Goal: Task Accomplishment & Management: Use online tool/utility

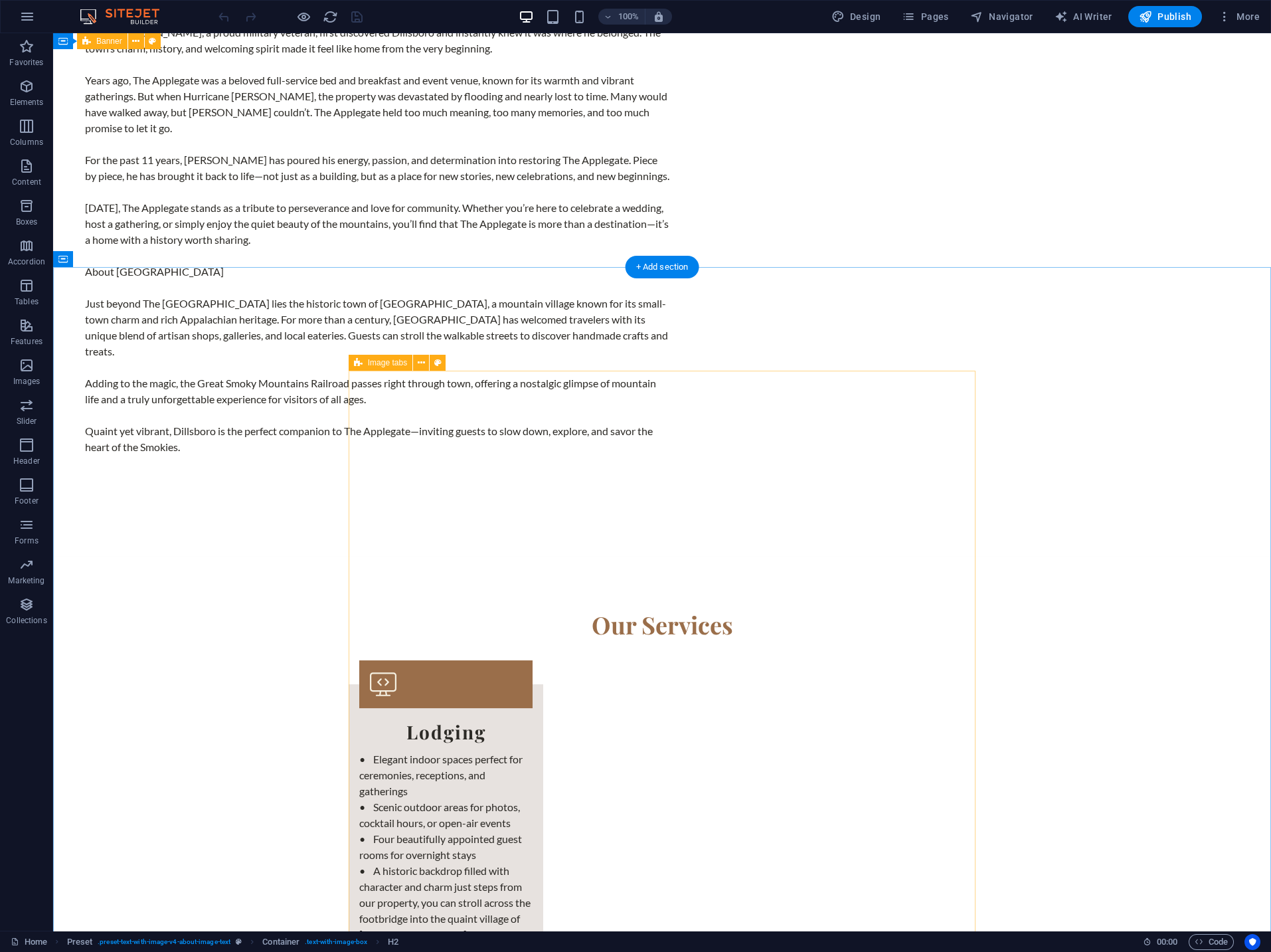
scroll to position [2463, 0]
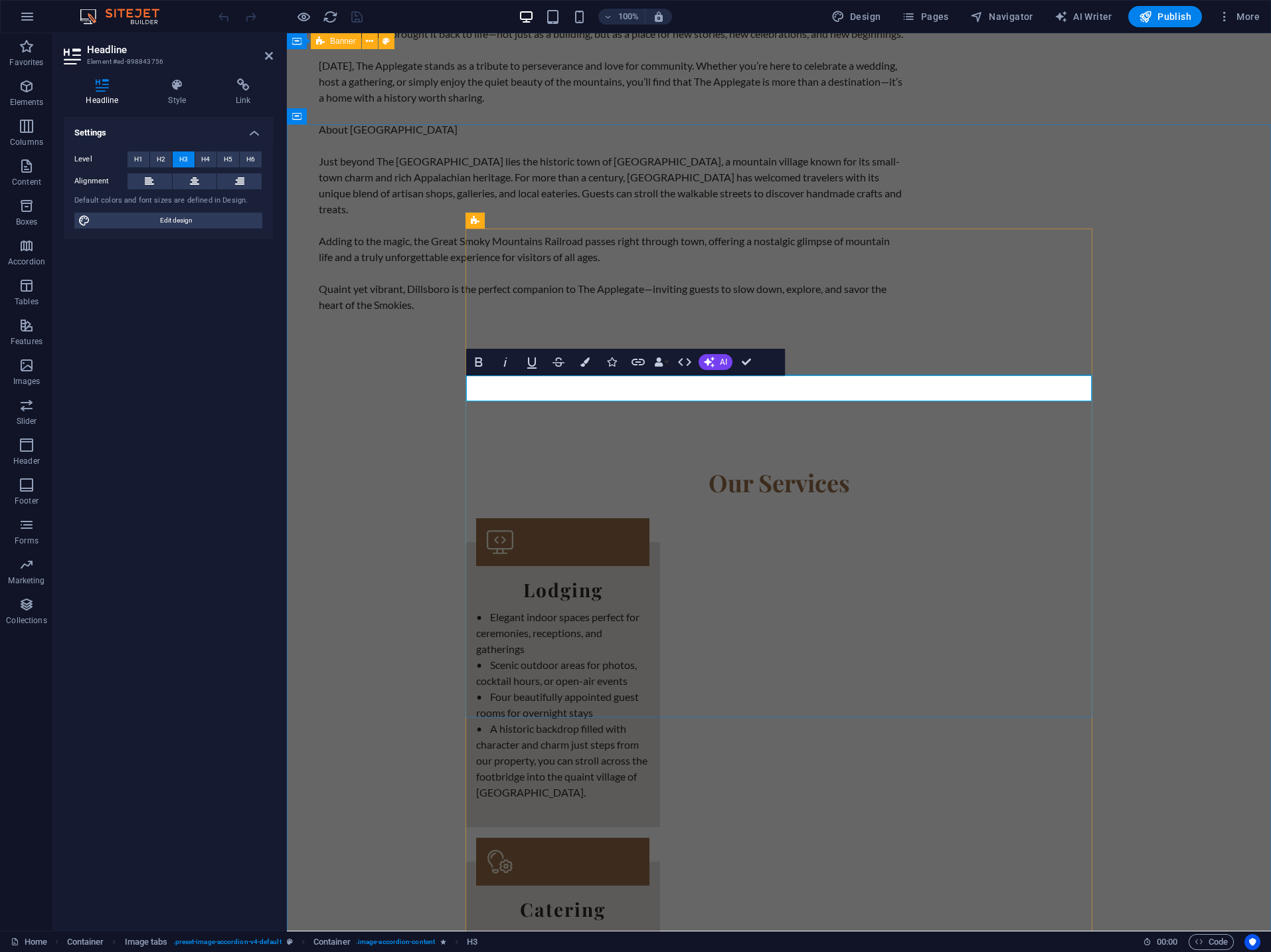
drag, startPoint x: 655, startPoint y: 389, endPoint x: 452, endPoint y: 388, distance: 203.0
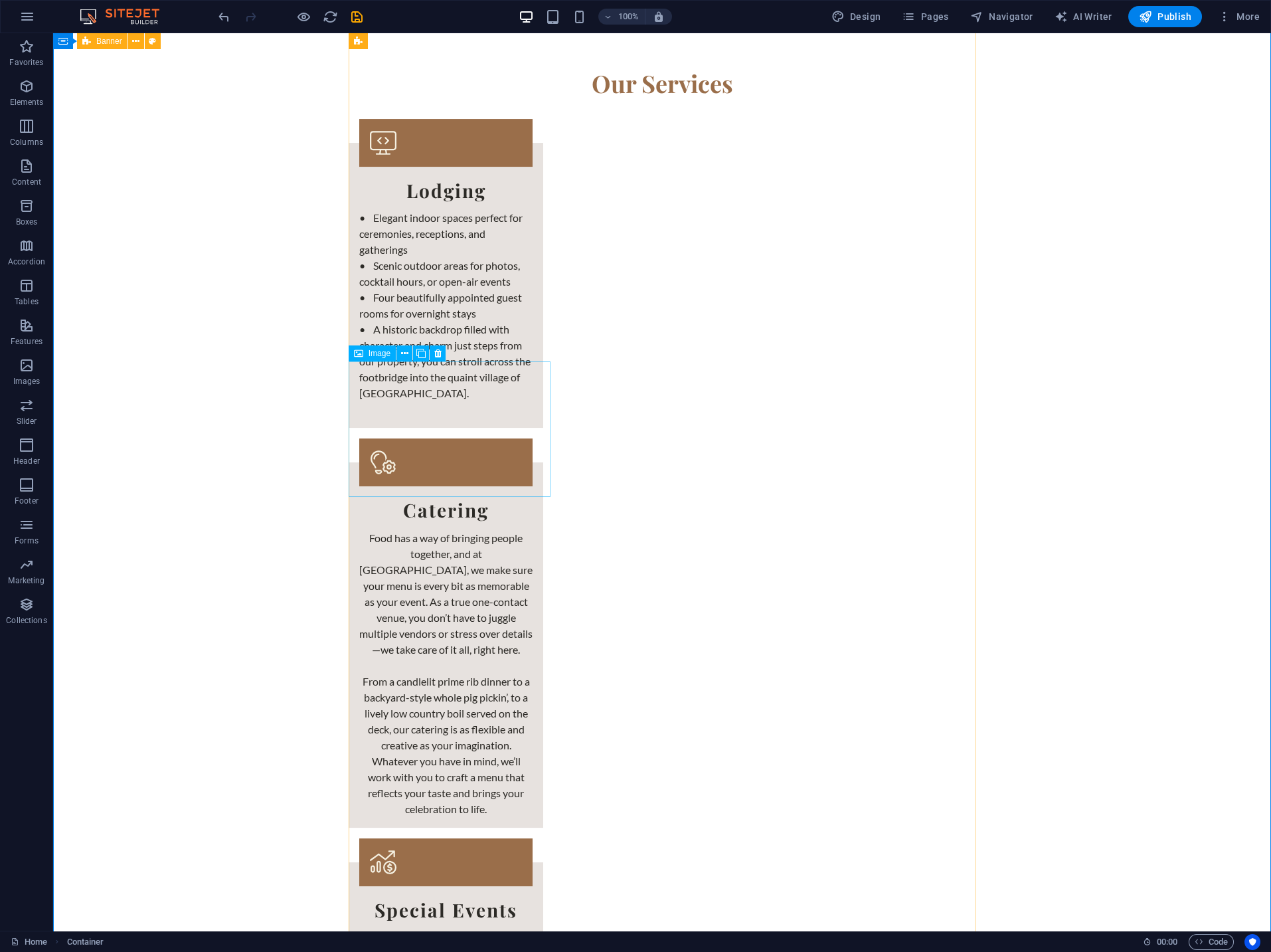
scroll to position [2891, 0]
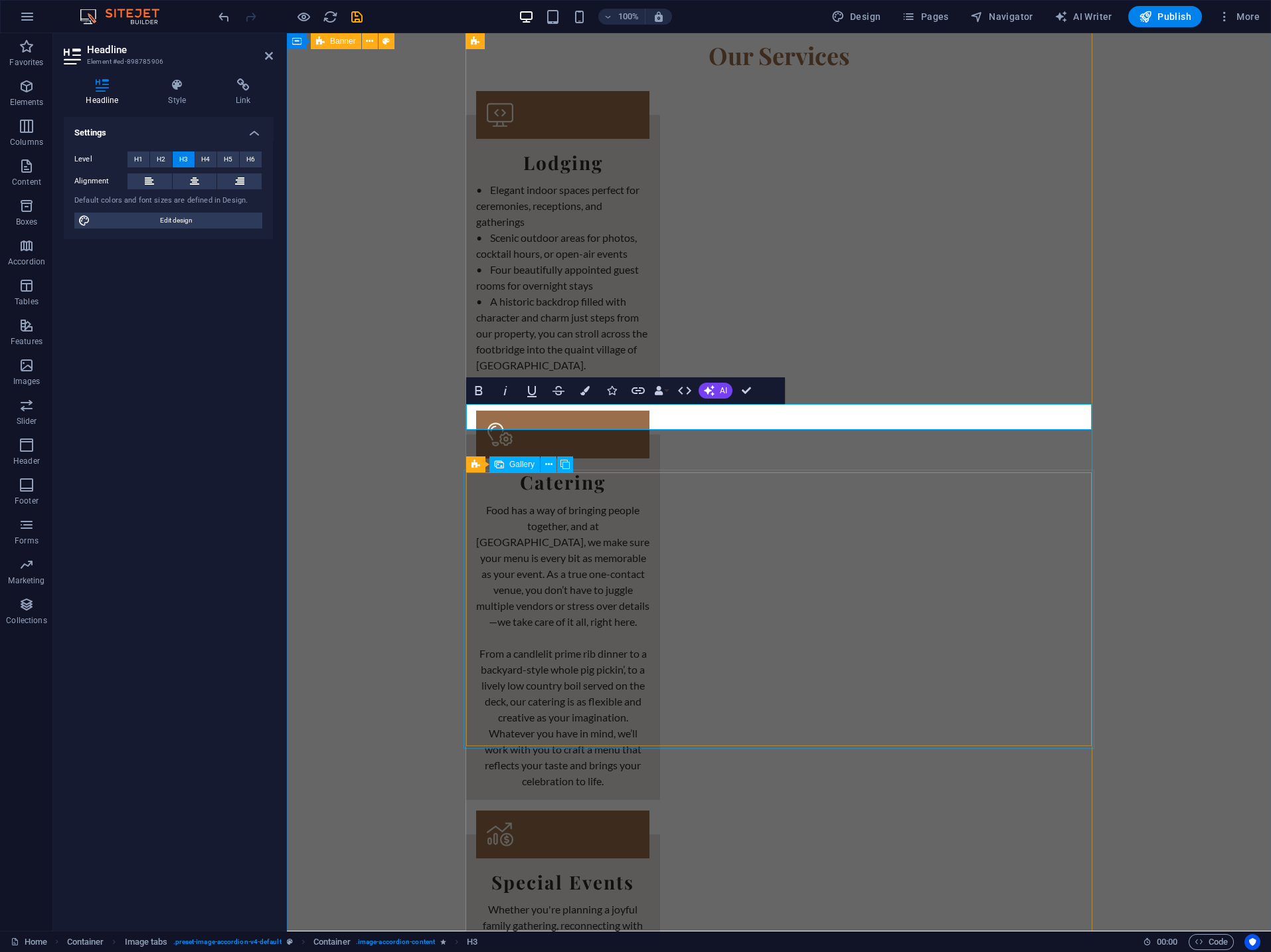
scroll to position [3317, 0]
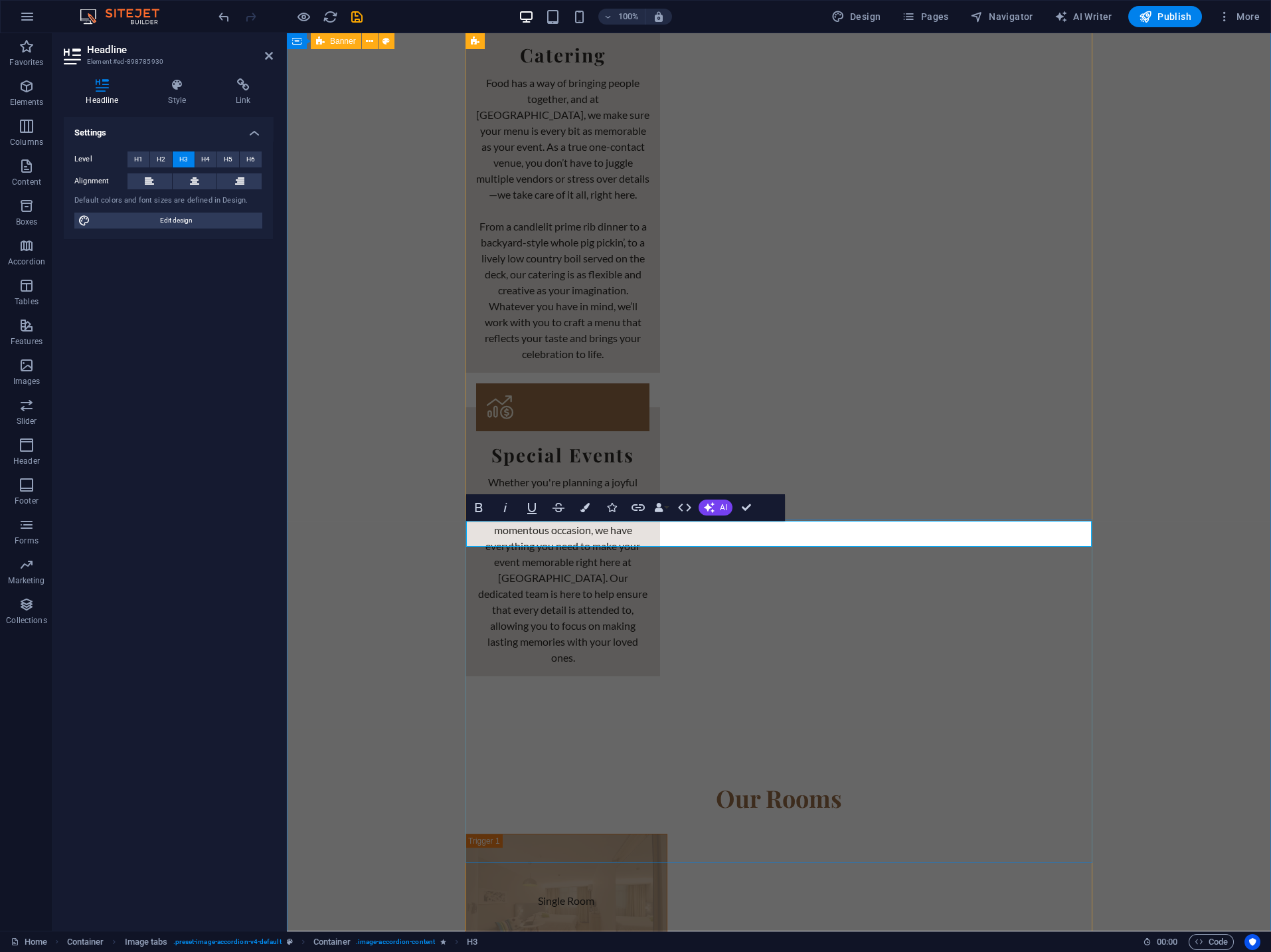
scroll to position [3816, 0]
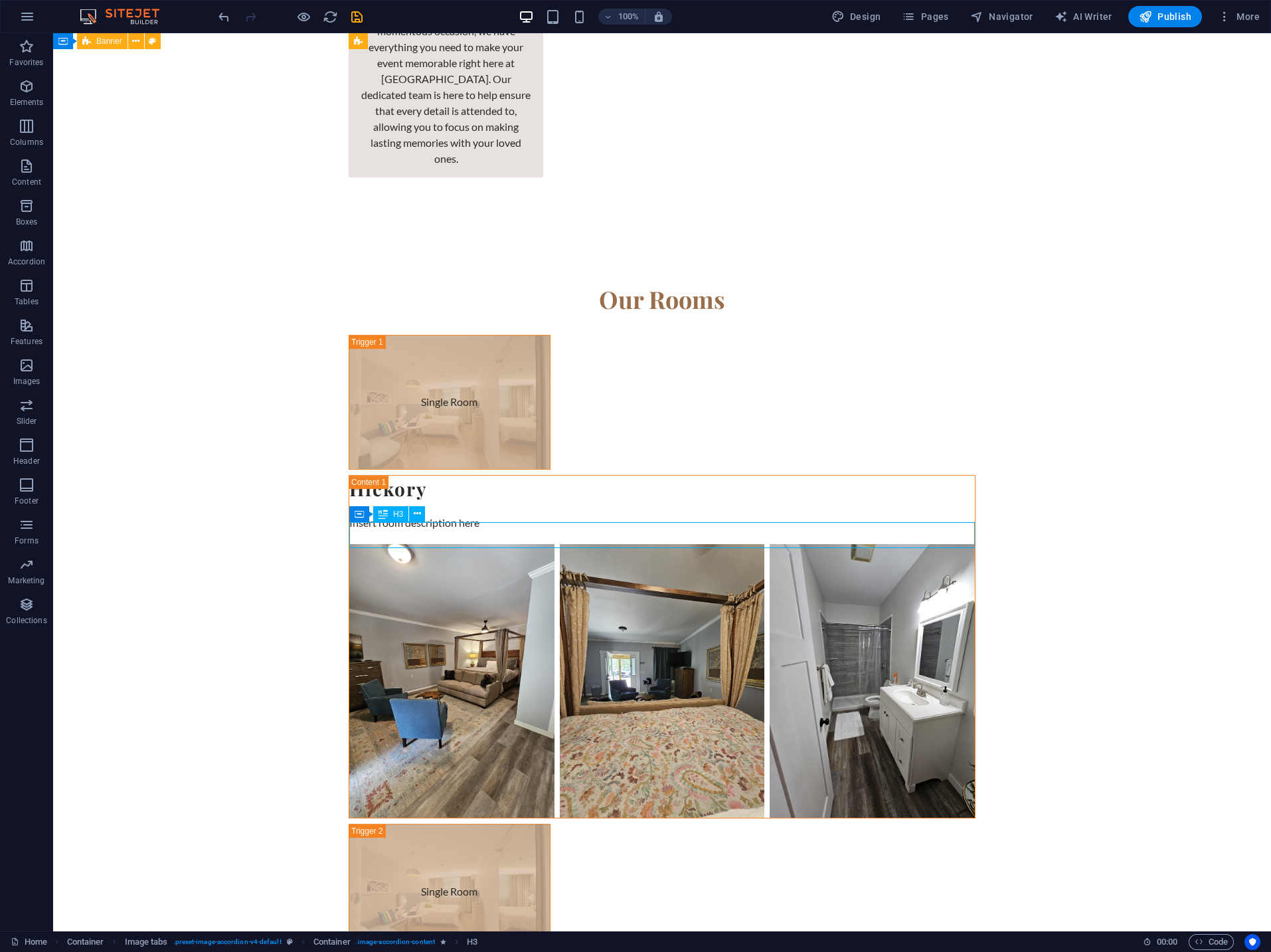
click at [355, 17] on icon "save" at bounding box center [357, 17] width 15 height 15
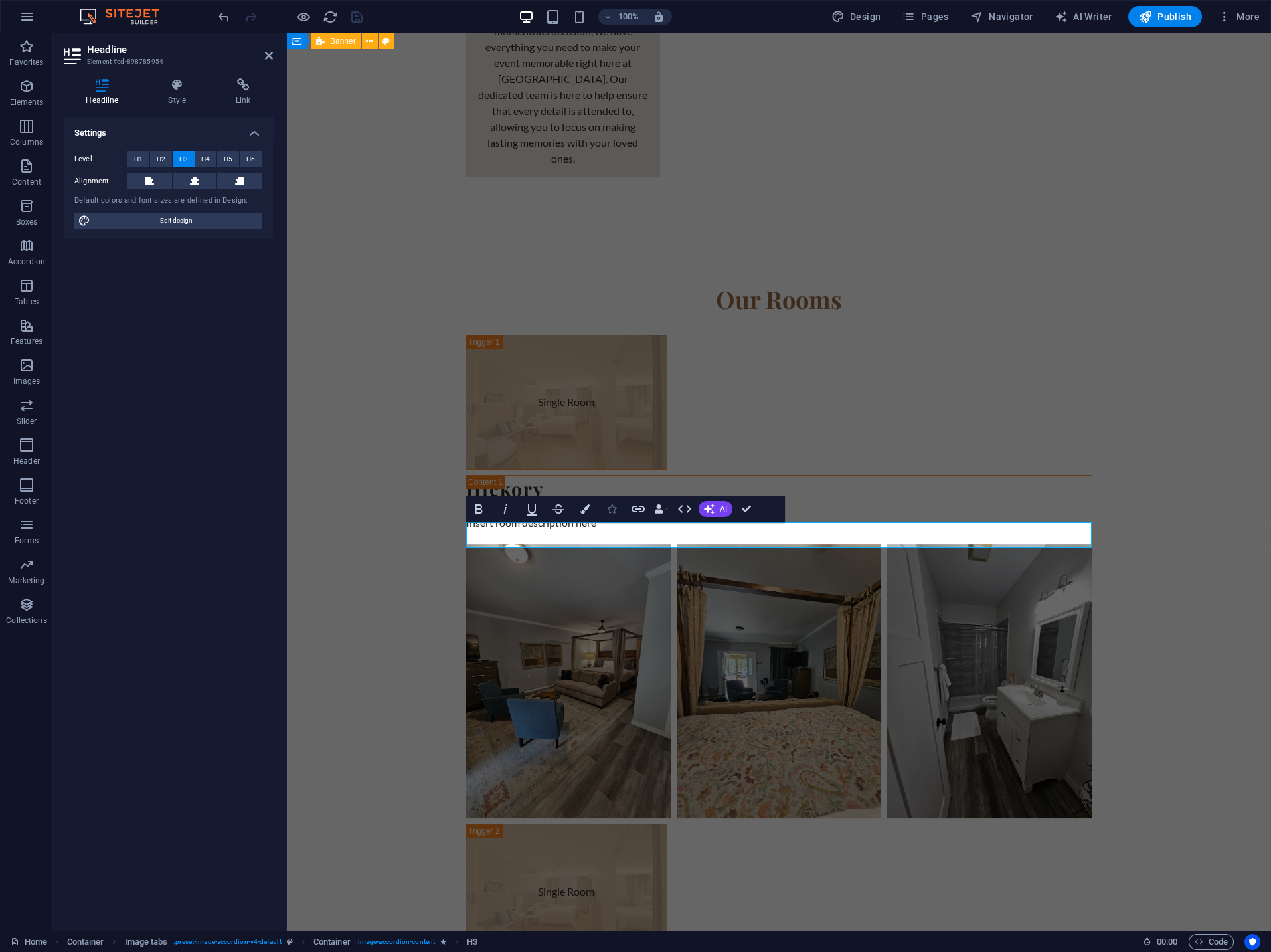
click at [610, 510] on icon "button" at bounding box center [611, 508] width 10 height 10
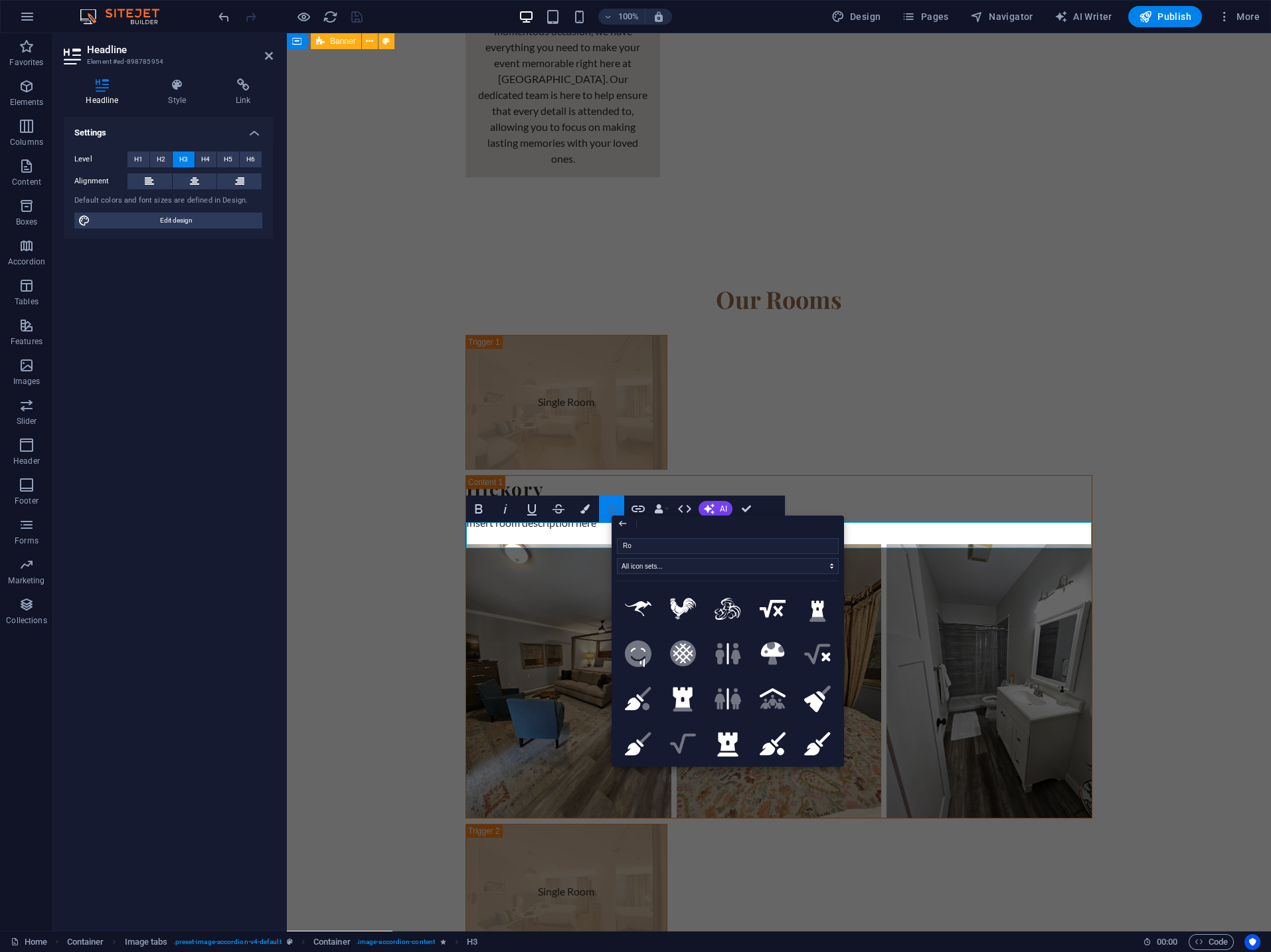
type input "R"
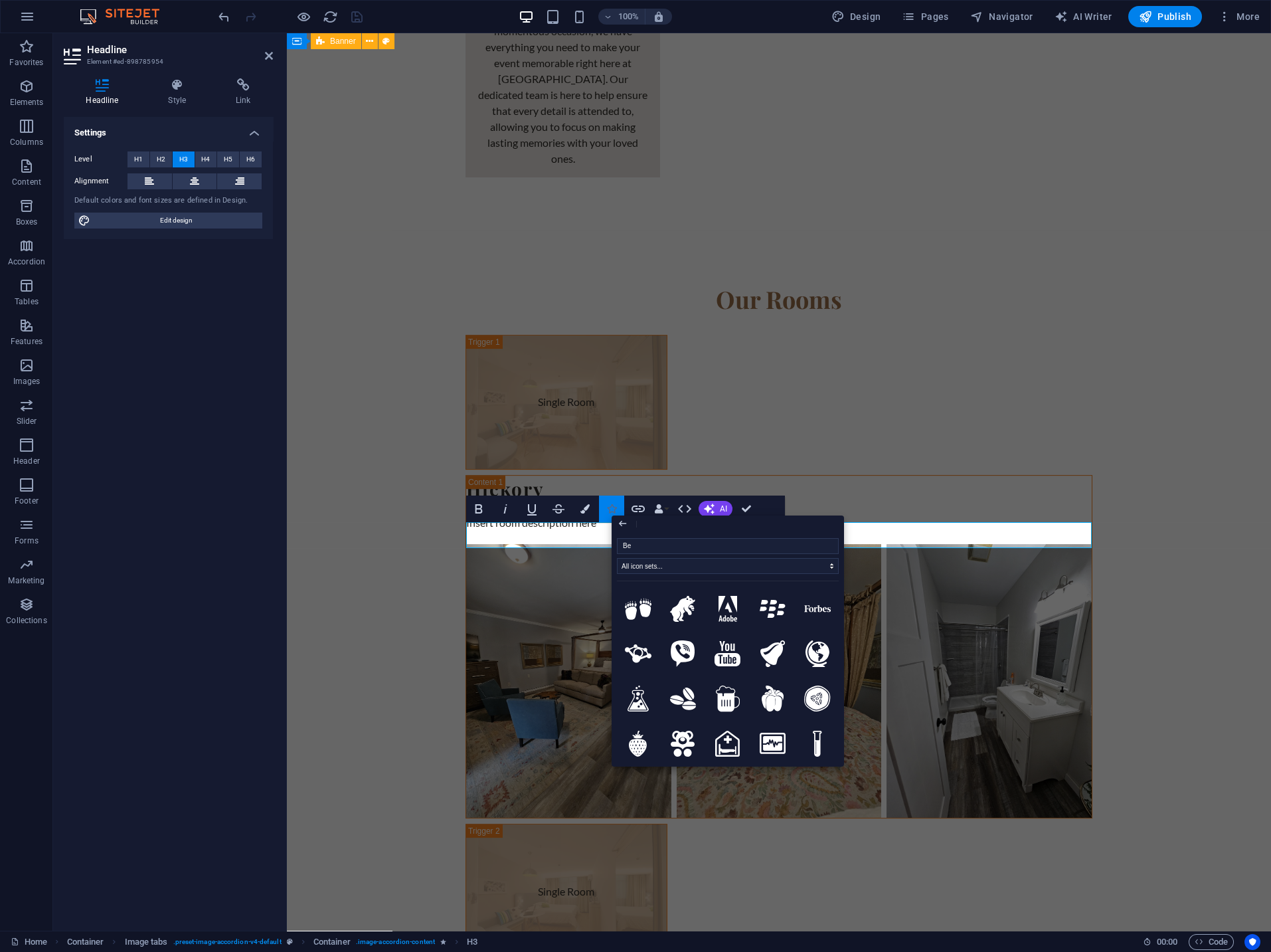
type input "Bed"
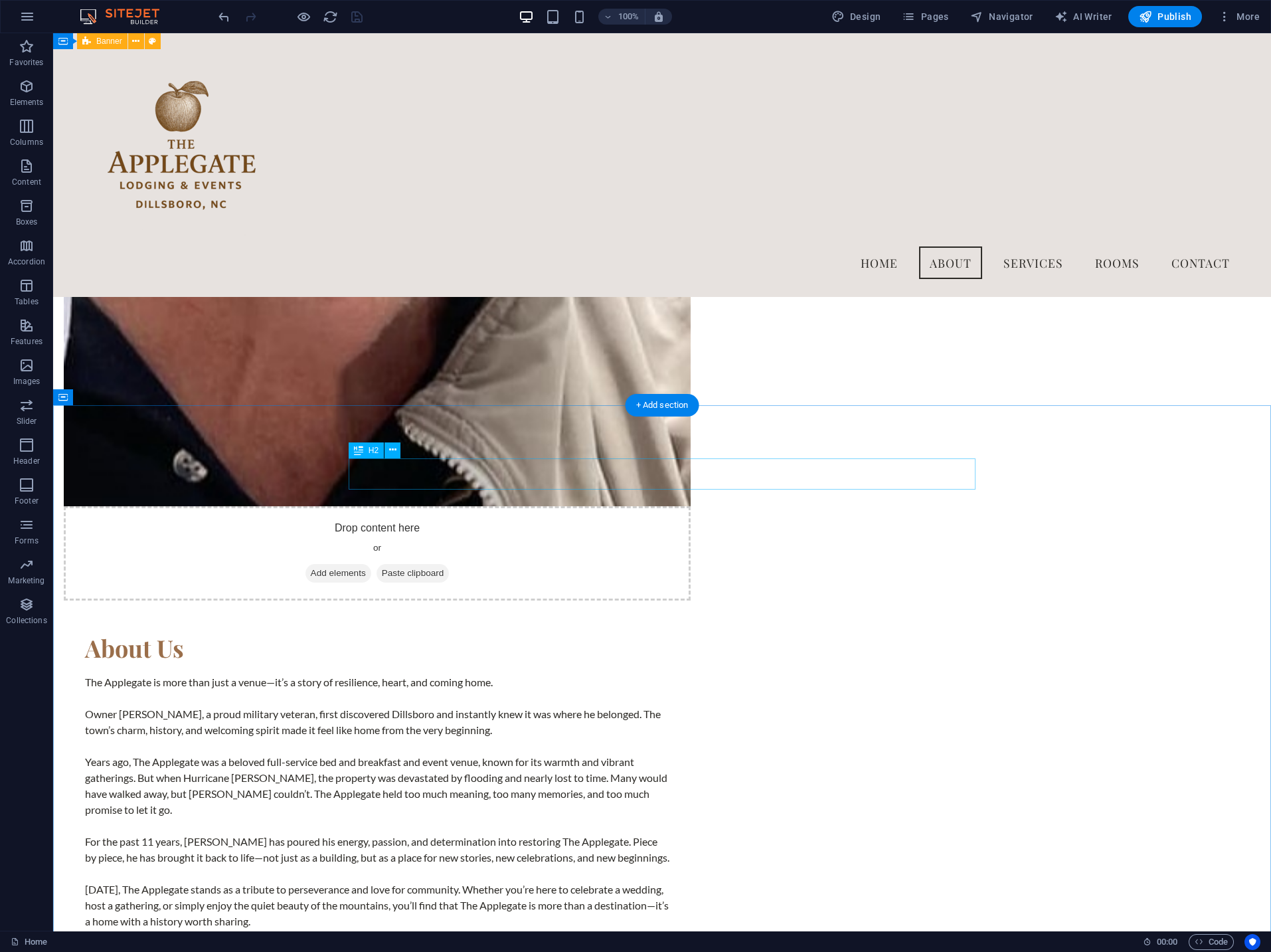
scroll to position [1396, 0]
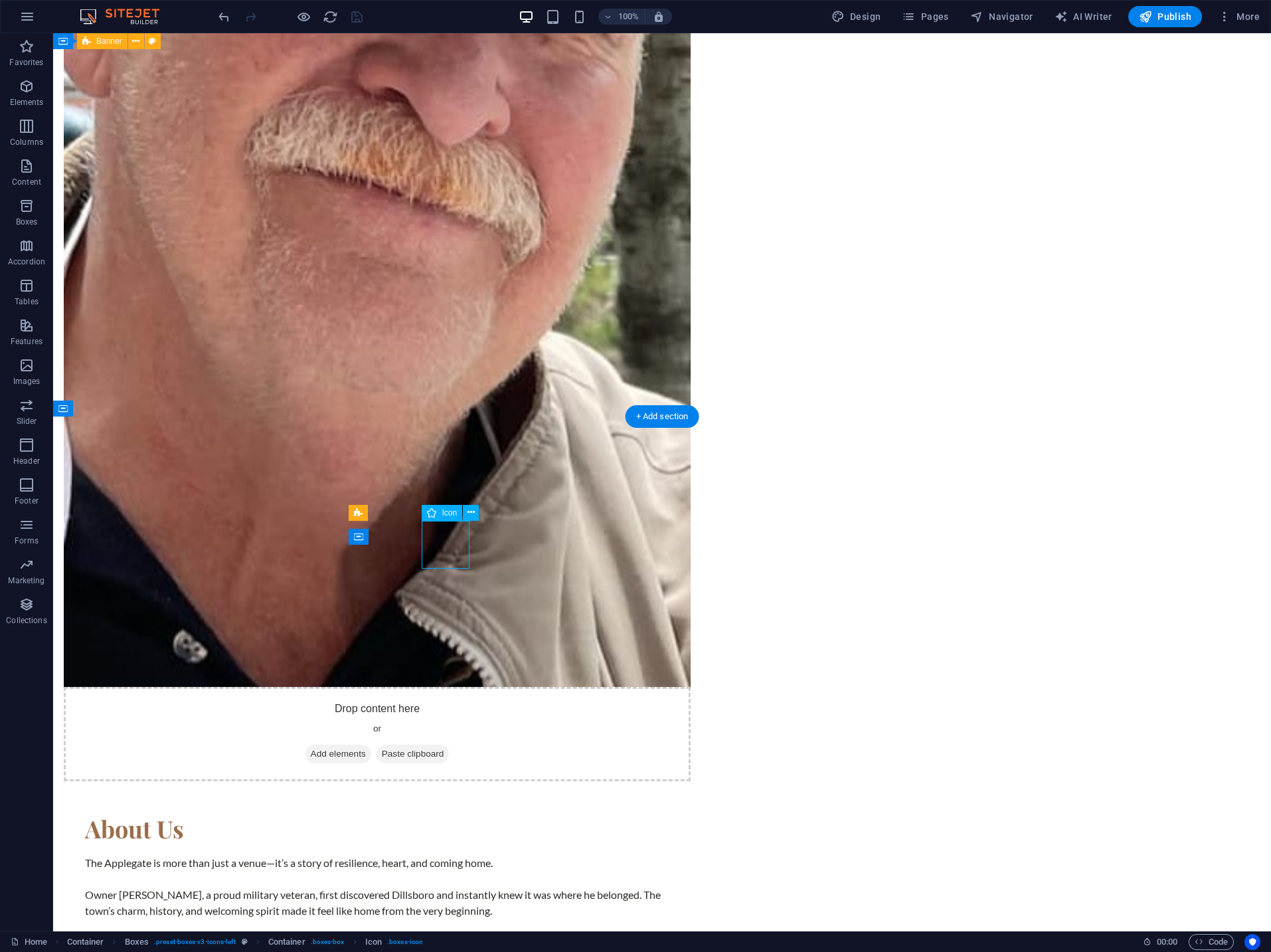
select select "xMidYMid"
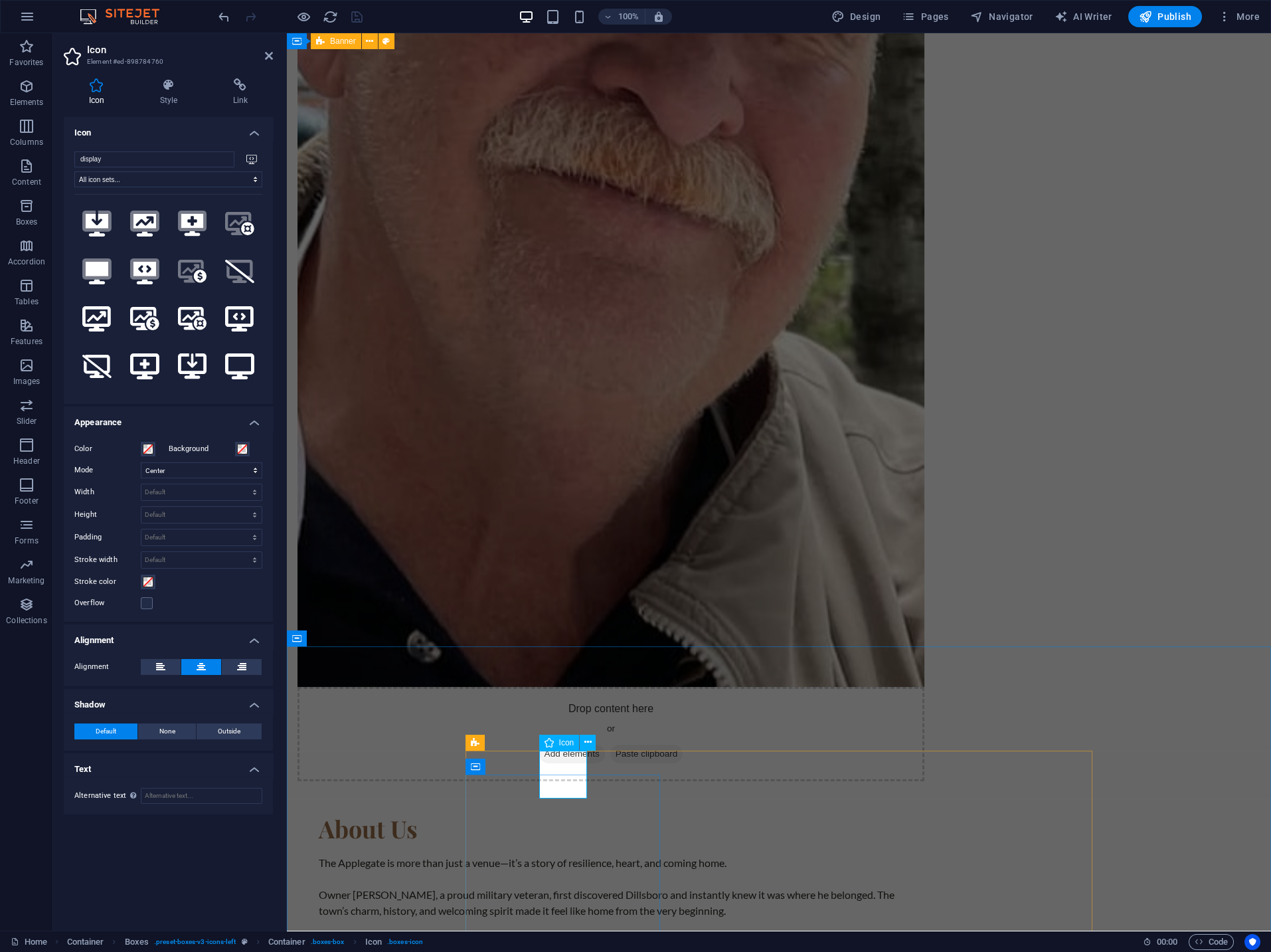
click at [560, 742] on span "Icon" at bounding box center [566, 742] width 15 height 8
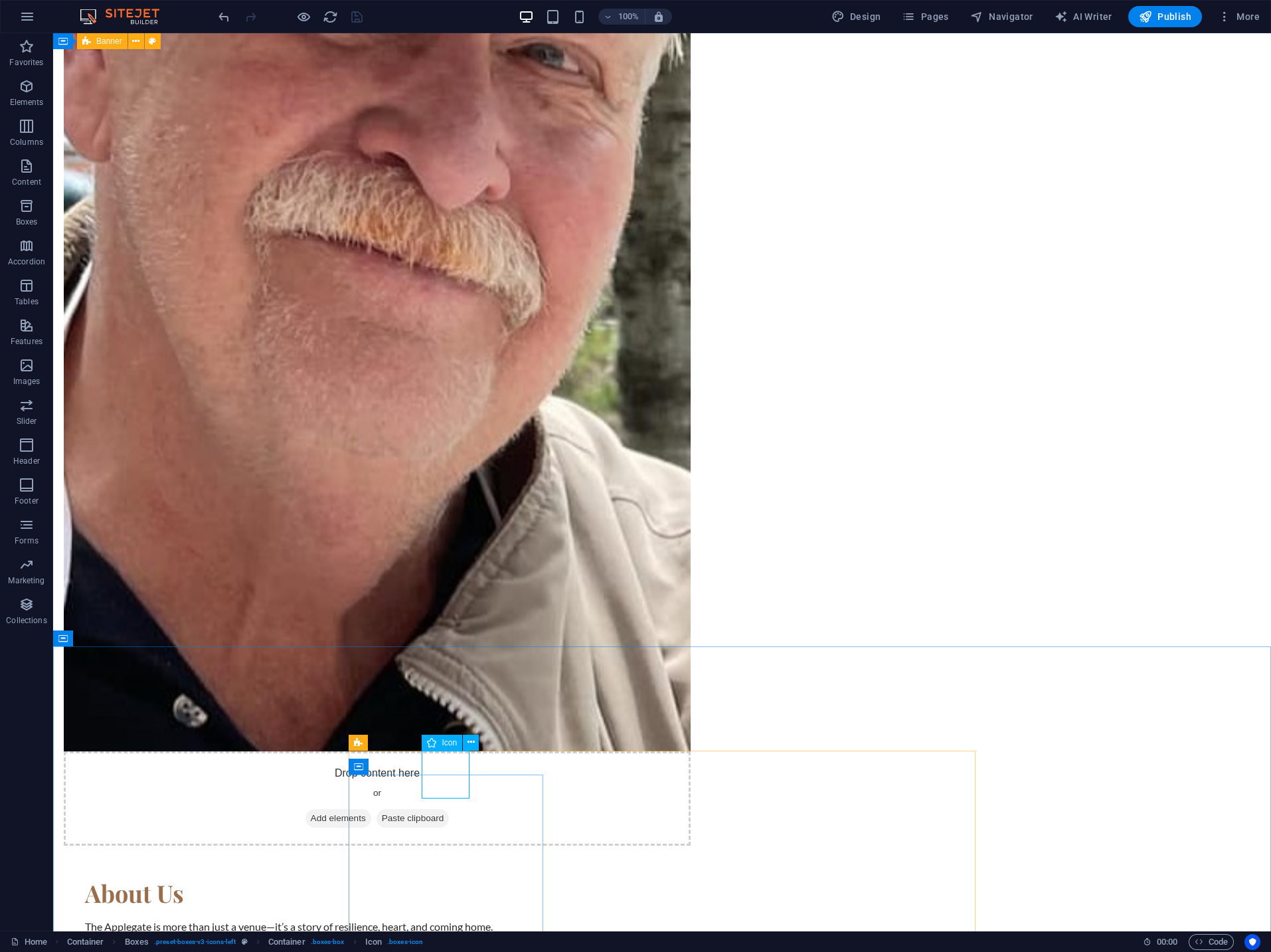
click at [446, 747] on span "Icon" at bounding box center [449, 742] width 15 height 8
click at [471, 742] on icon at bounding box center [471, 742] width 7 height 14
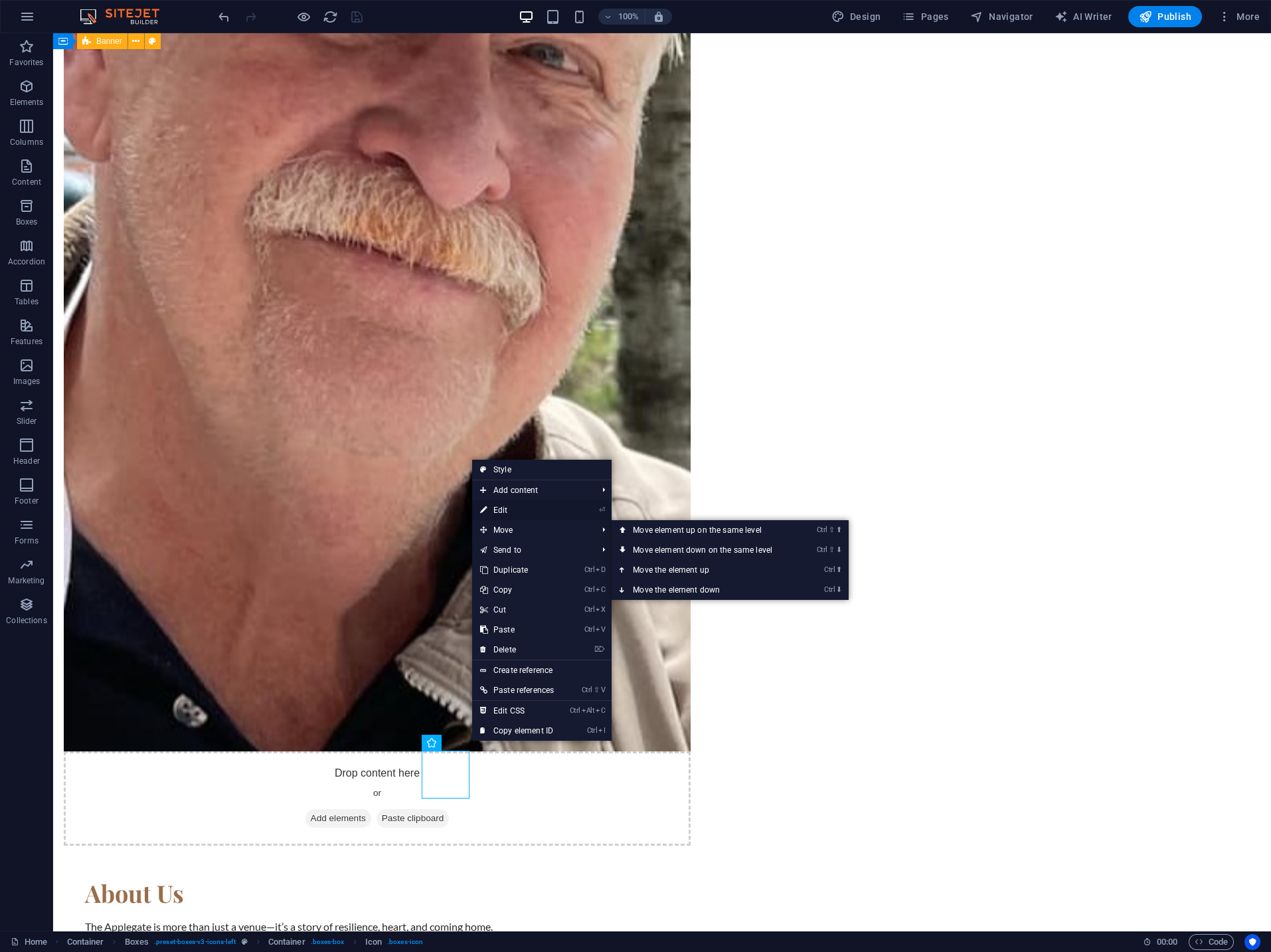
click at [513, 510] on link "⏎ Edit" at bounding box center [517, 510] width 90 height 20
select select "xMidYMid"
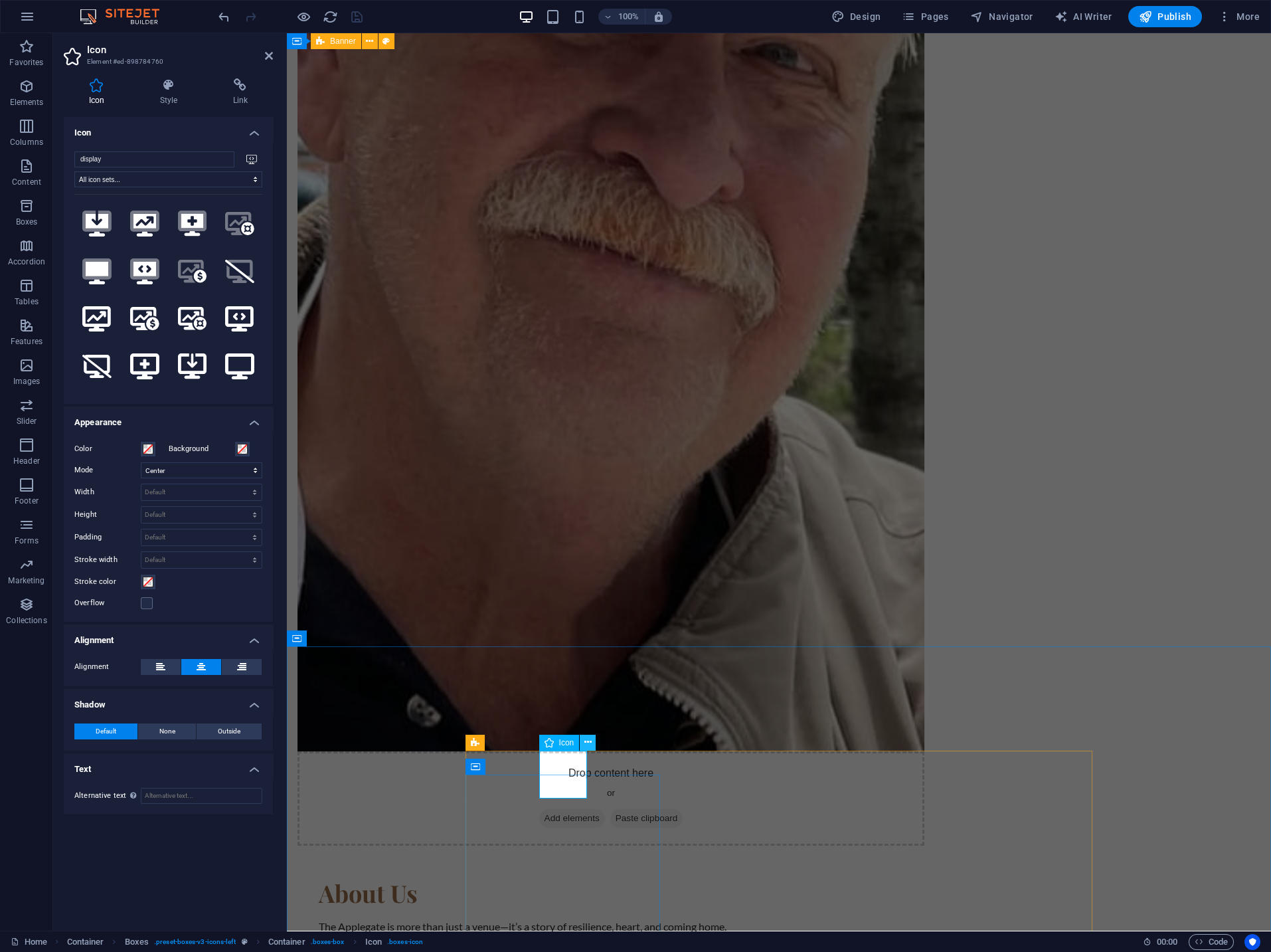
click at [586, 742] on icon at bounding box center [588, 742] width 7 height 14
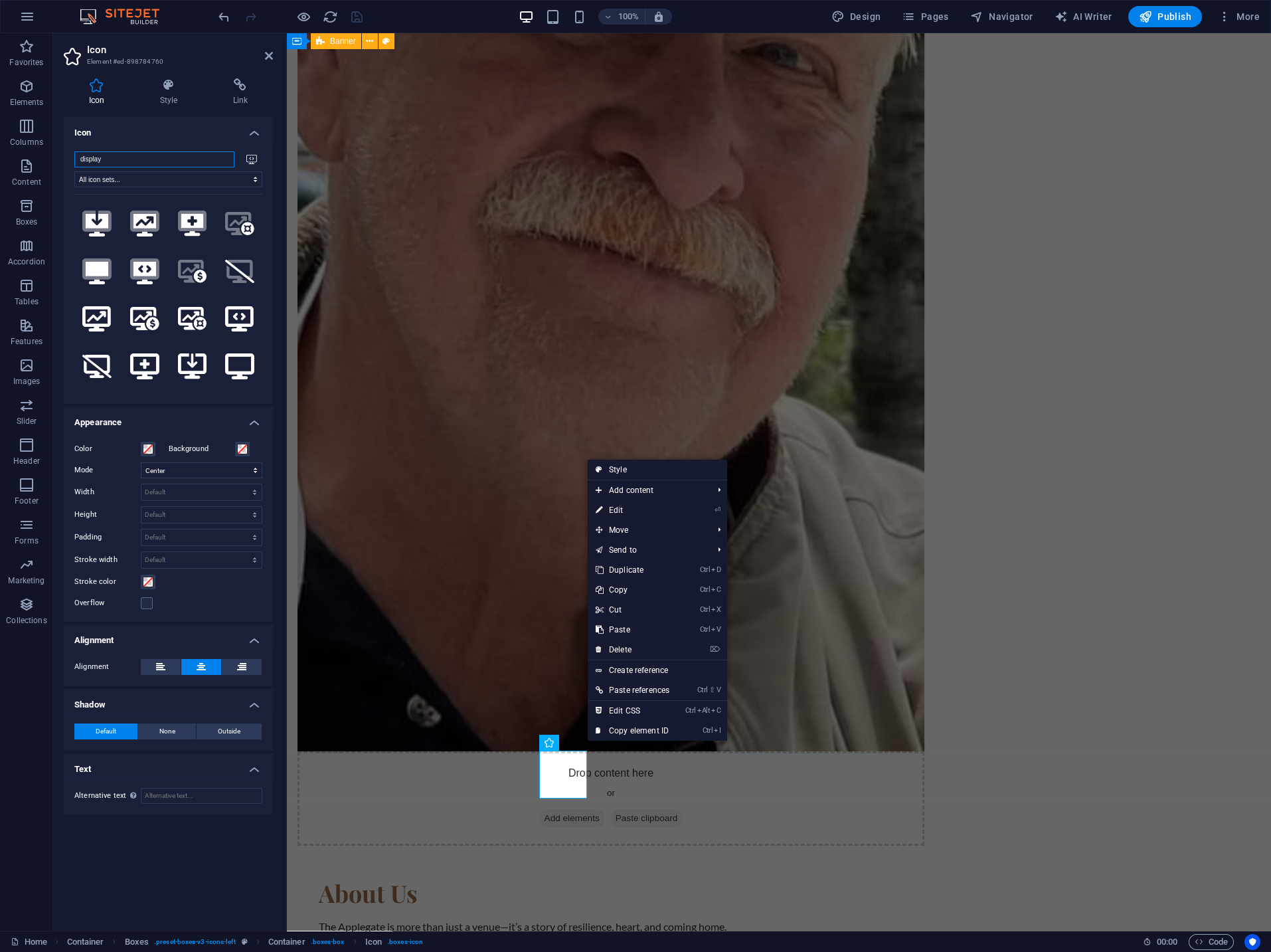
click at [107, 163] on input "display" at bounding box center [154, 160] width 160 height 16
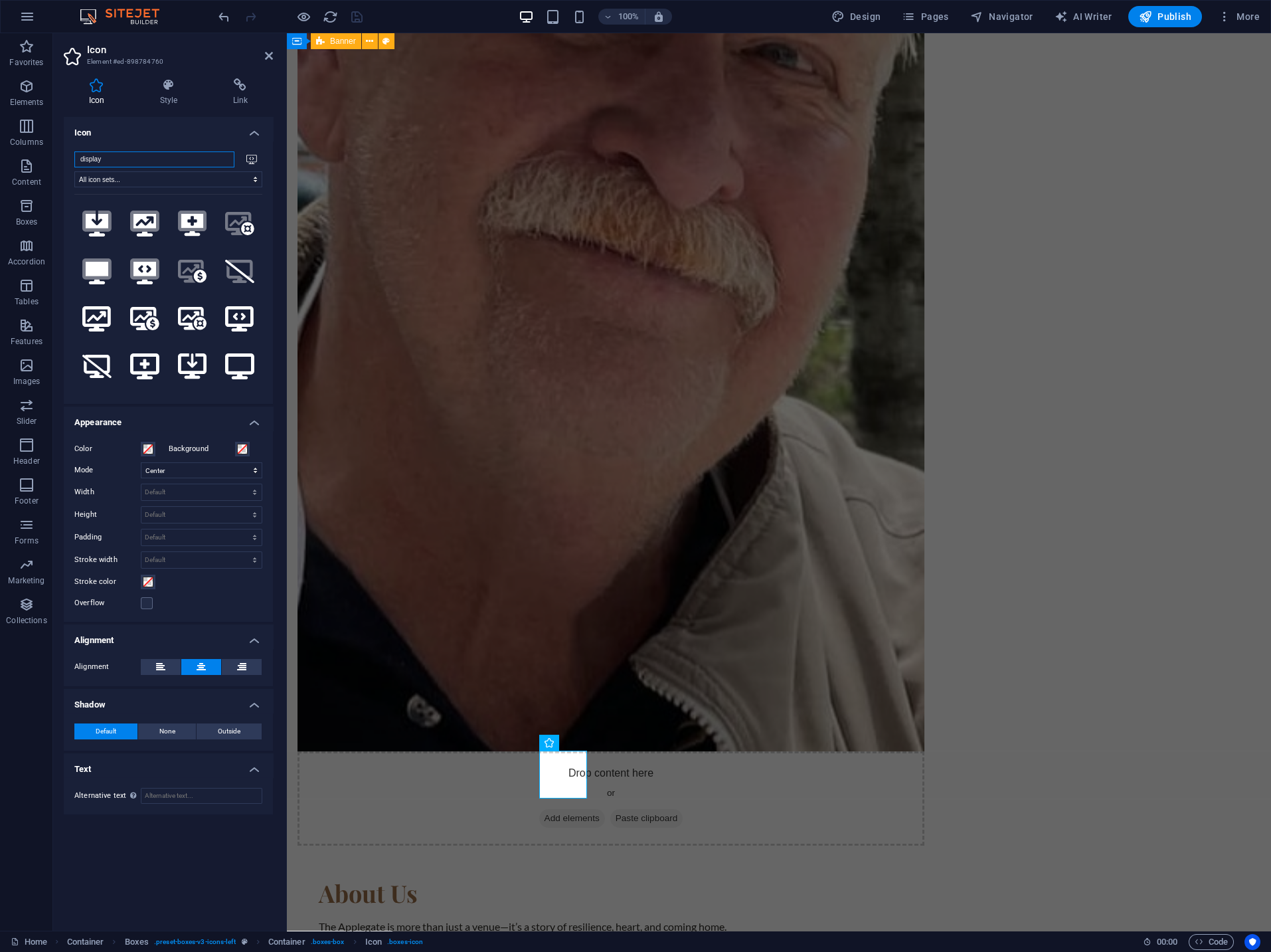
drag, startPoint x: 110, startPoint y: 160, endPoint x: 44, endPoint y: 160, distance: 66.0
click at [74, 160] on input "display" at bounding box center [154, 160] width 160 height 16
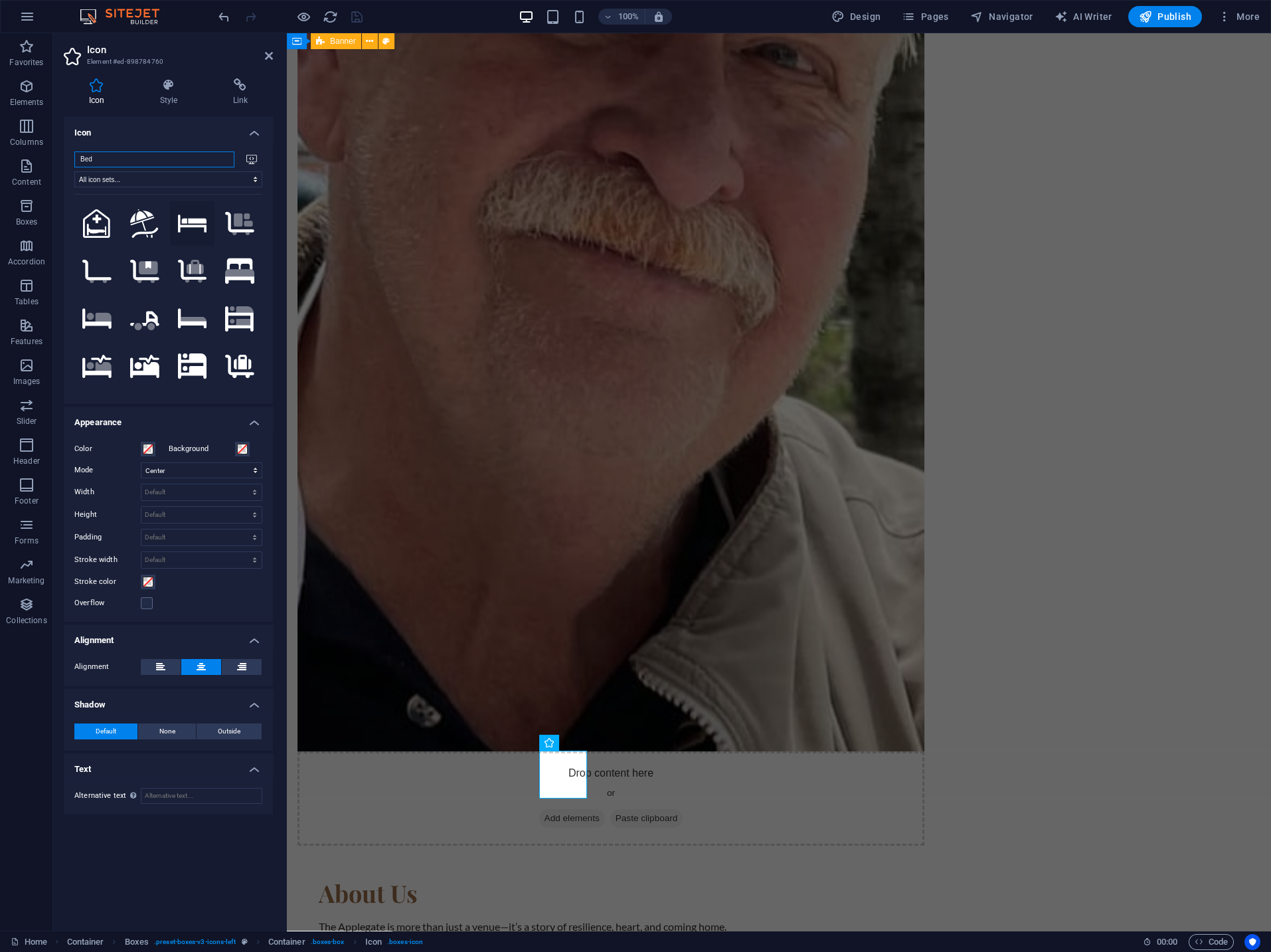
type input "Bed"
click at [190, 224] on icon at bounding box center [193, 224] width 29 height 18
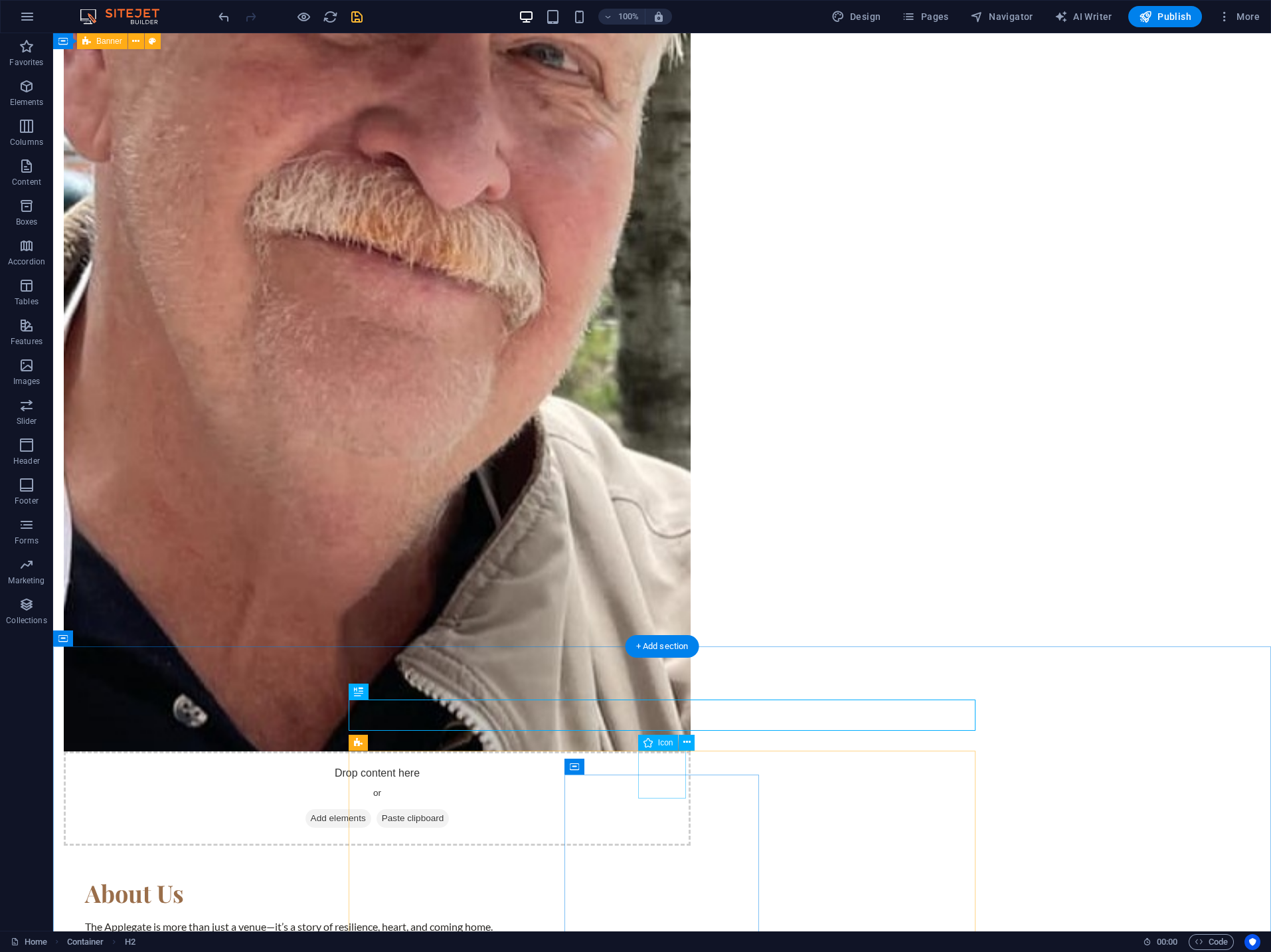
click at [686, 742] on icon at bounding box center [687, 742] width 7 height 14
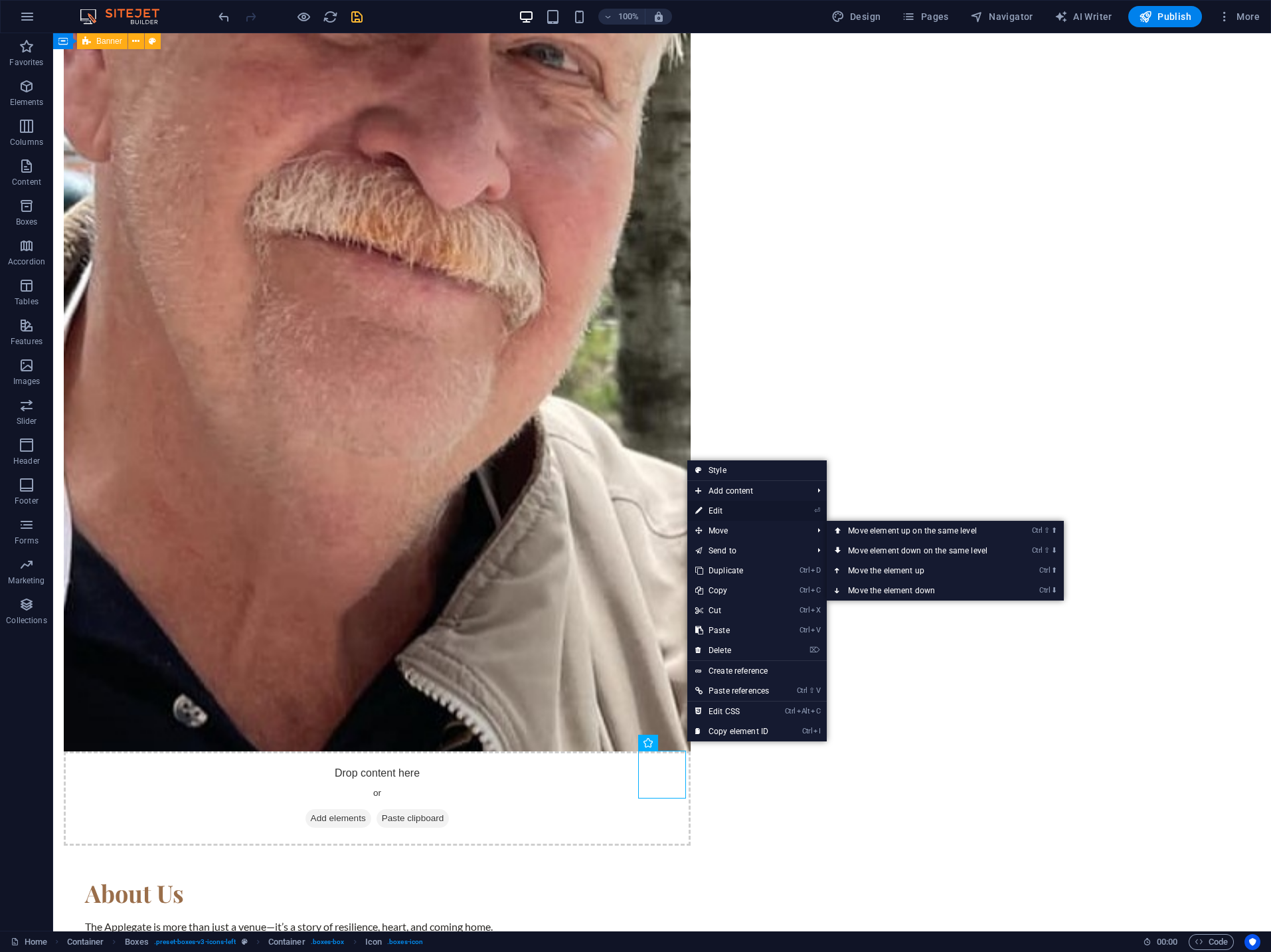
click at [728, 514] on link "⏎ Edit" at bounding box center [732, 511] width 90 height 20
select select "xMidYMid"
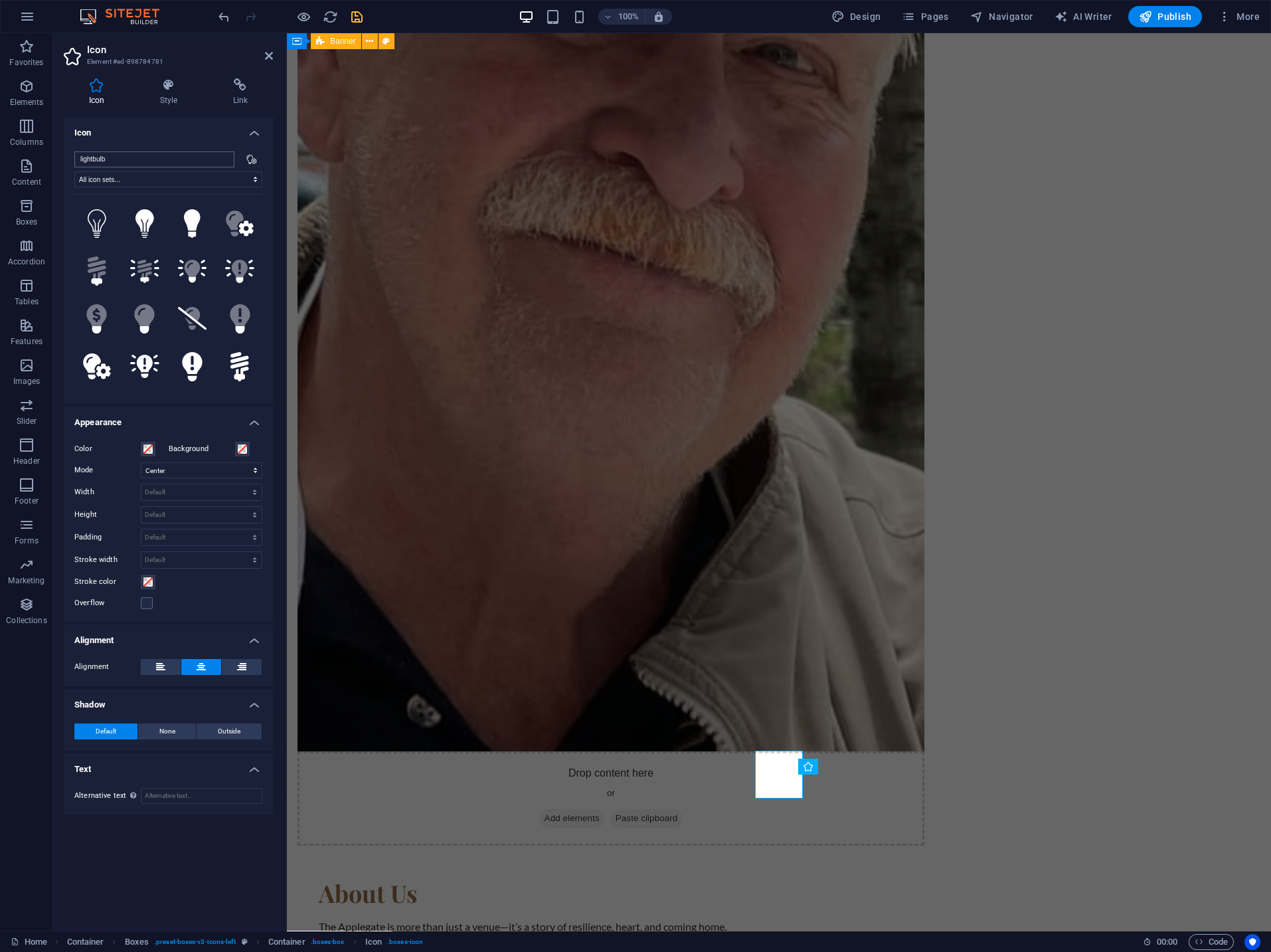
drag, startPoint x: 154, startPoint y: 160, endPoint x: -14, endPoint y: 160, distance: 168.0
click at [74, 160] on input "lightbulb" at bounding box center [154, 160] width 160 height 16
type input "C"
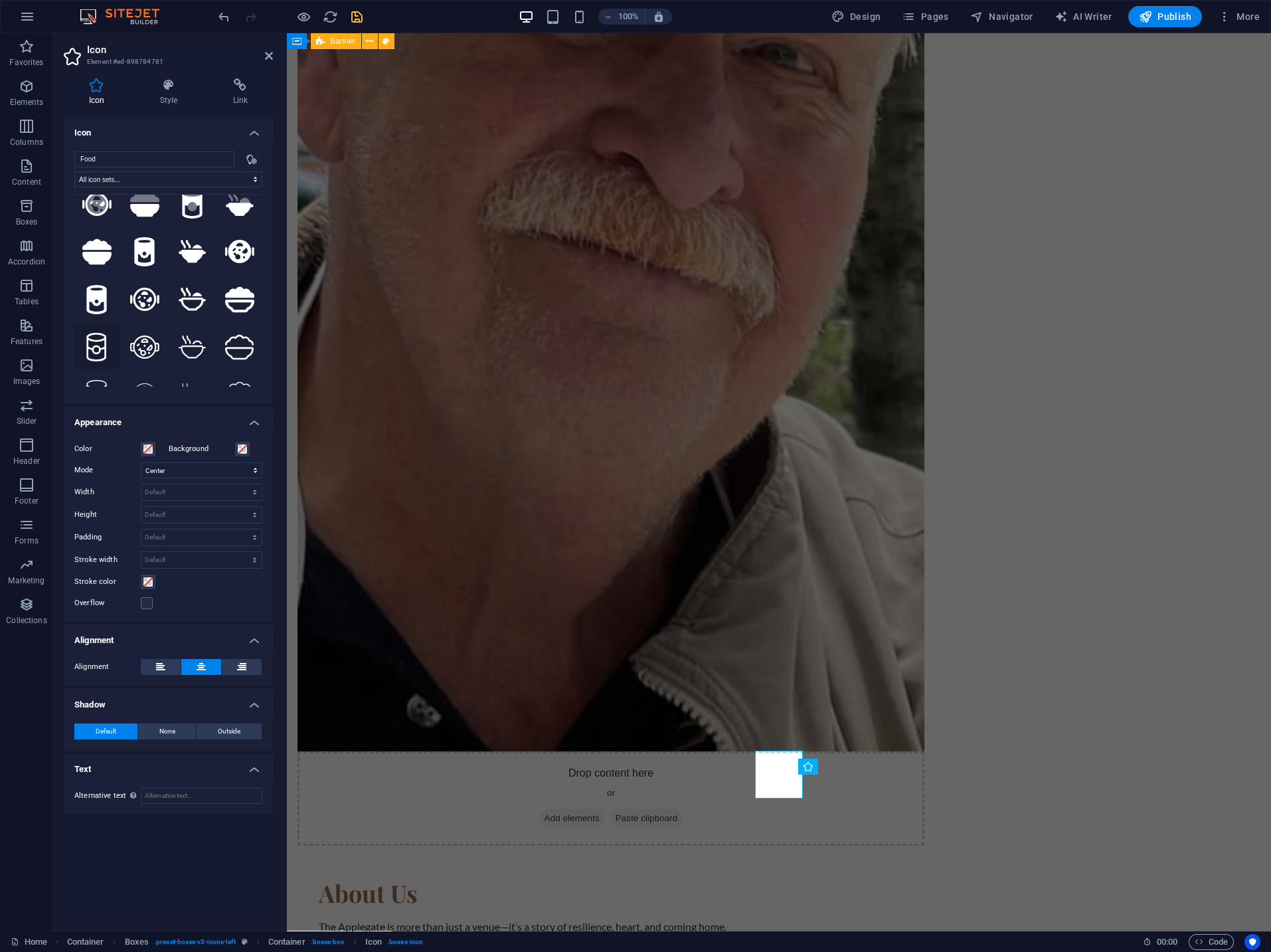
scroll to position [0, 0]
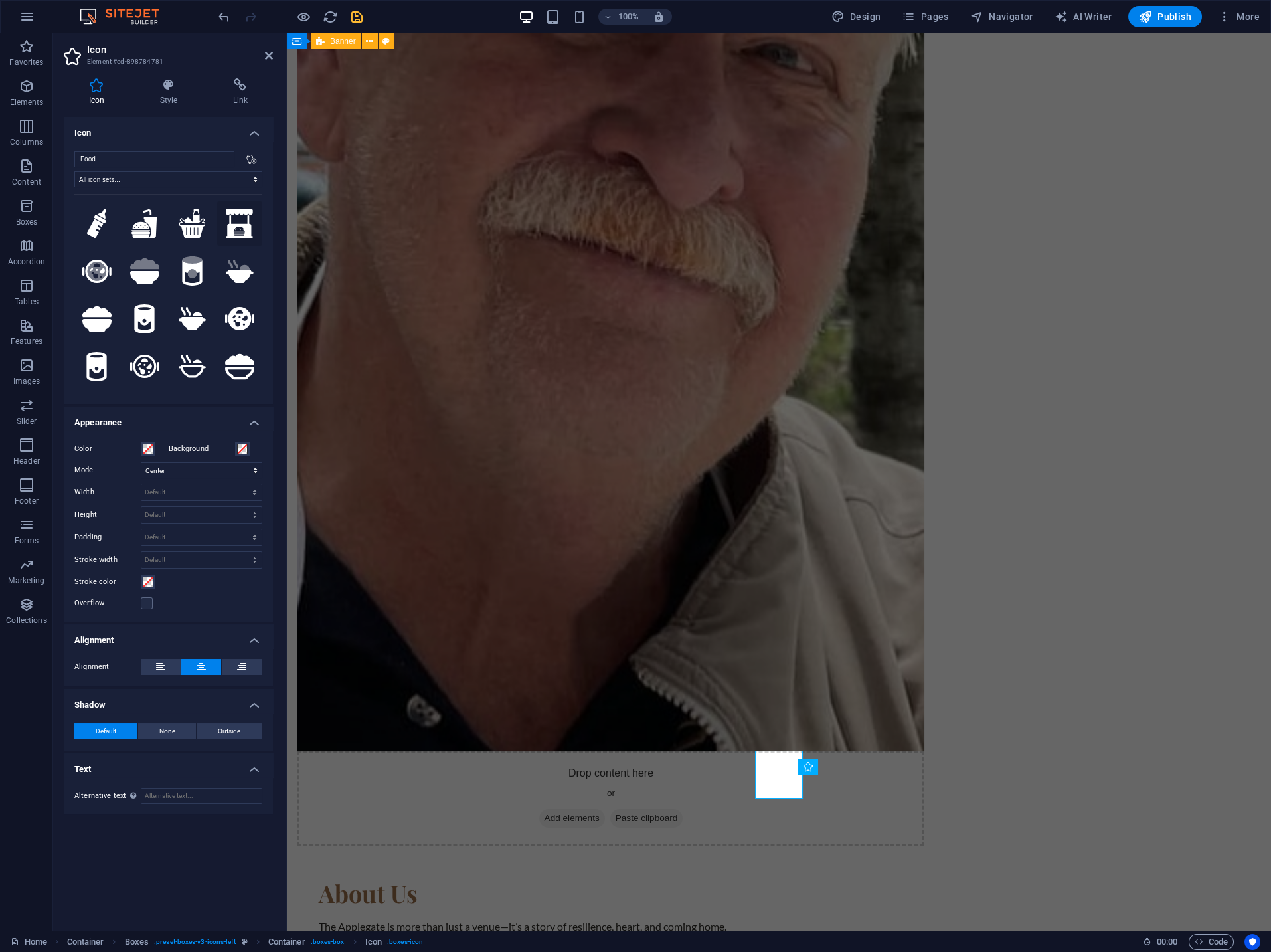
type input "Food"
click at [239, 223] on icon at bounding box center [239, 224] width 27 height 29
click at [186, 227] on icon at bounding box center [193, 224] width 26 height 29
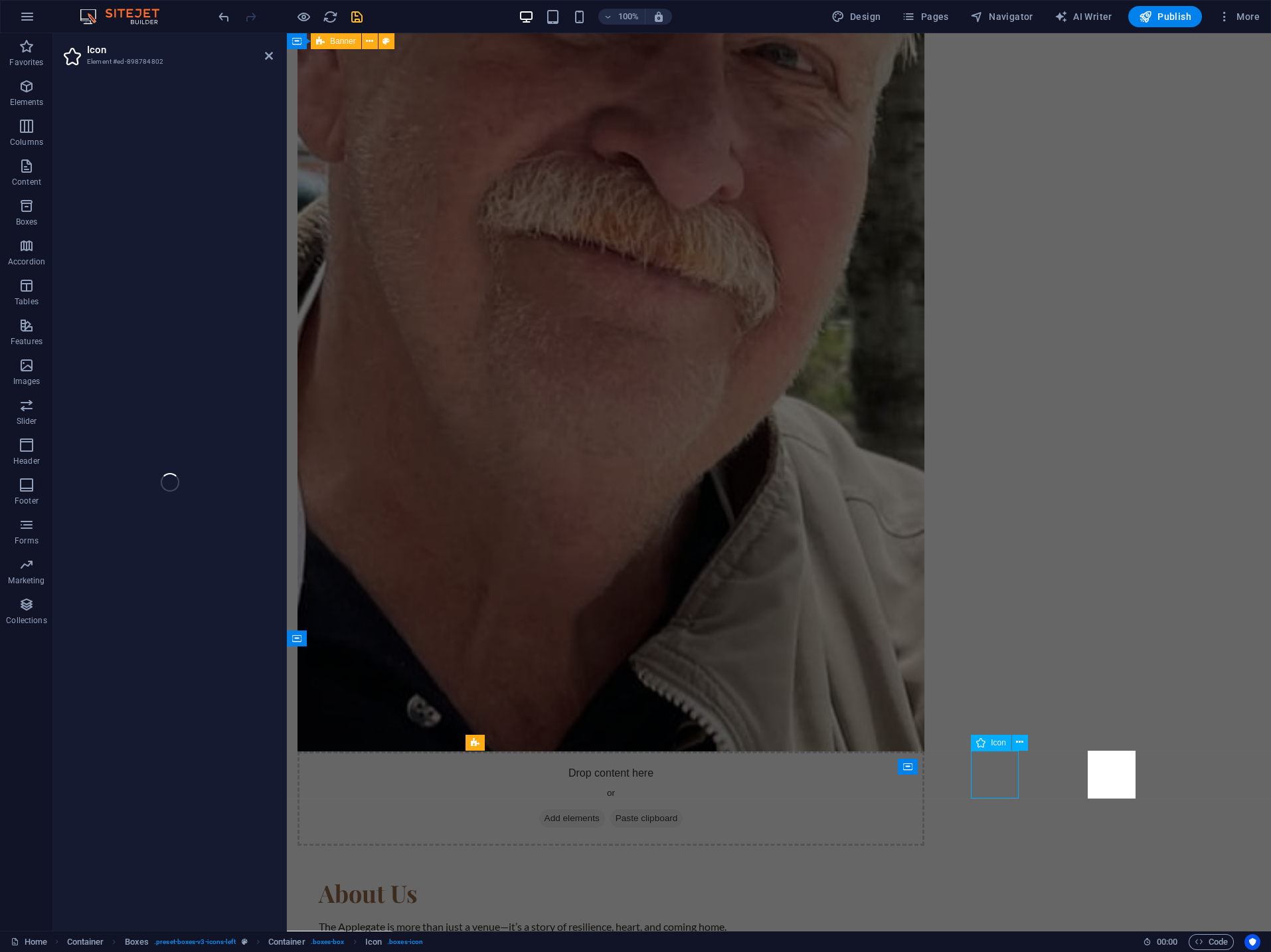
select select "xMidYMid"
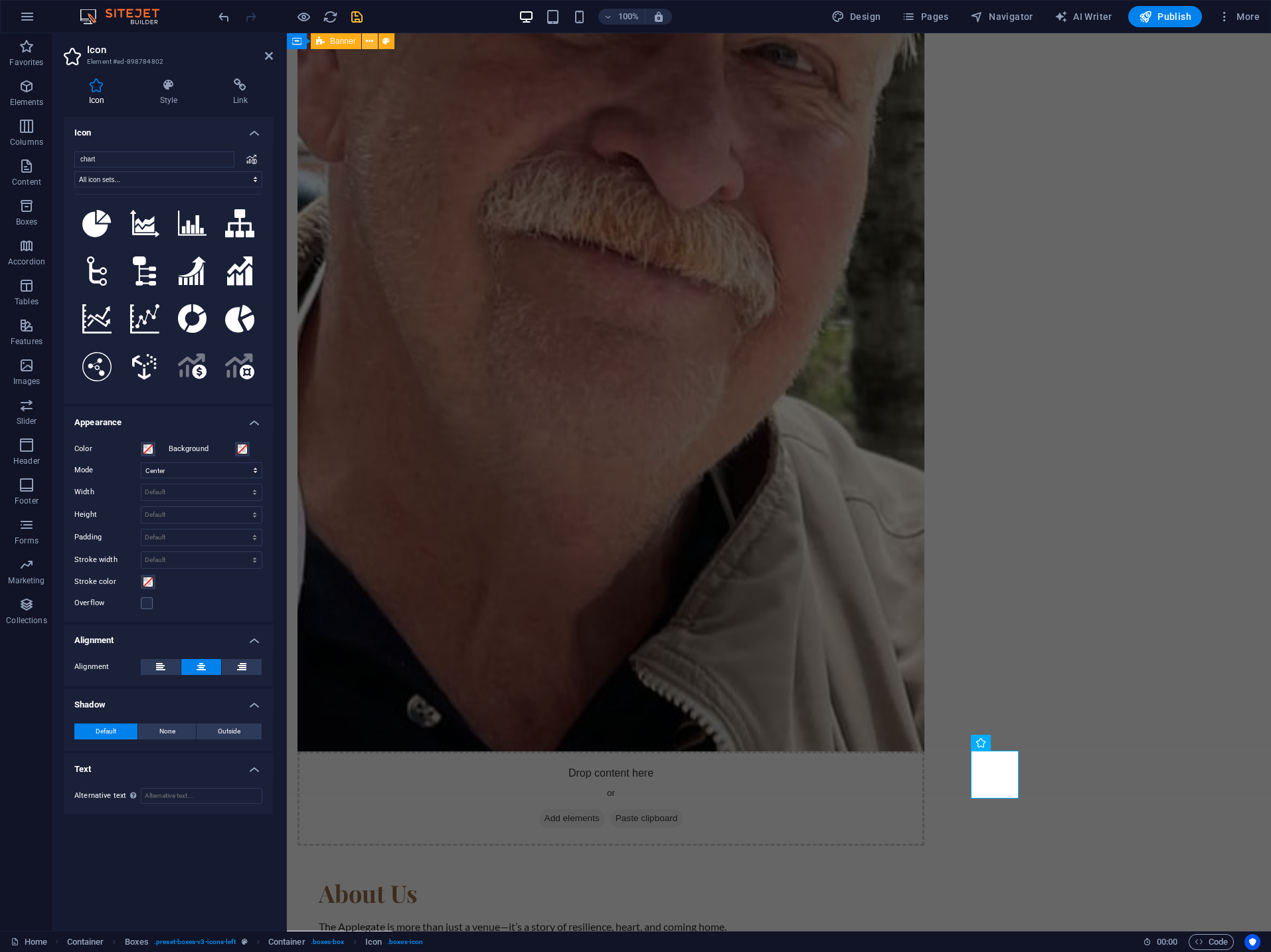
click at [369, 40] on icon at bounding box center [369, 41] width 7 height 14
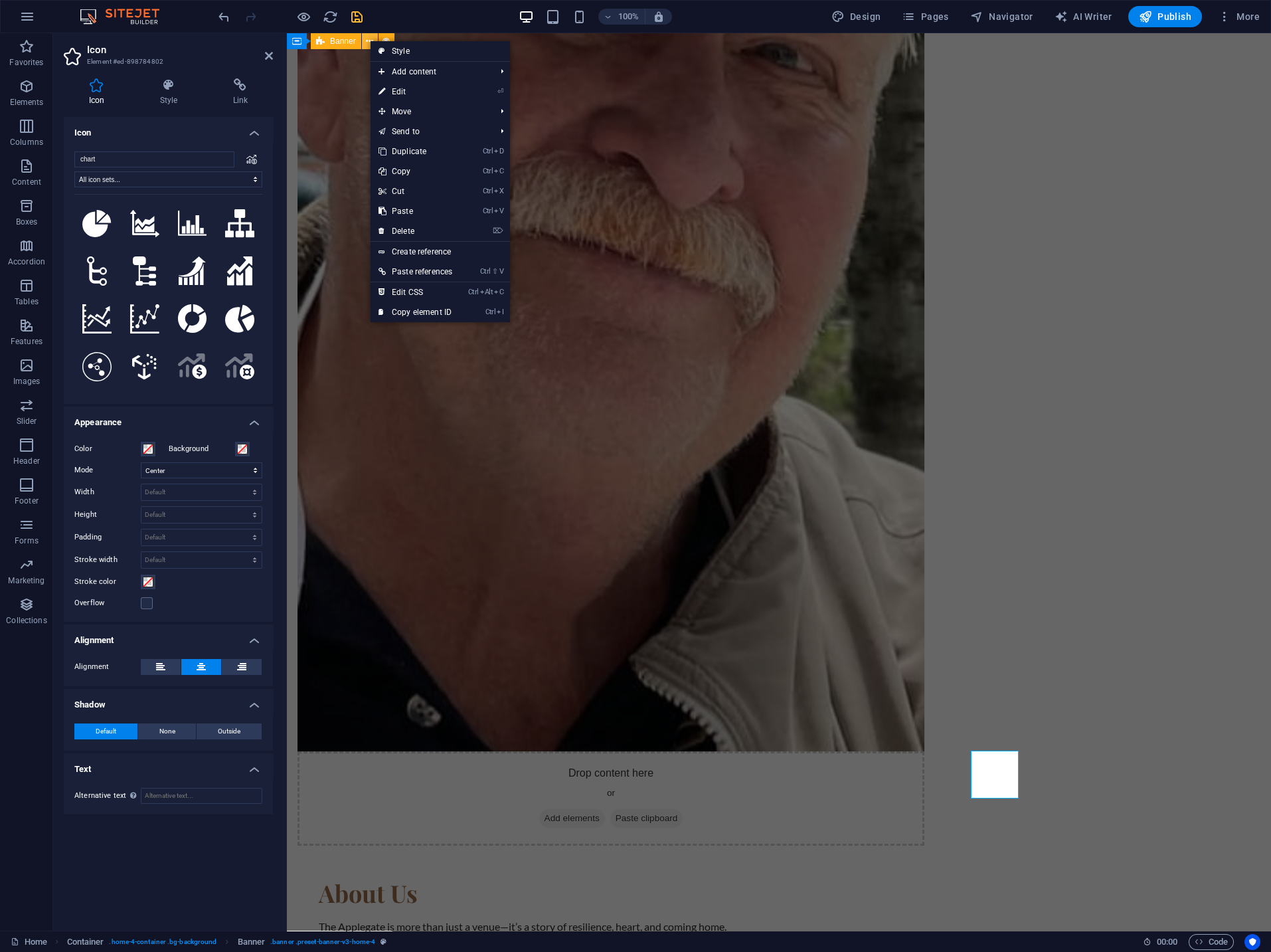
scroll to position [162, 0]
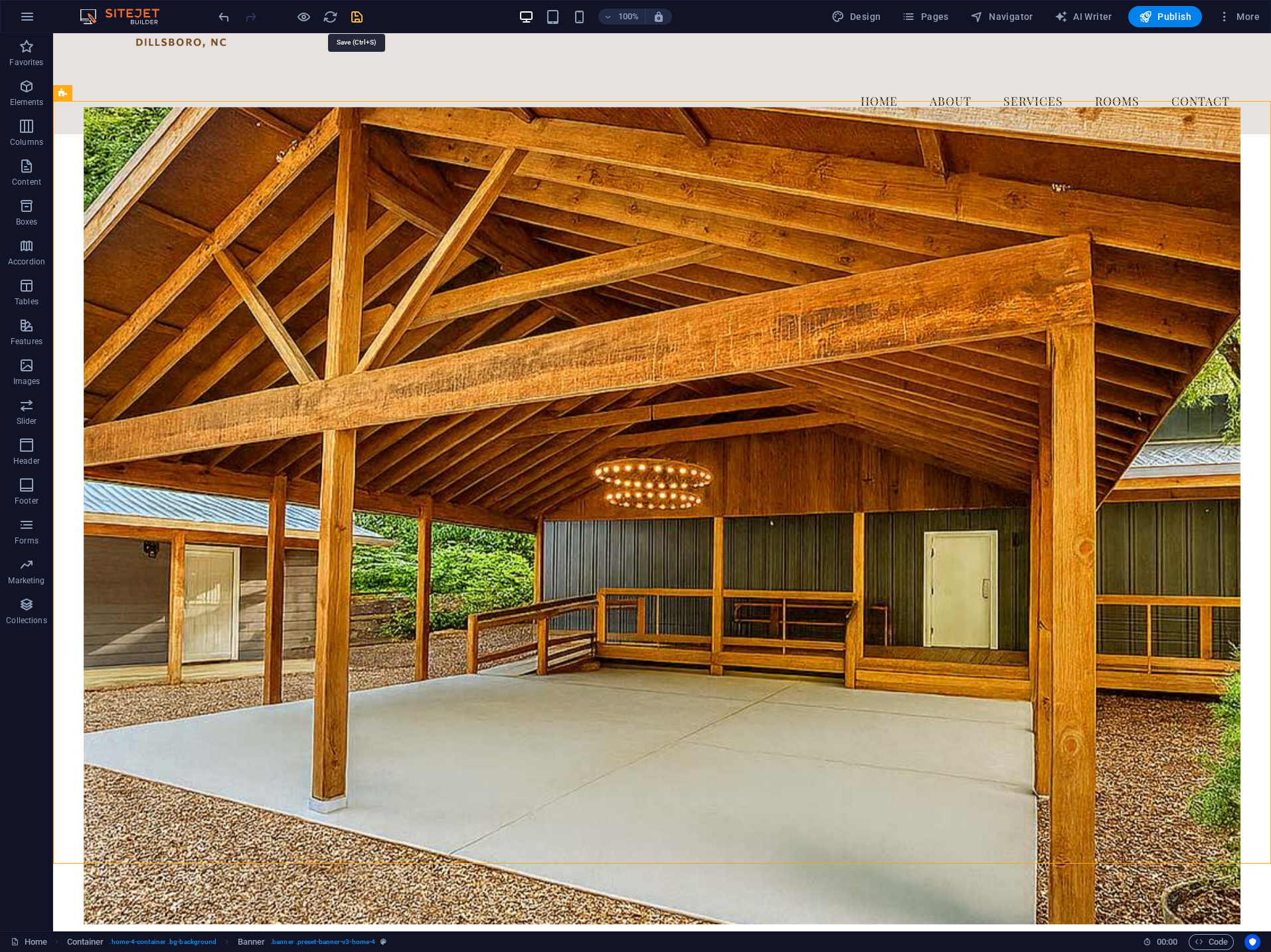
click at [354, 17] on icon "save" at bounding box center [357, 17] width 15 height 15
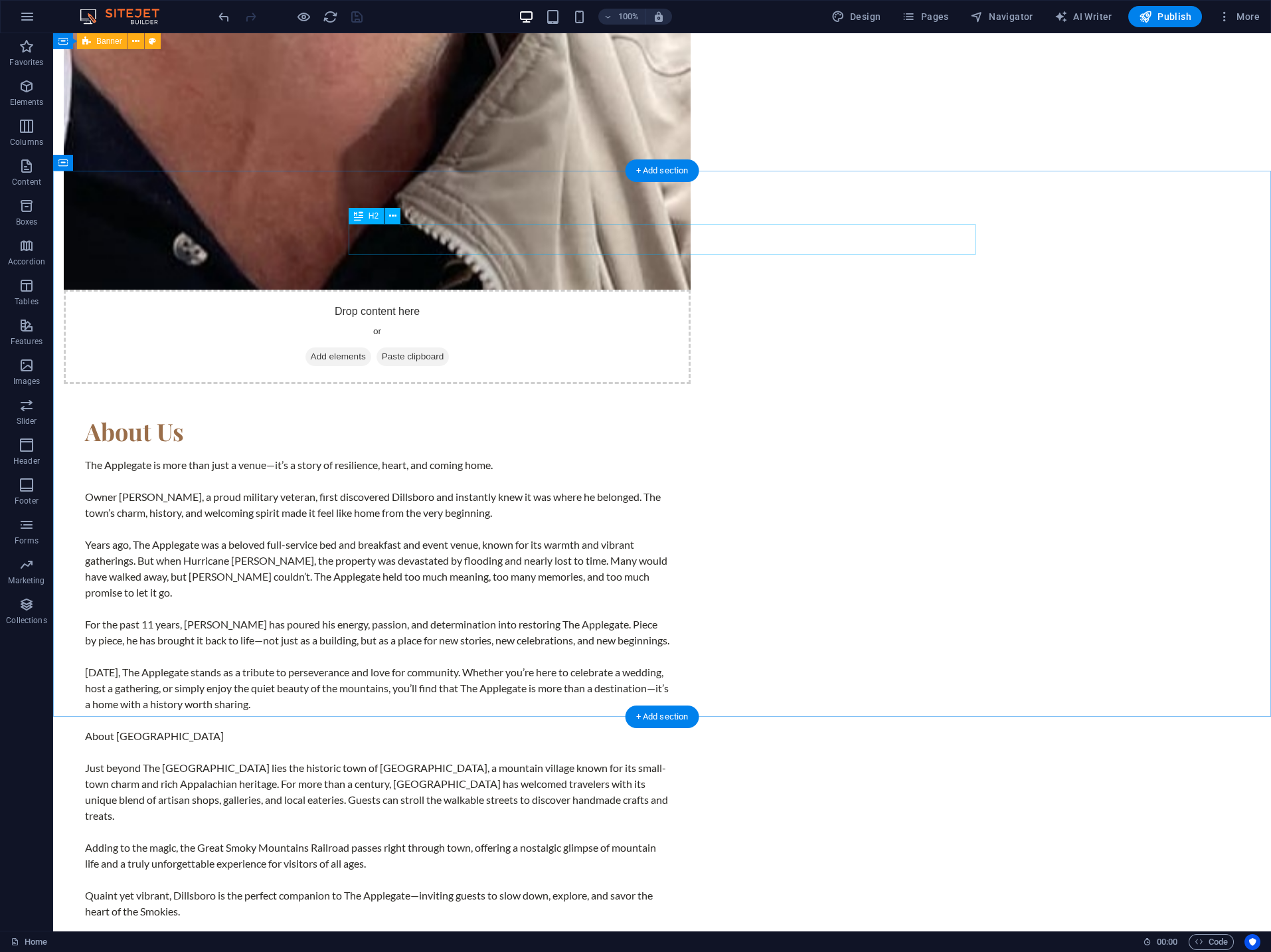
scroll to position [1871, 0]
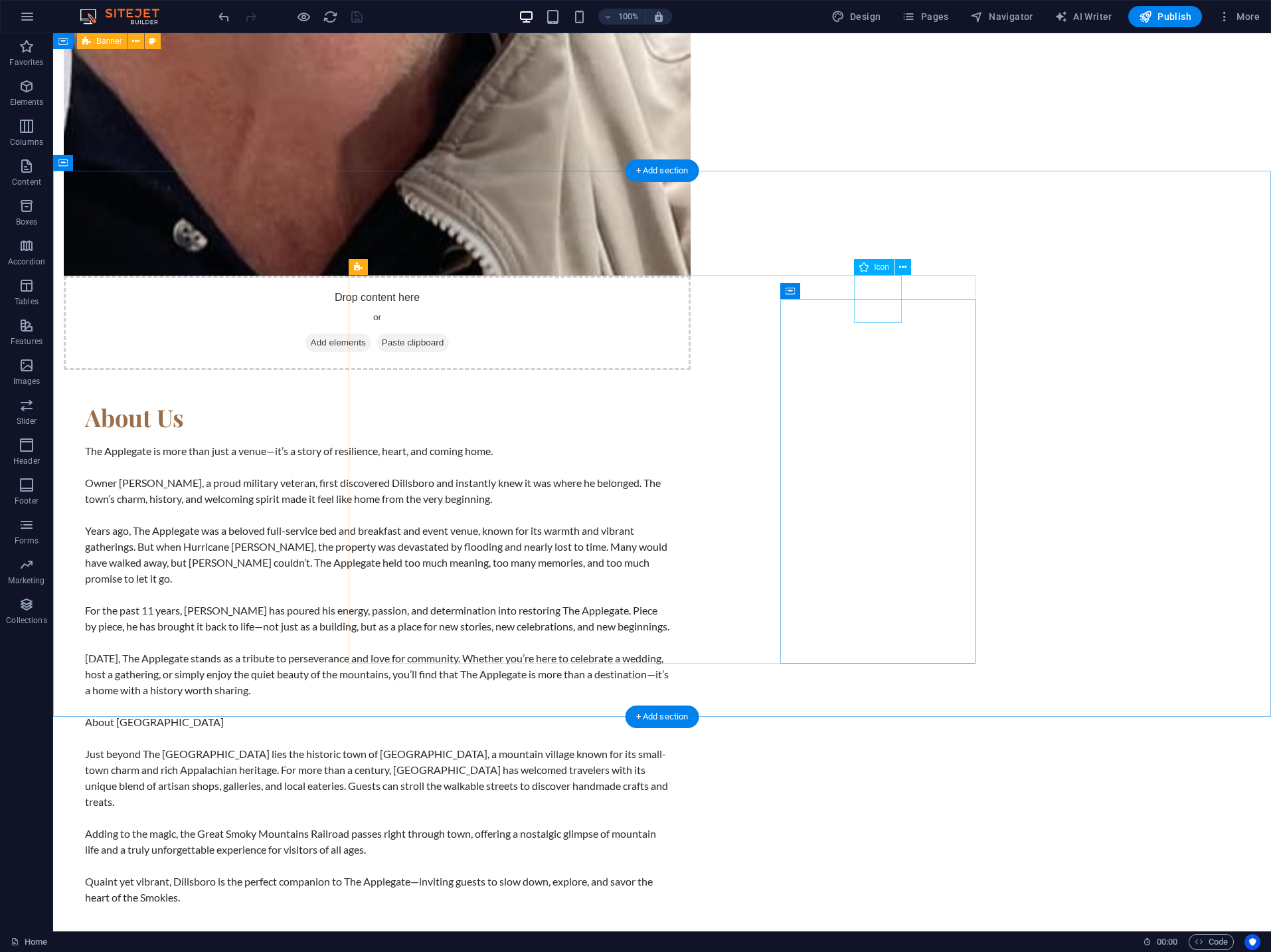
select select "xMidYMid"
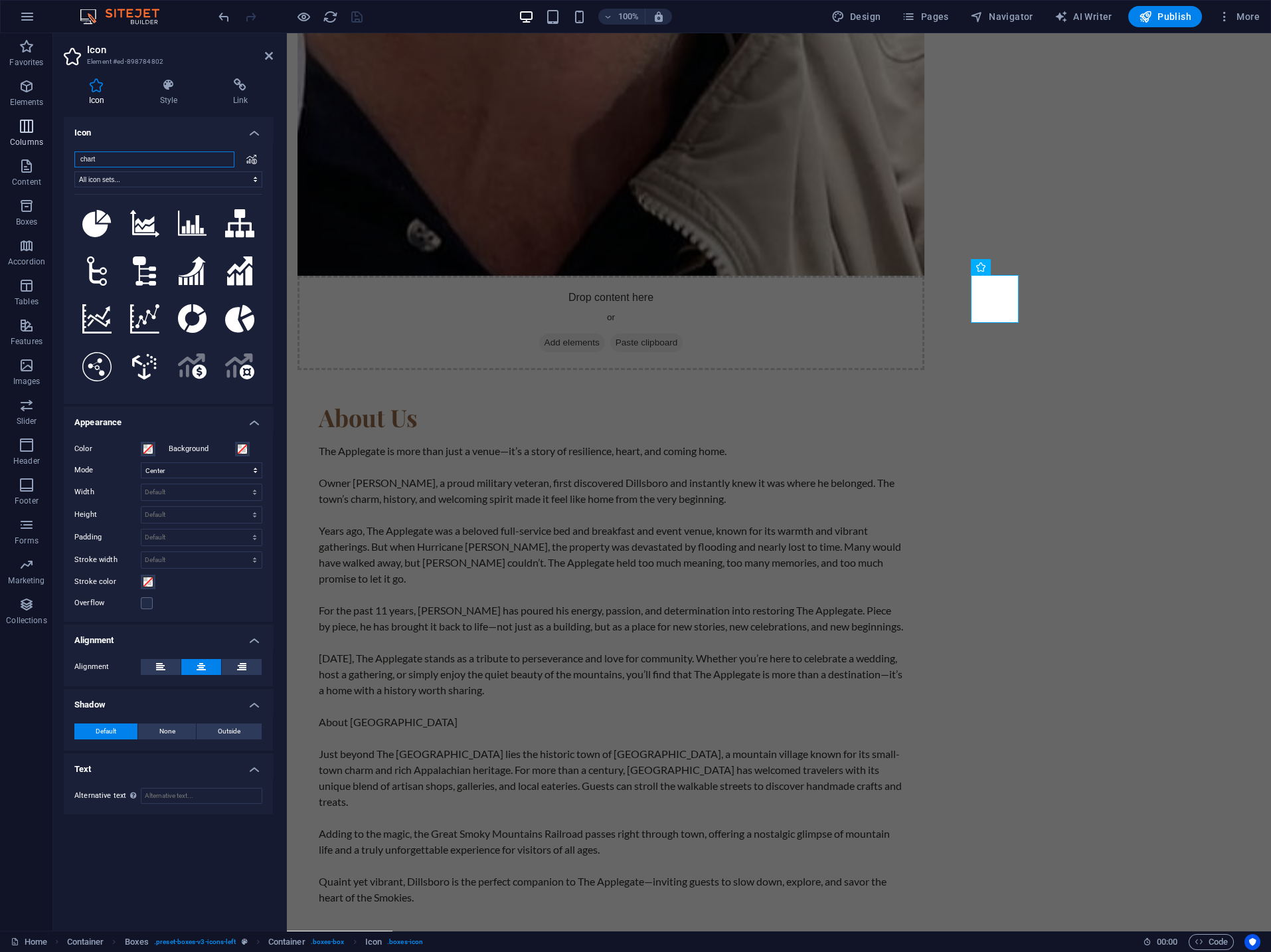
drag, startPoint x: 116, startPoint y: 160, endPoint x: 33, endPoint y: 152, distance: 83.4
click at [74, 152] on input "chart" at bounding box center [154, 160] width 160 height 16
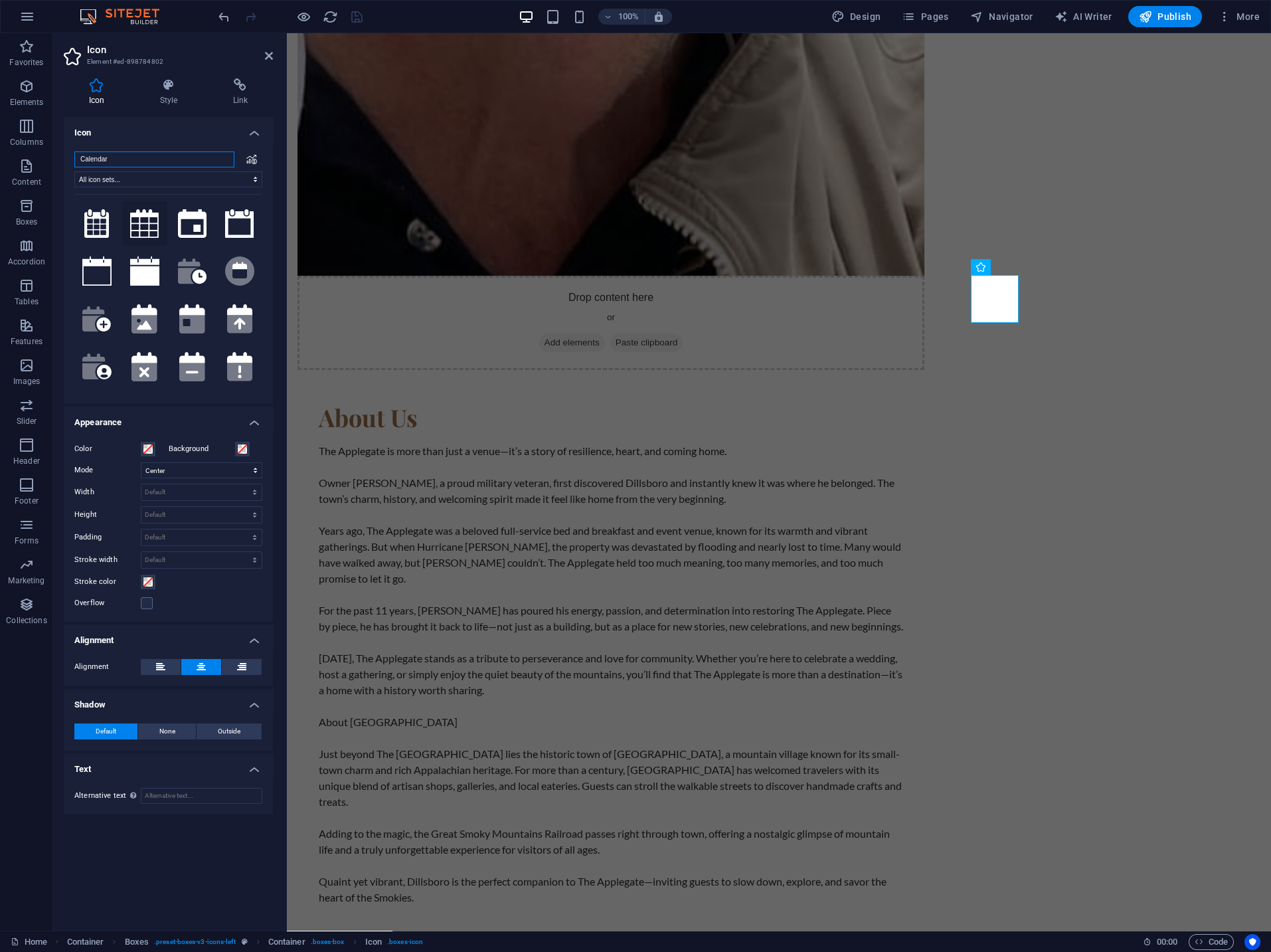
type input "Calendar"
click at [150, 227] on icon at bounding box center [145, 224] width 29 height 29
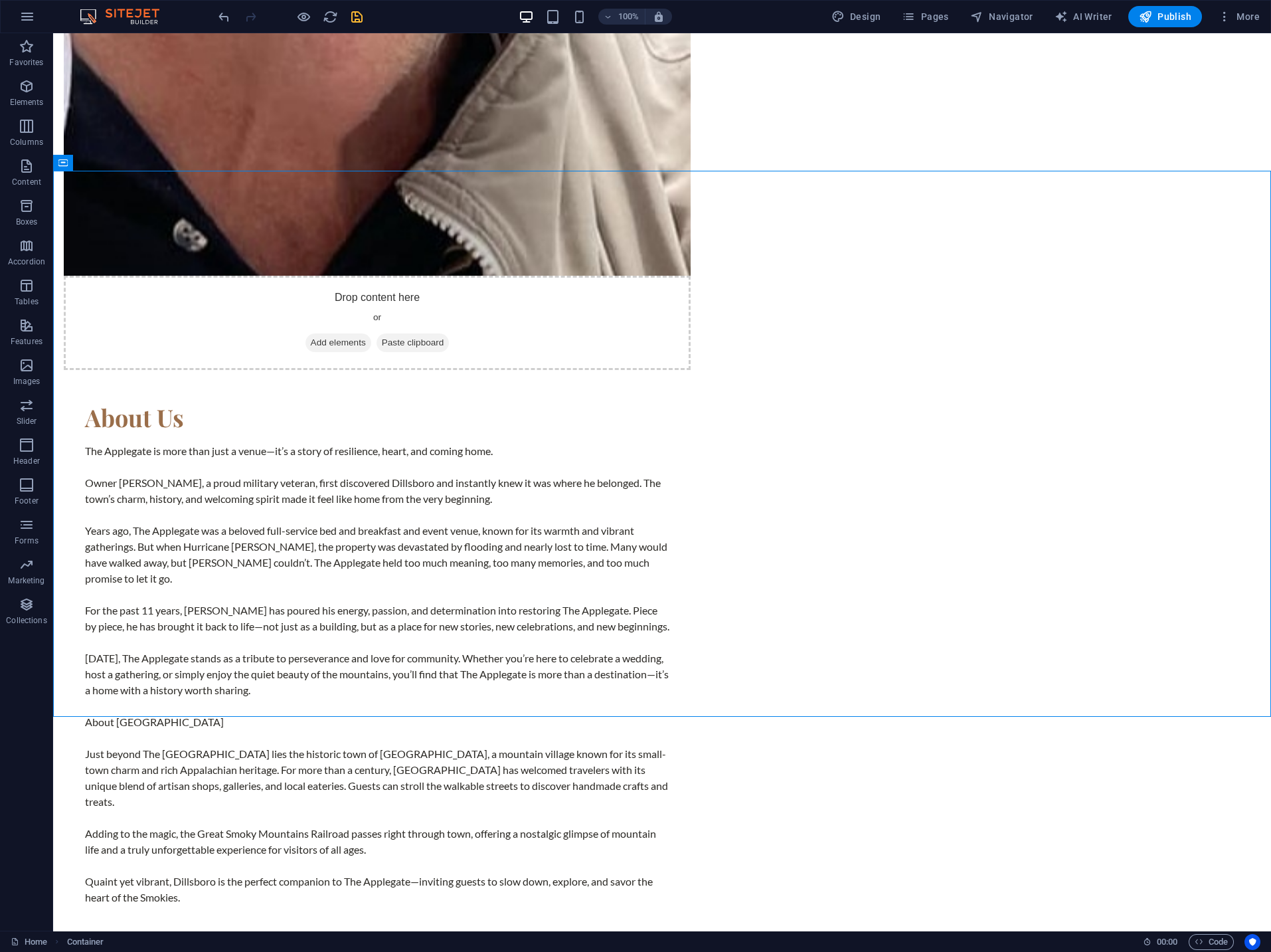
click at [356, 17] on icon "save" at bounding box center [357, 17] width 15 height 15
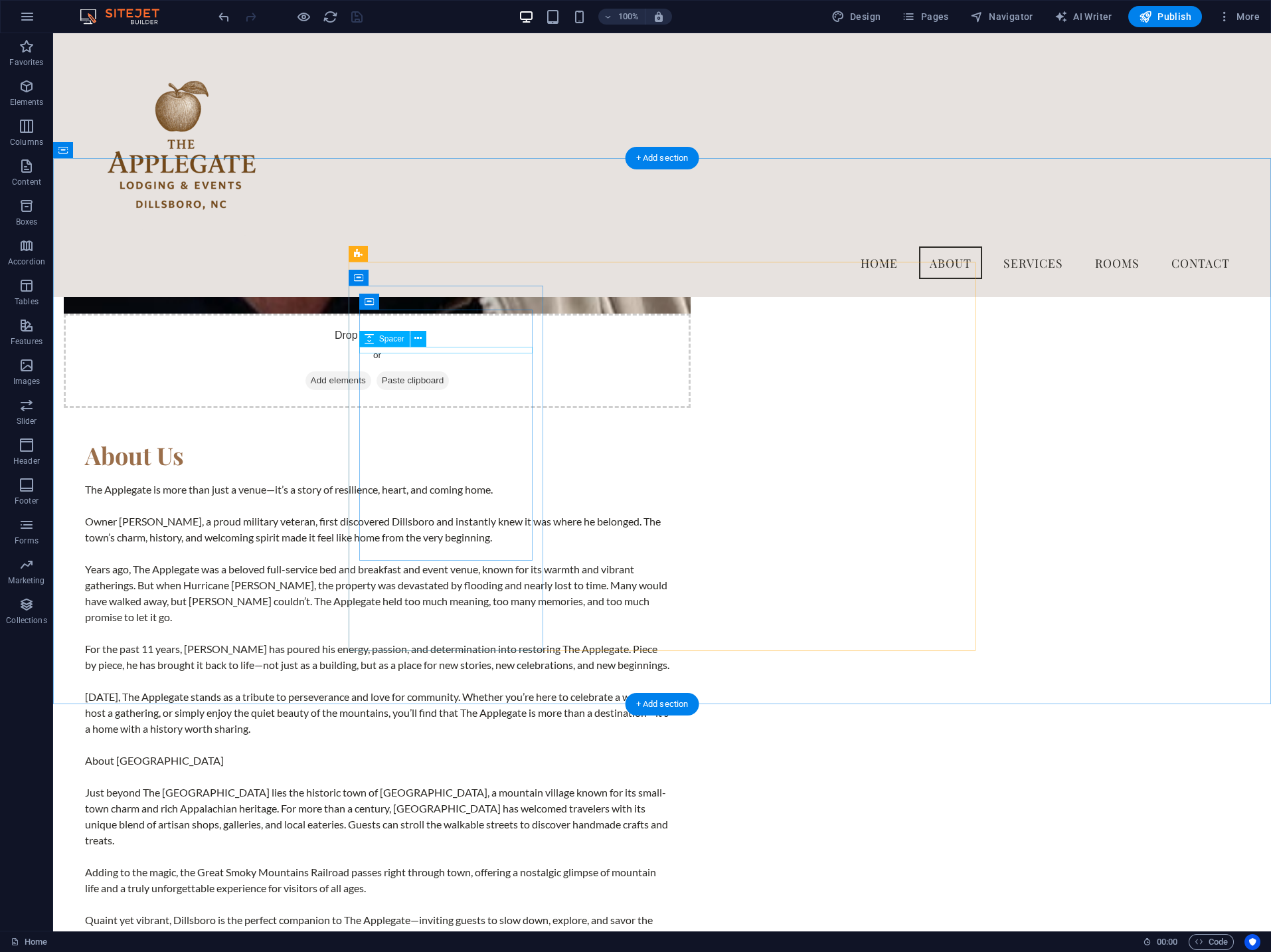
scroll to position [1301, 0]
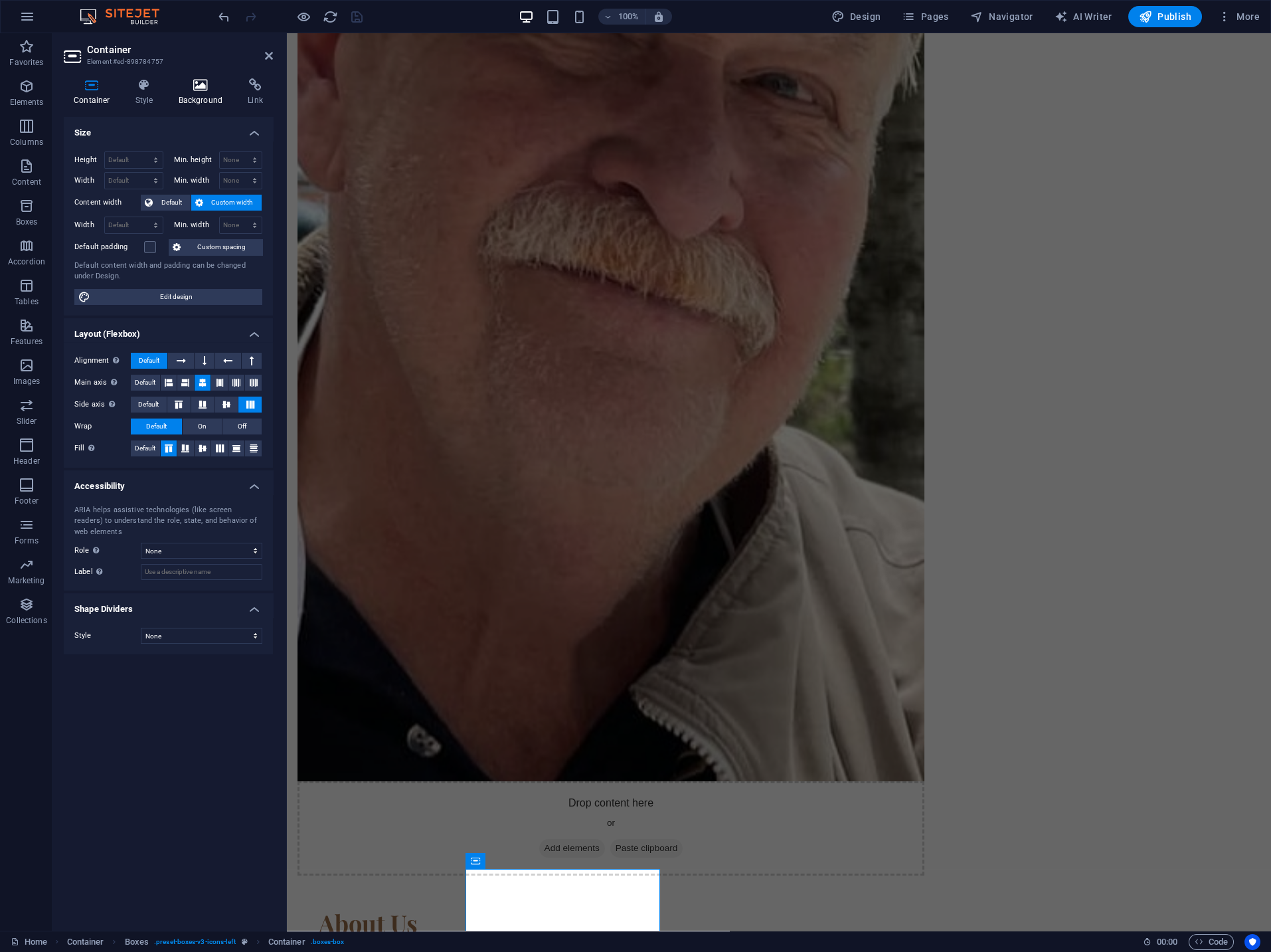
click at [195, 91] on icon at bounding box center [201, 85] width 65 height 13
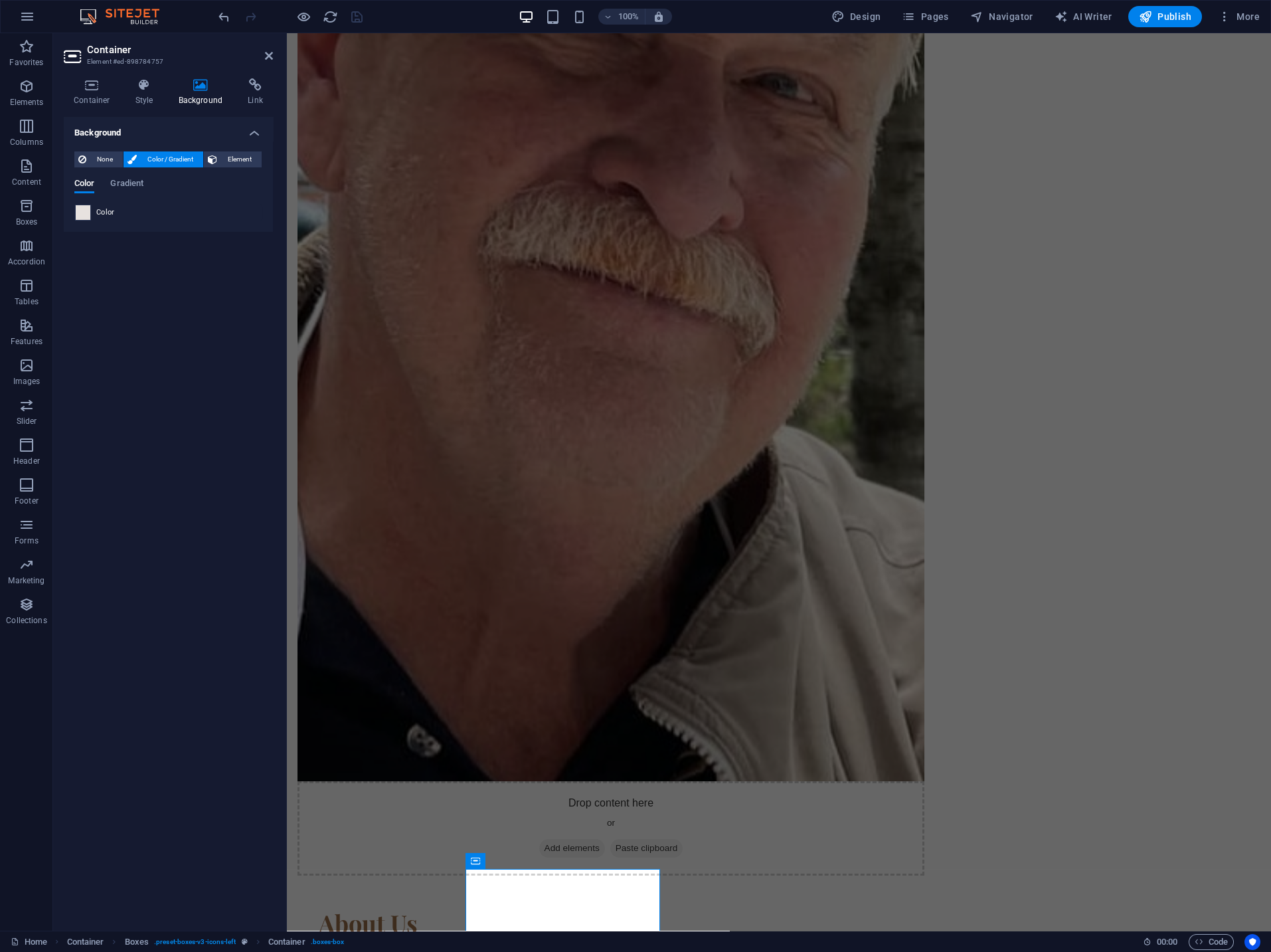
click at [81, 210] on span at bounding box center [83, 213] width 15 height 15
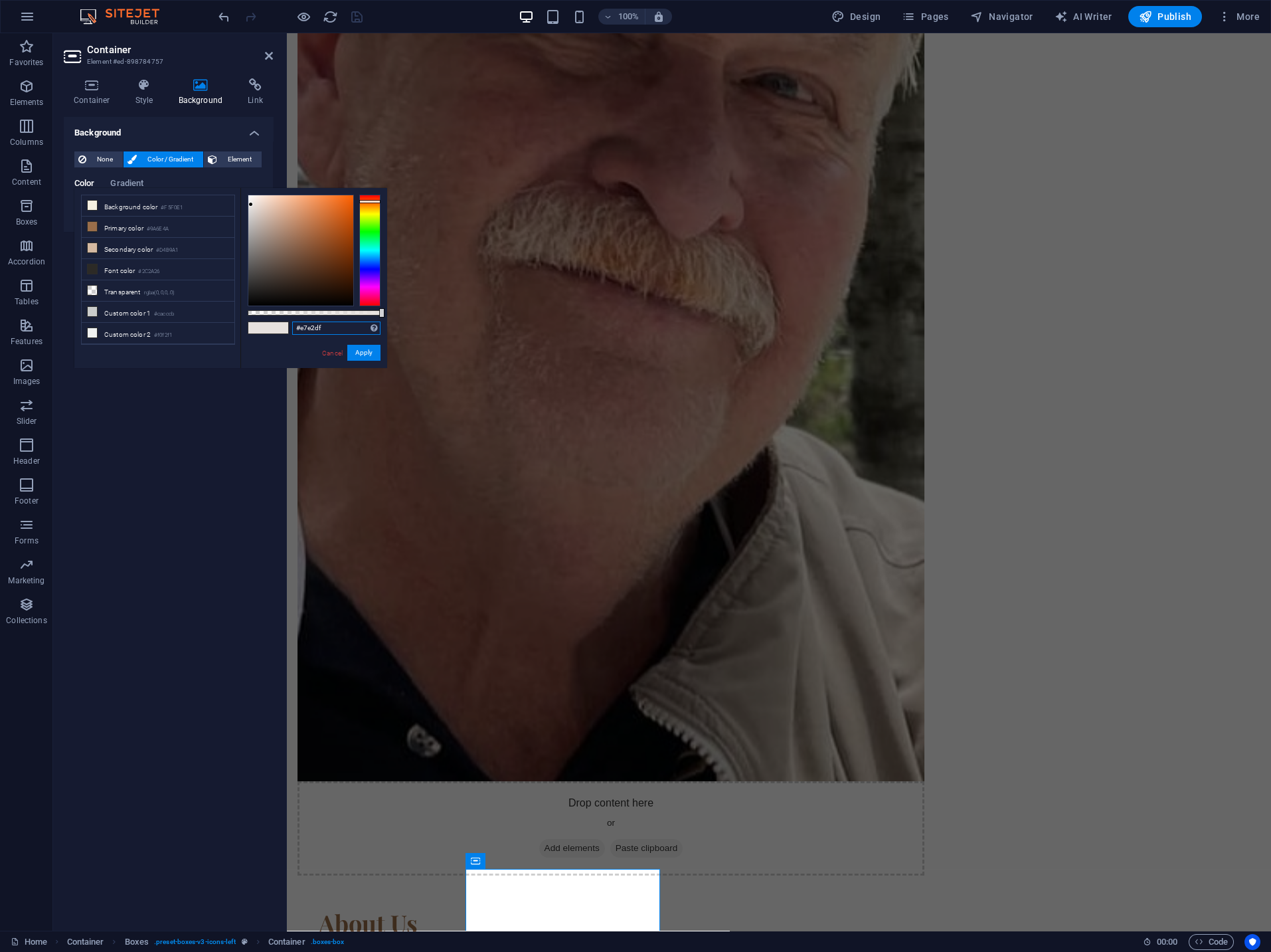
drag, startPoint x: 327, startPoint y: 327, endPoint x: 285, endPoint y: 324, distance: 42.1
click at [292, 324] on input "#e7e2df" at bounding box center [336, 328] width 88 height 13
paste input "d0b49b"
type input "#d0b49b"
click at [360, 353] on button "Apply" at bounding box center [363, 353] width 33 height 16
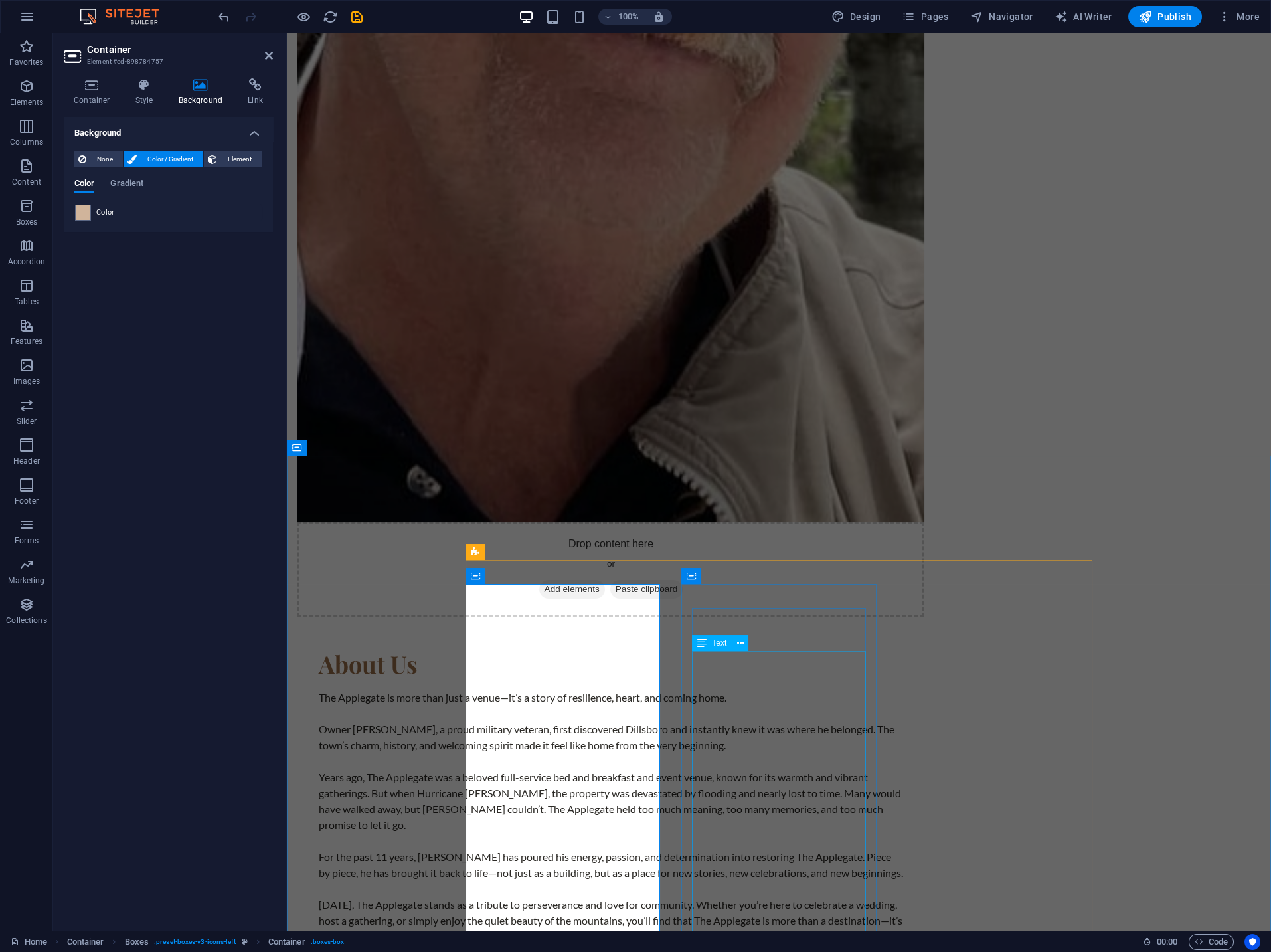
scroll to position [1657, 0]
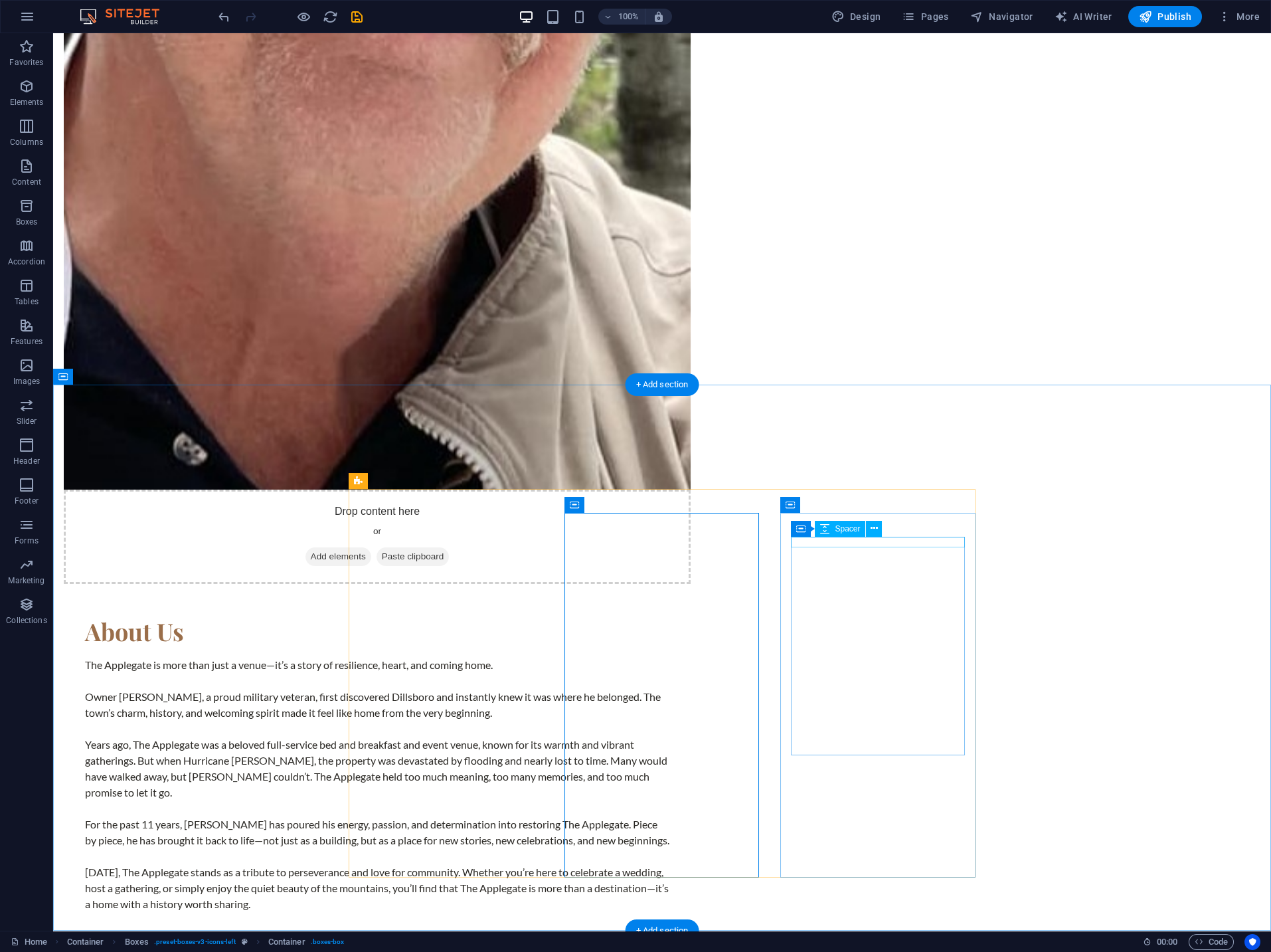
select select "px"
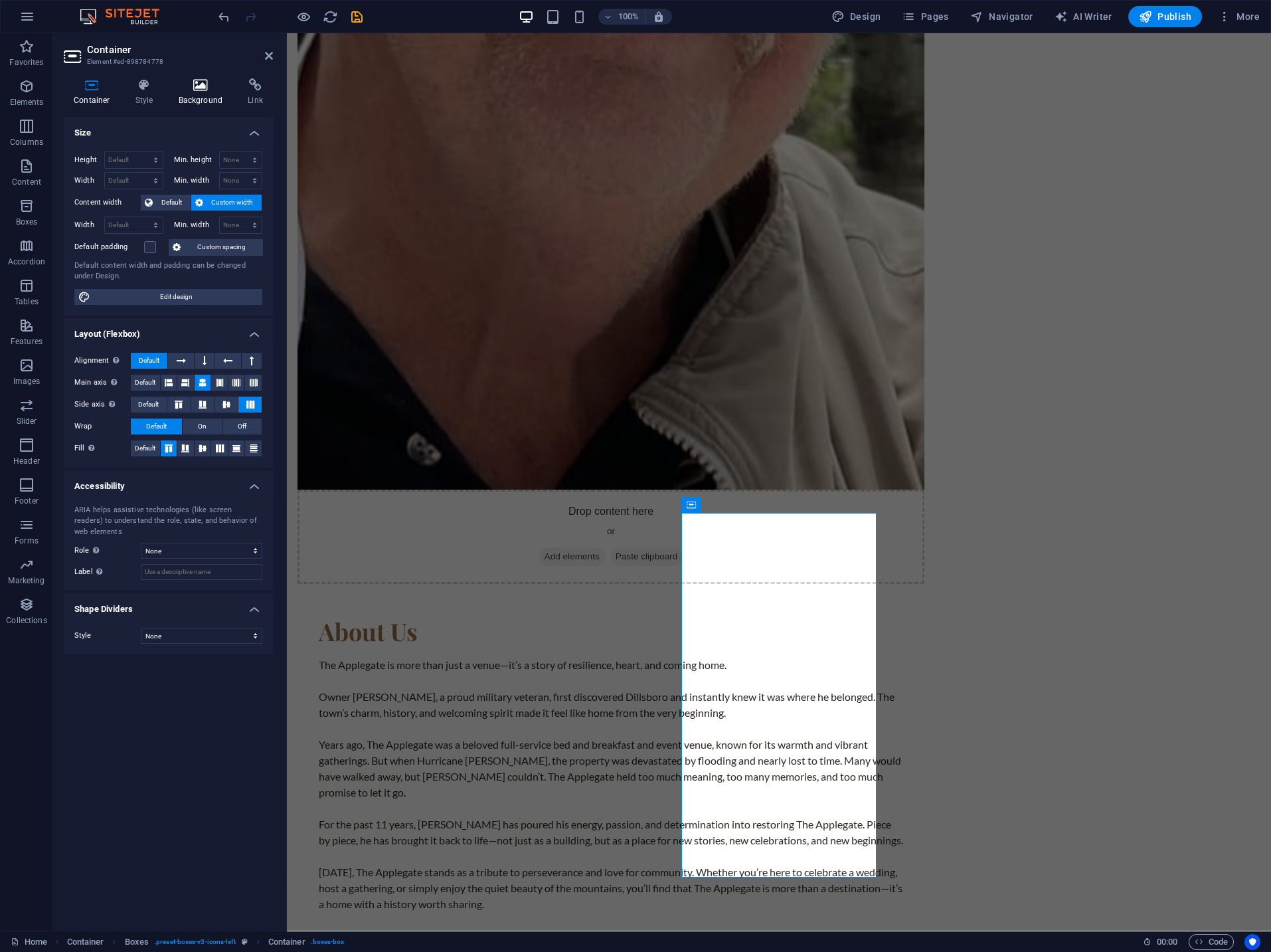
click at [188, 93] on h4 "Background" at bounding box center [203, 93] width 70 height 28
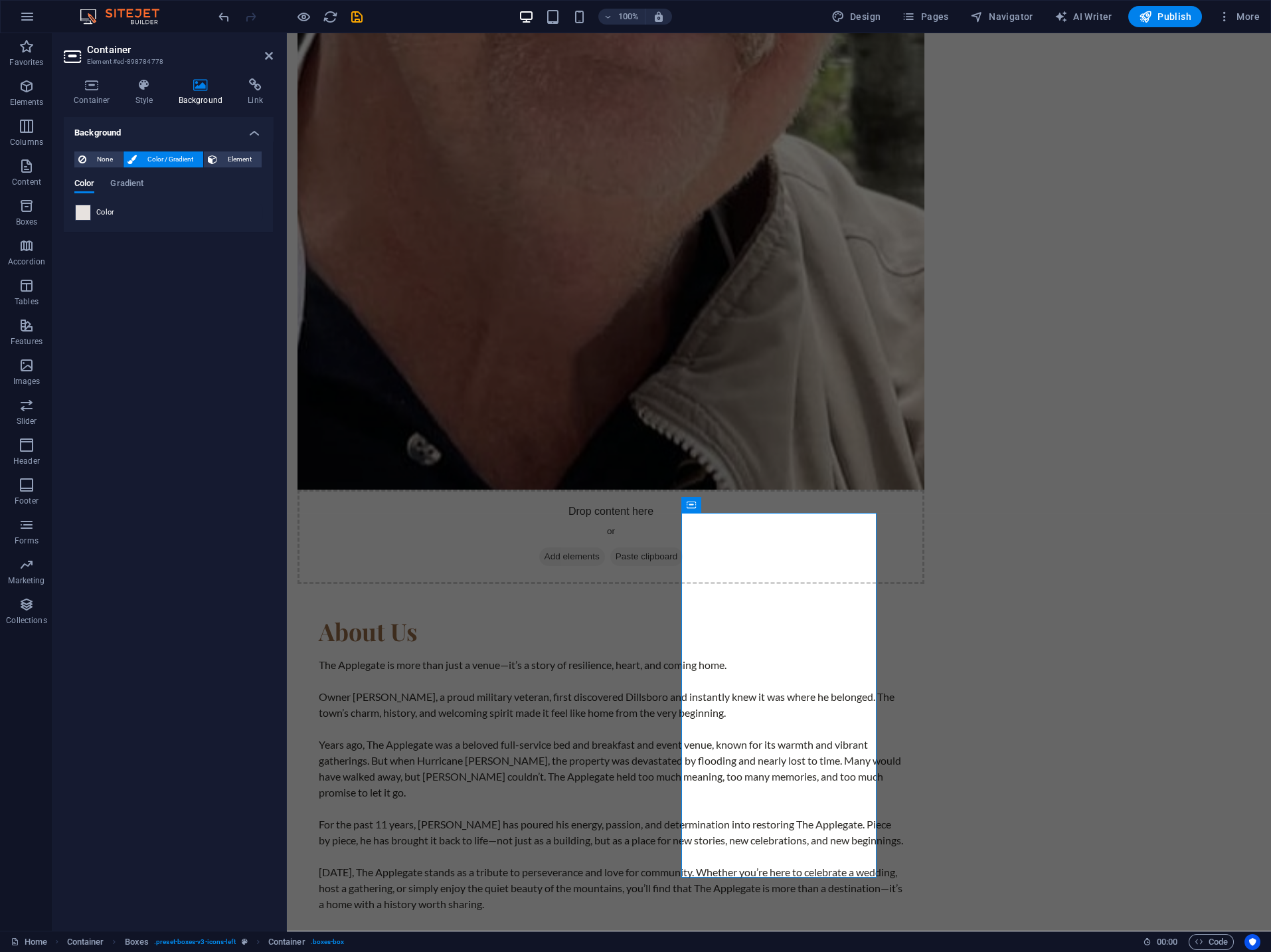
click at [88, 218] on span at bounding box center [83, 213] width 15 height 15
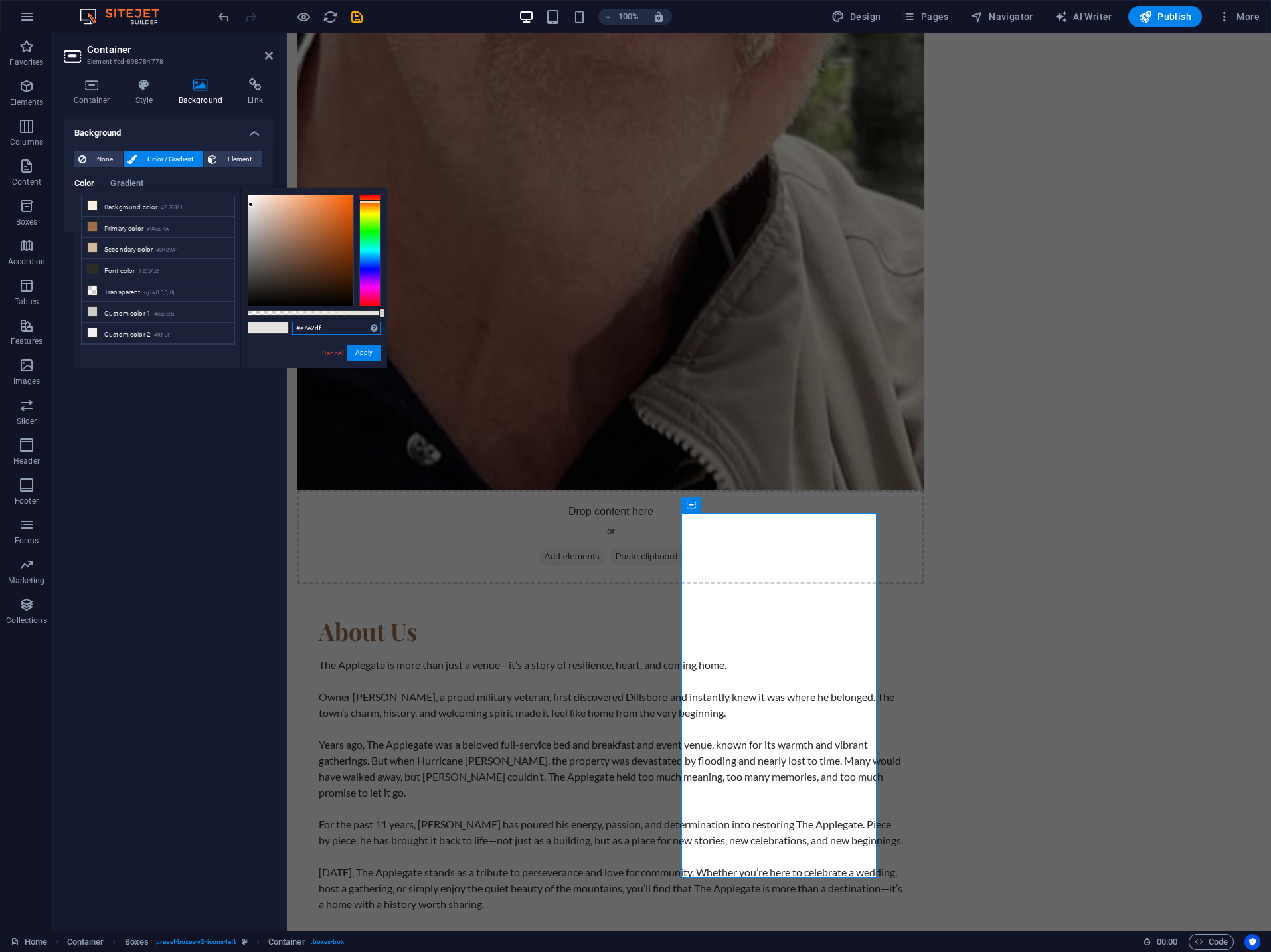
drag, startPoint x: 355, startPoint y: 324, endPoint x: 282, endPoint y: 324, distance: 73.0
click at [292, 324] on input "#e7e2df" at bounding box center [336, 328] width 88 height 13
paste input "d0b49b"
type input "#d0b49b"
click at [360, 355] on button "Apply" at bounding box center [363, 353] width 33 height 16
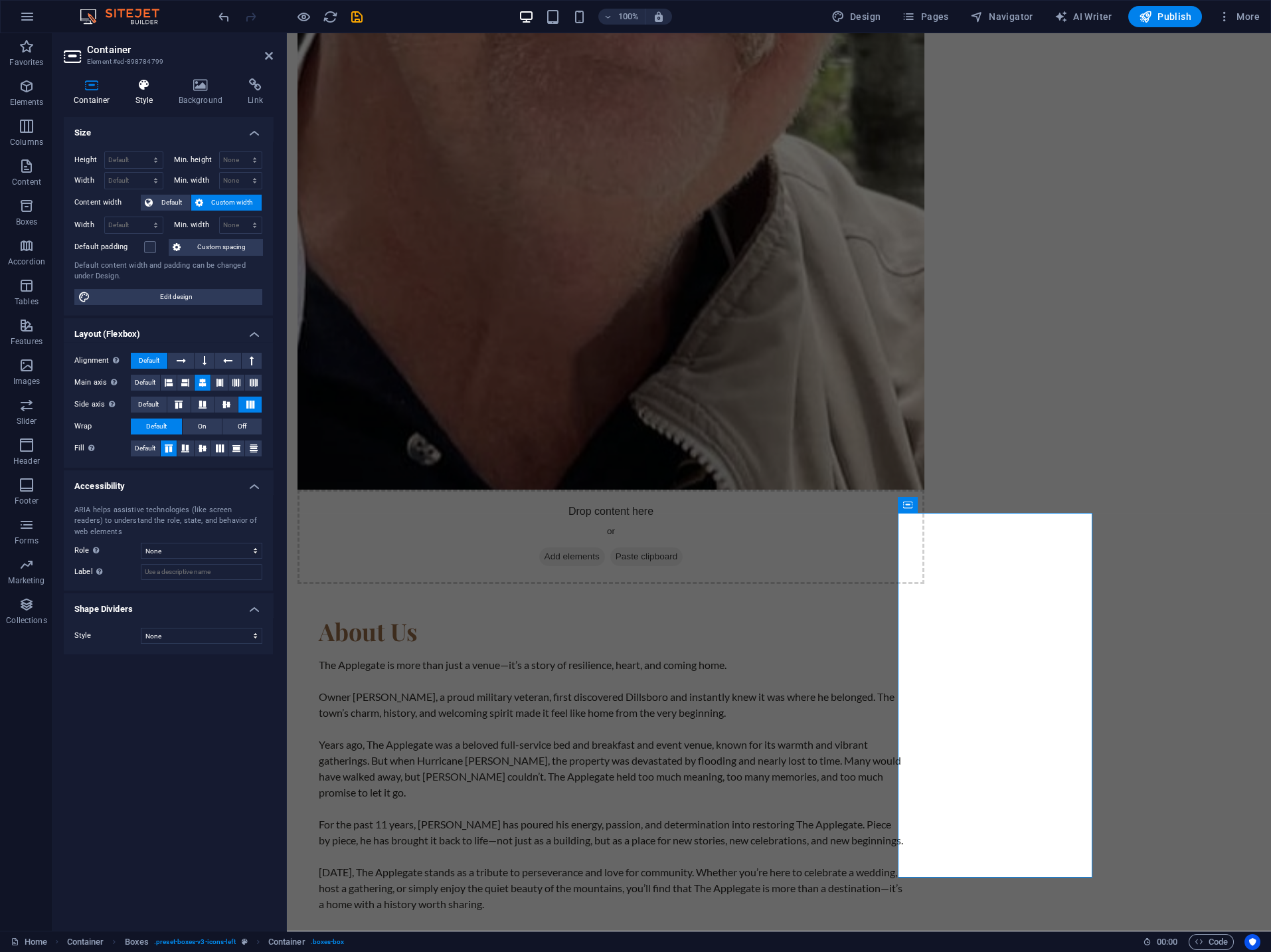
click at [140, 93] on h4 "Style" at bounding box center [147, 93] width 43 height 28
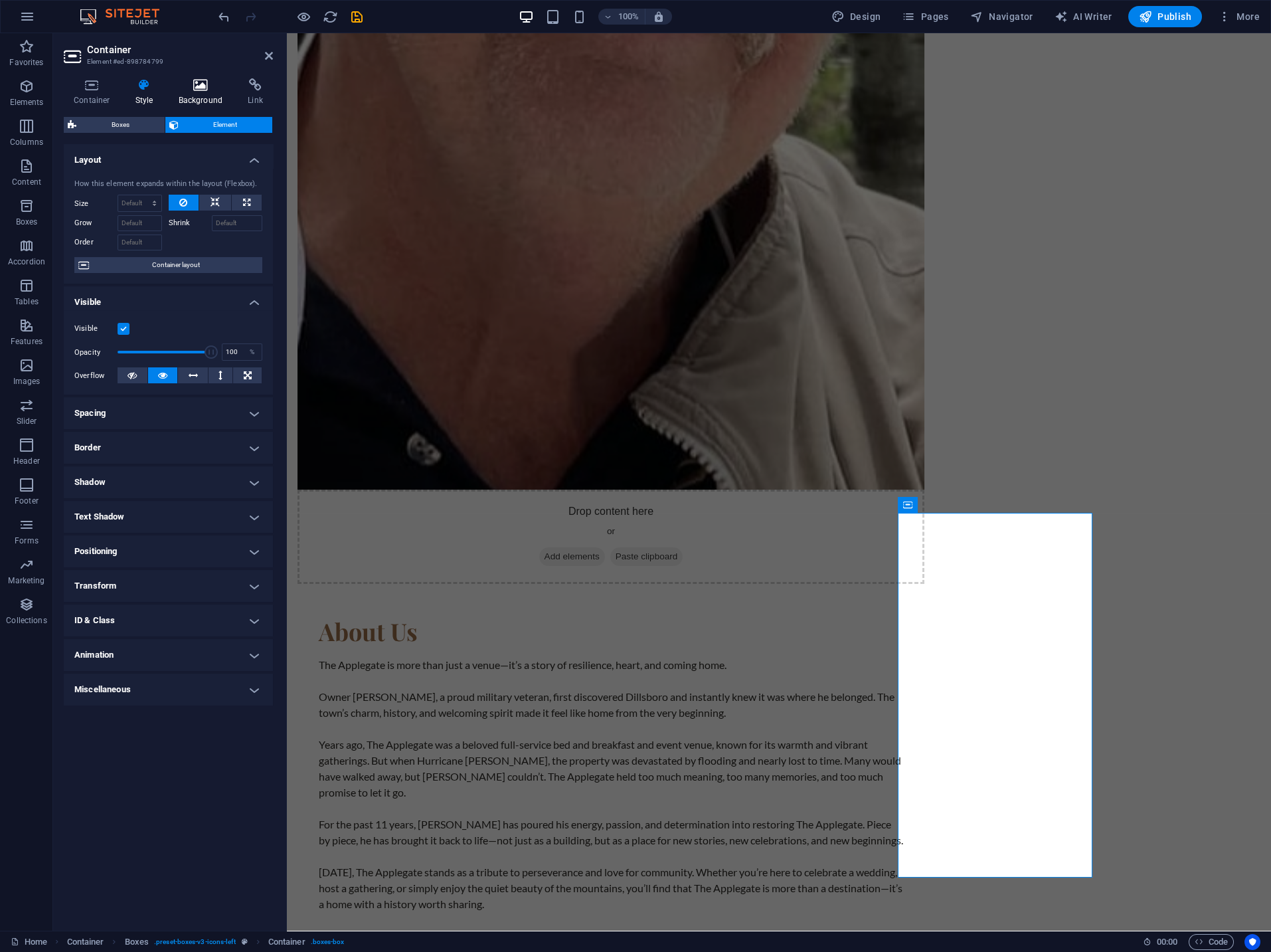
click at [199, 90] on icon at bounding box center [201, 85] width 65 height 13
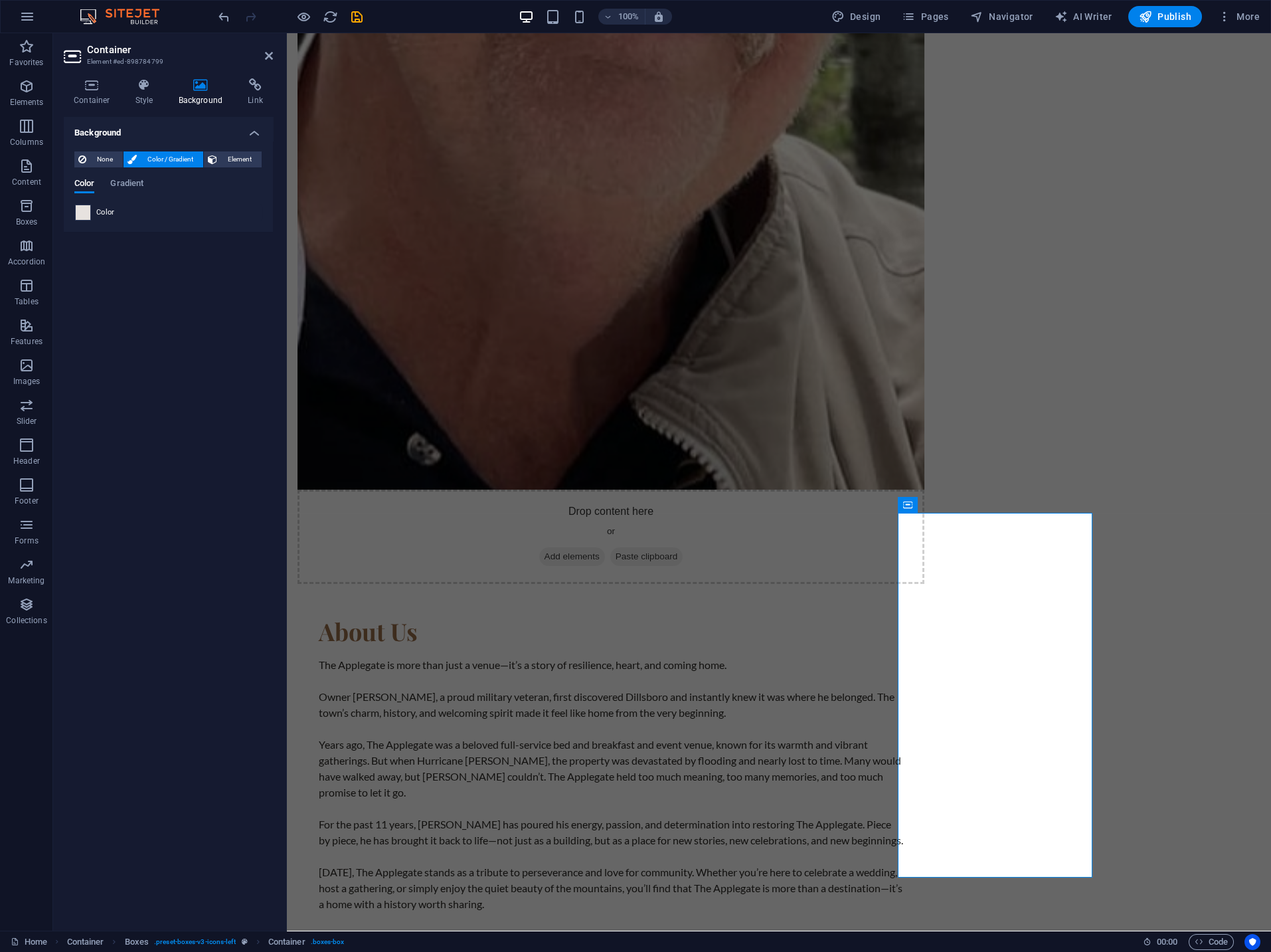
click at [85, 213] on span at bounding box center [83, 213] width 15 height 15
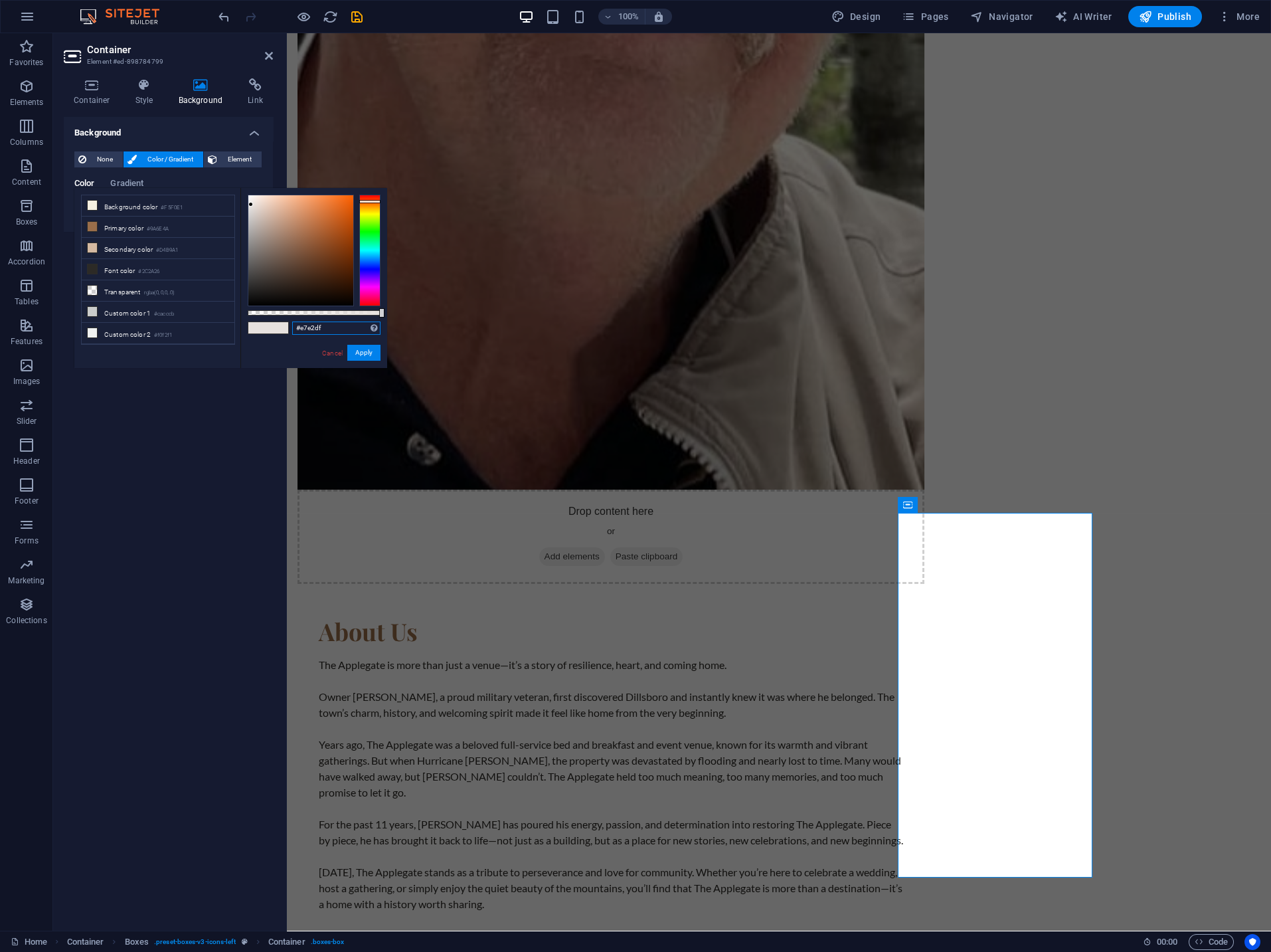
drag, startPoint x: 329, startPoint y: 328, endPoint x: 283, endPoint y: 324, distance: 46.2
click at [292, 324] on input "#e7e2df" at bounding box center [336, 328] width 88 height 13
paste input "d0b49b"
type input "#d0b49b"
click at [373, 354] on button "Apply" at bounding box center [363, 353] width 33 height 16
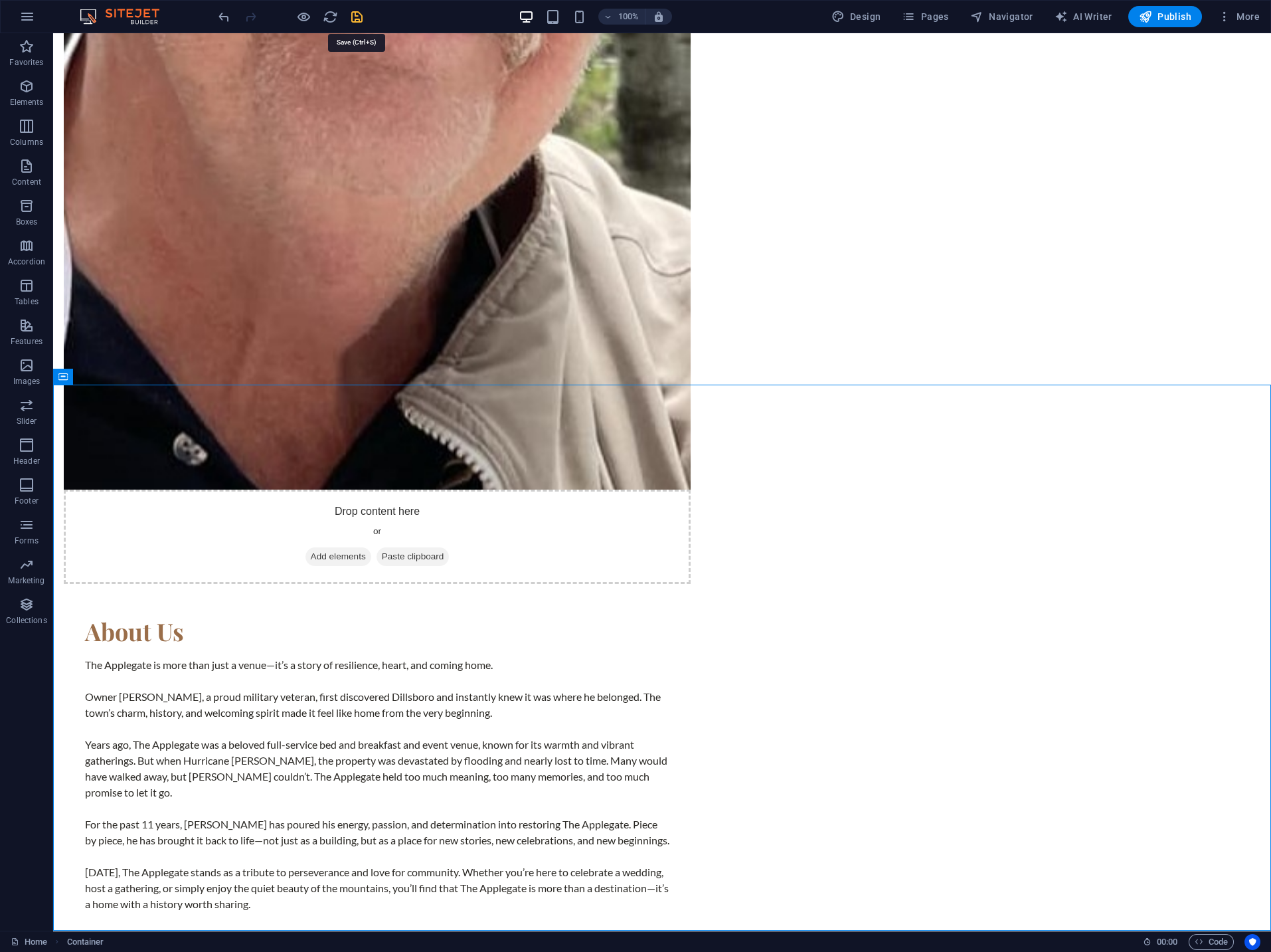
click at [355, 15] on icon "save" at bounding box center [357, 17] width 15 height 15
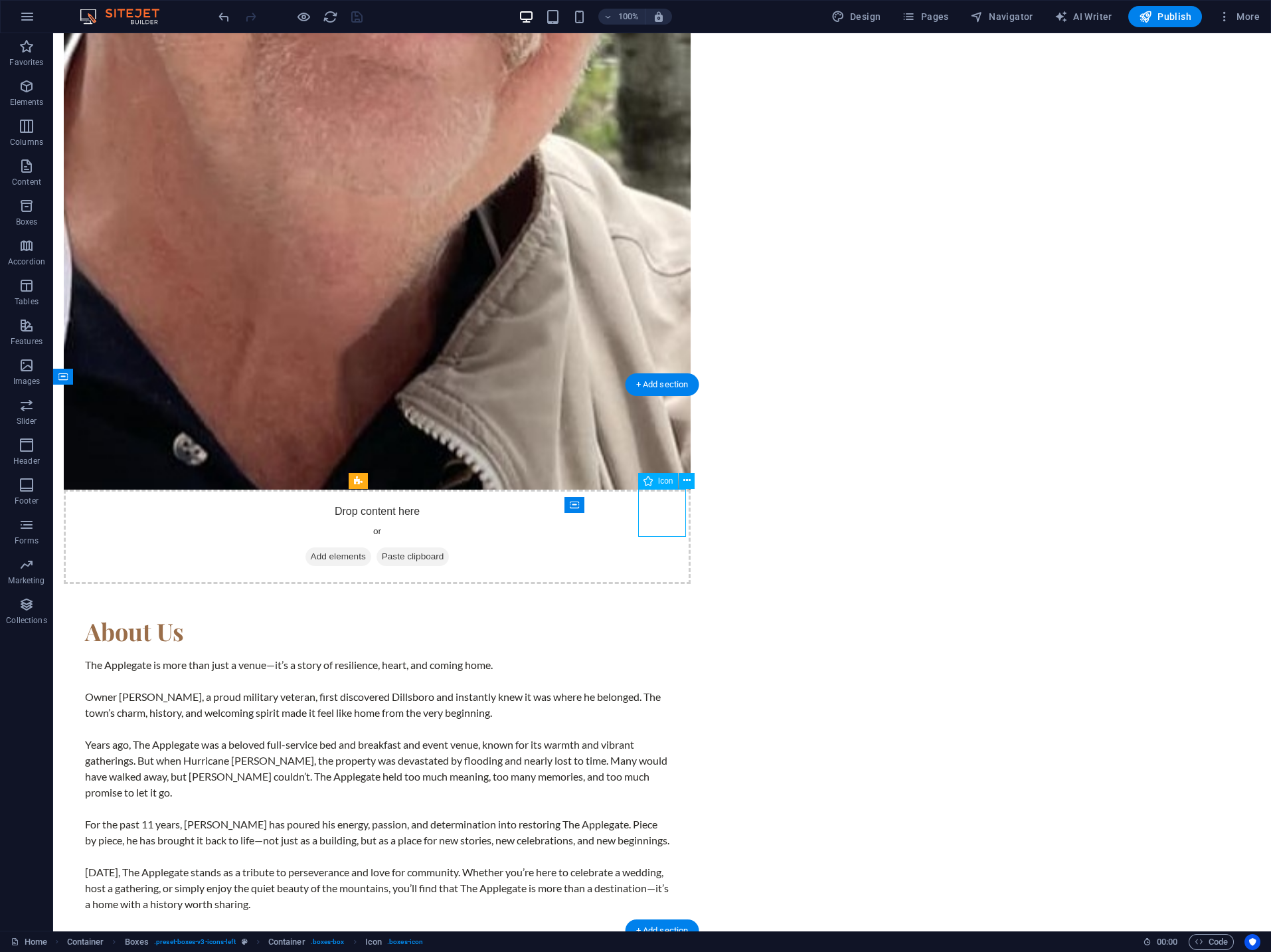
select select "xMidYMid"
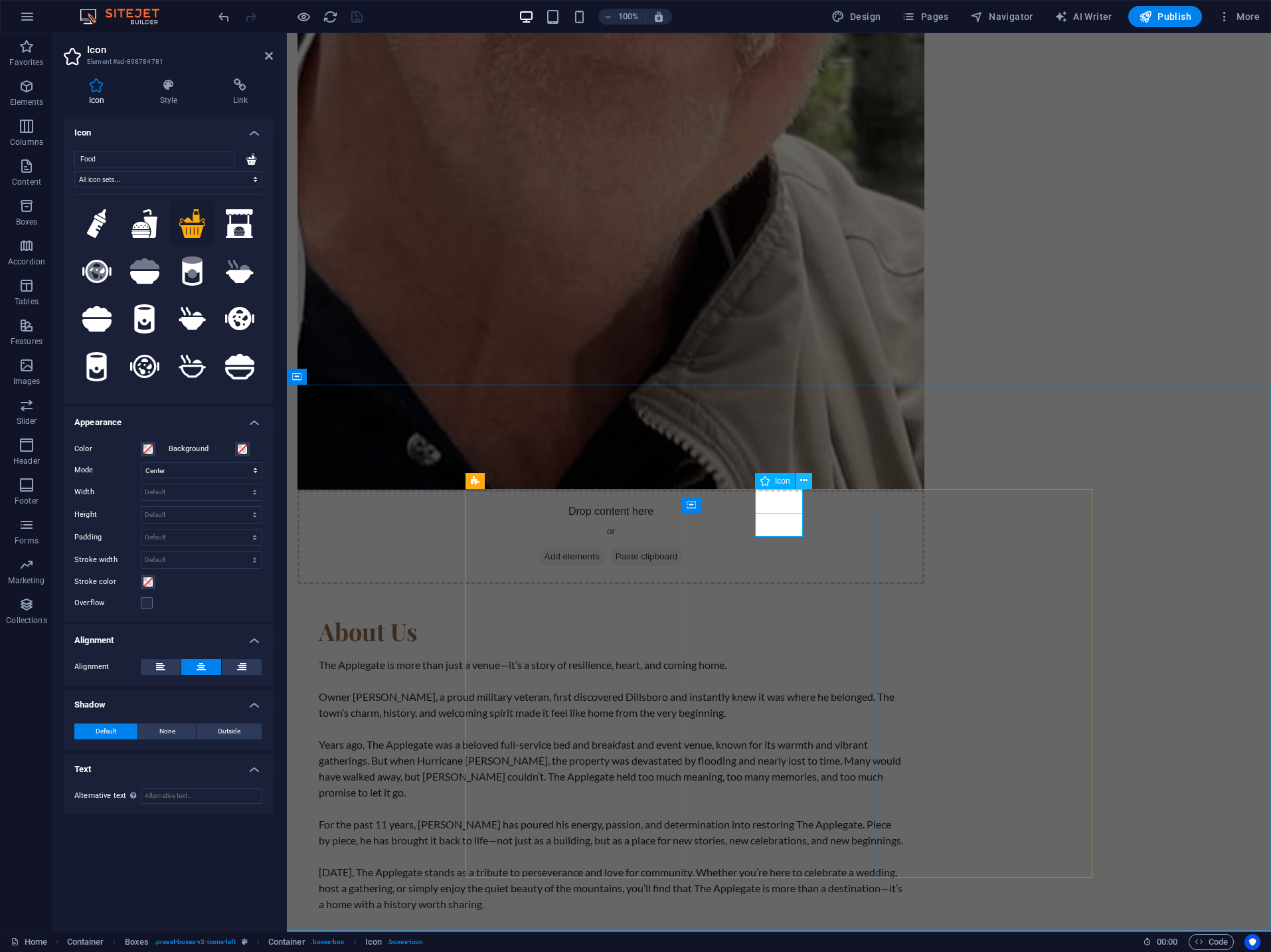
click at [802, 482] on icon at bounding box center [804, 480] width 7 height 14
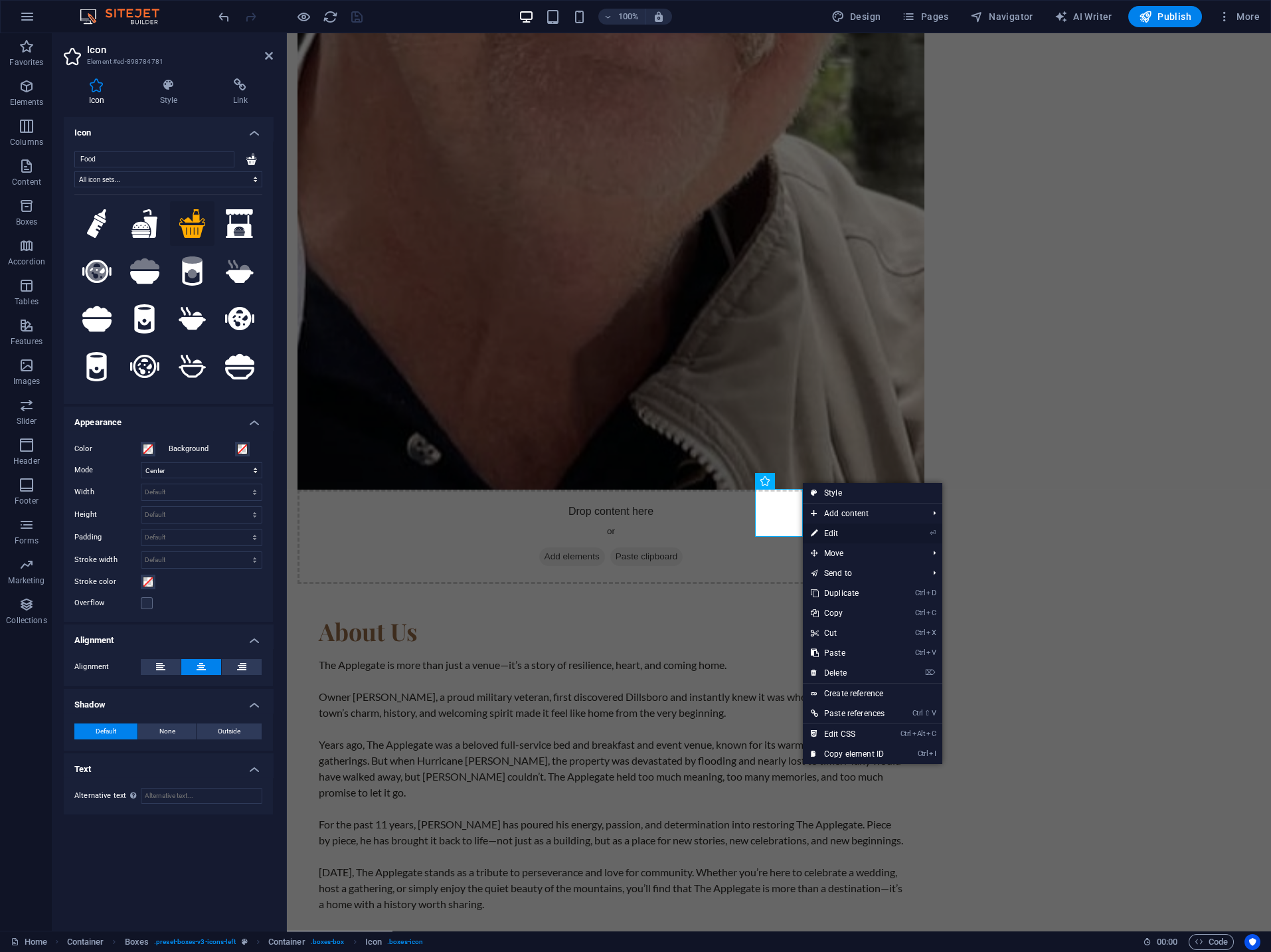
click at [840, 533] on link "⏎ Edit" at bounding box center [847, 533] width 90 height 20
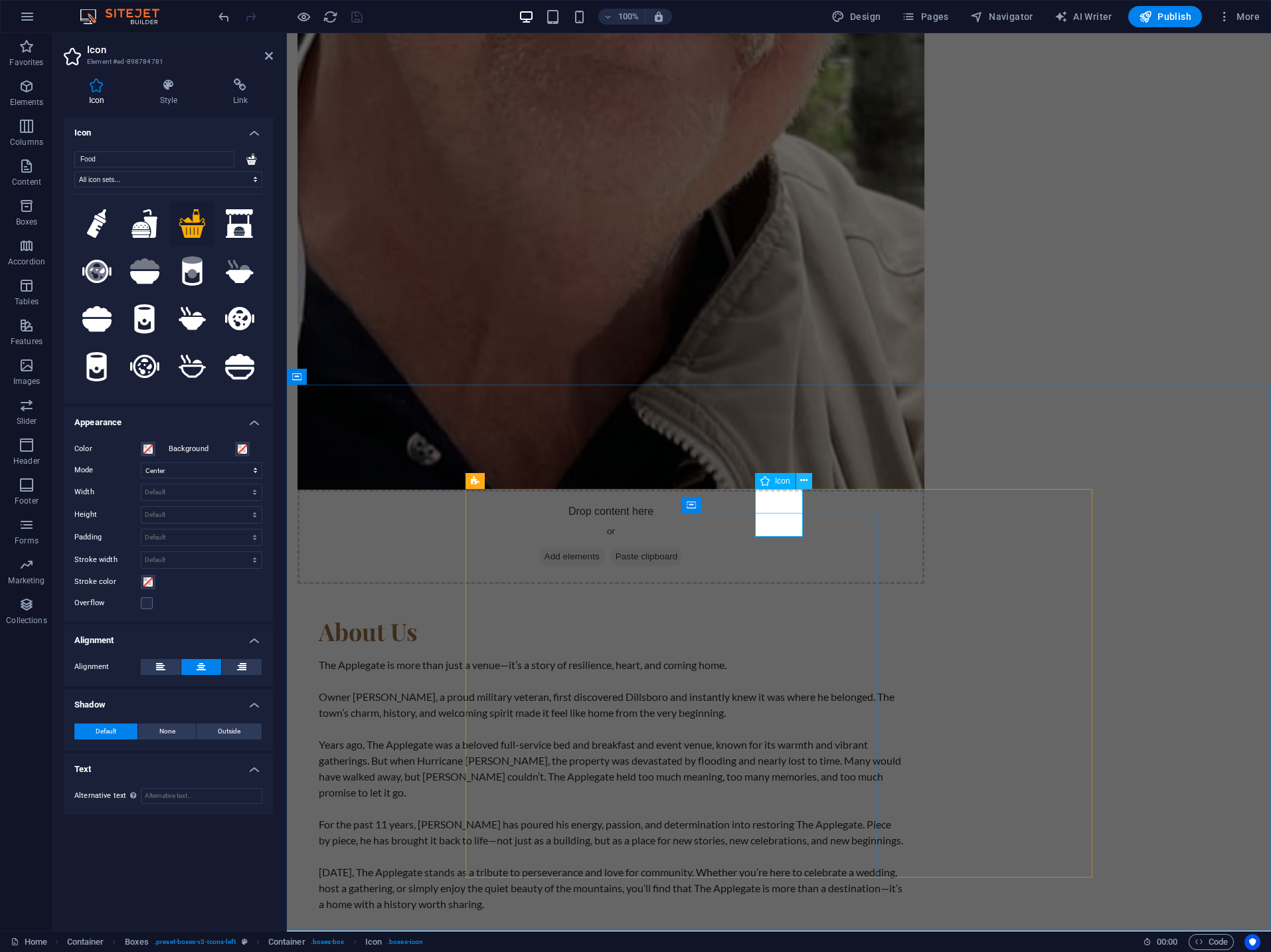
click at [805, 479] on icon at bounding box center [804, 480] width 7 height 14
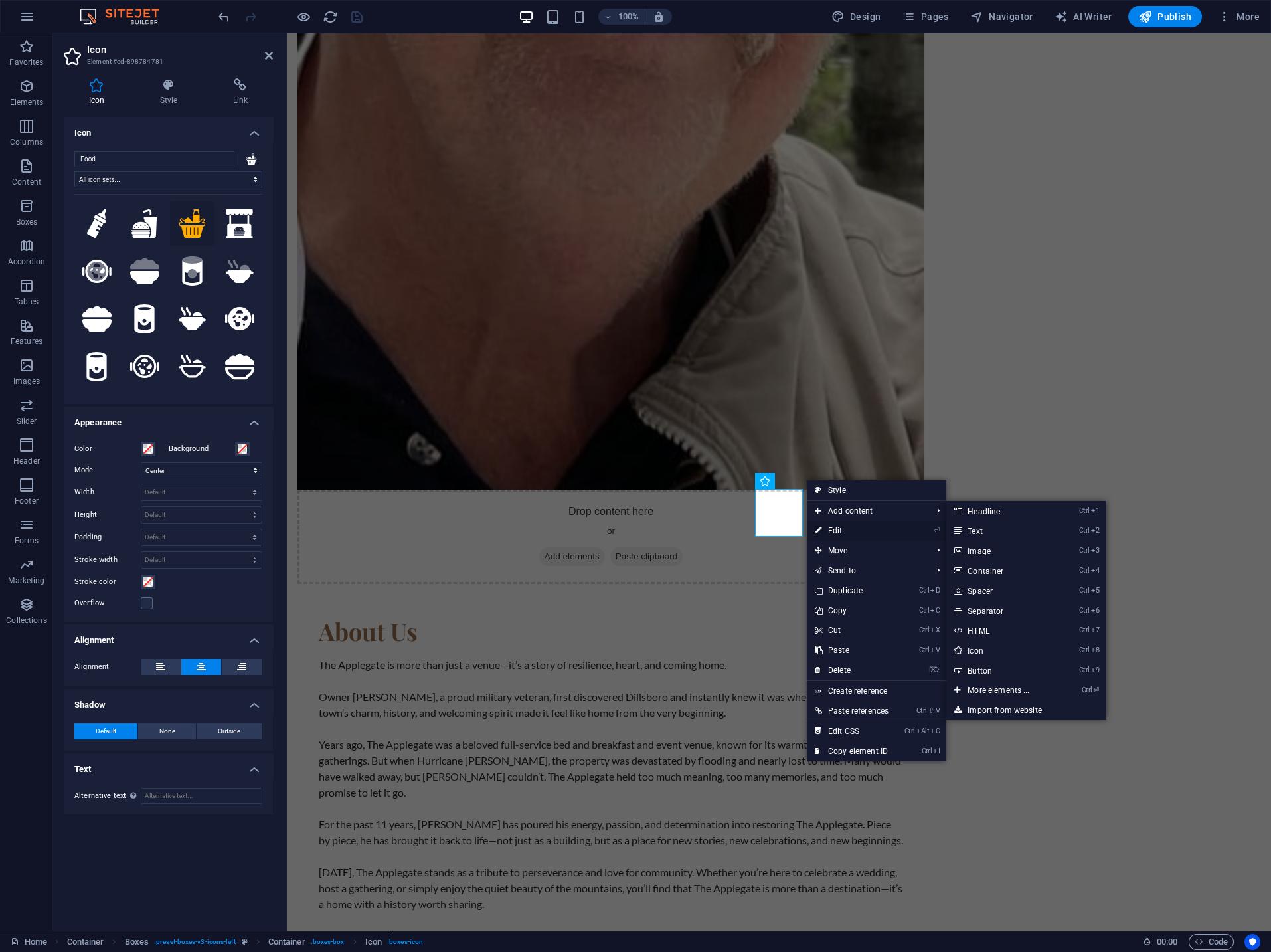
click at [844, 528] on link "⏎ Edit" at bounding box center [852, 530] width 90 height 20
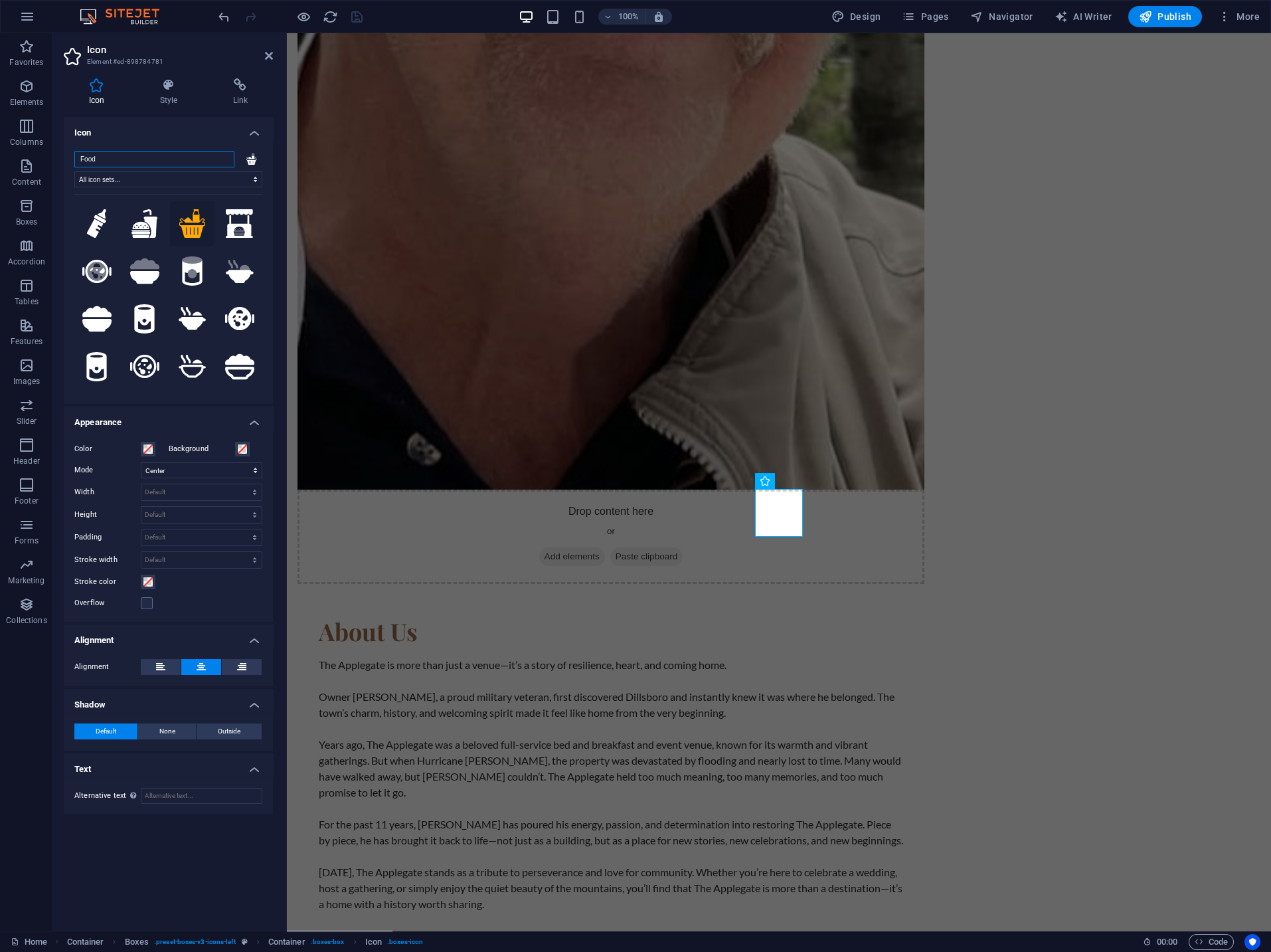
drag, startPoint x: 123, startPoint y: 153, endPoint x: 51, endPoint y: 160, distance: 72.3
click at [74, 160] on input "Food" at bounding box center [154, 160] width 160 height 16
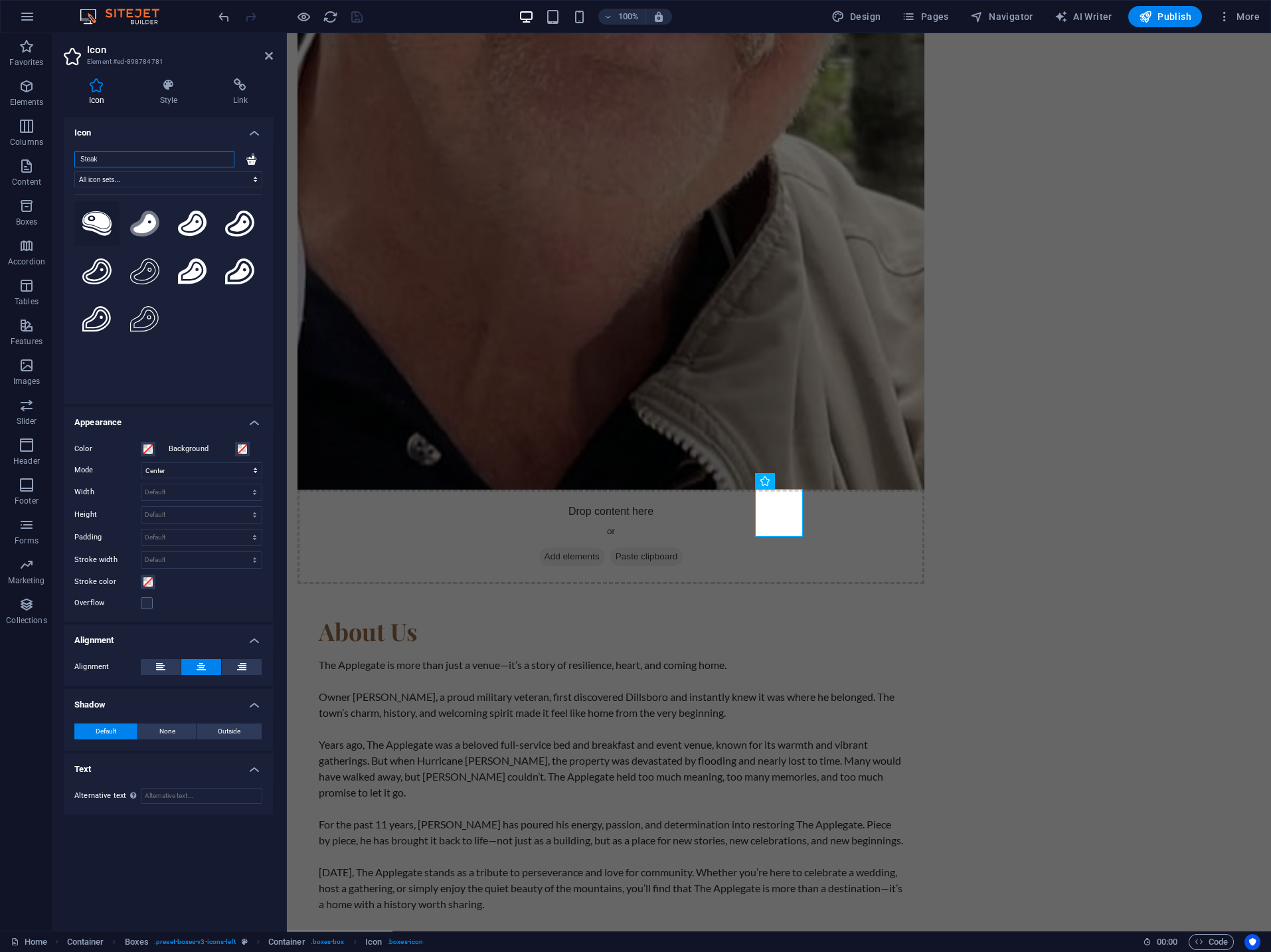
type input "Steak"
click at [103, 231] on icon at bounding box center [97, 223] width 29 height 24
click at [997, 379] on div "Drop content here or Add elements Paste clipboard About Us The Applegate is mor…" at bounding box center [779, 398] width 984 height 1644
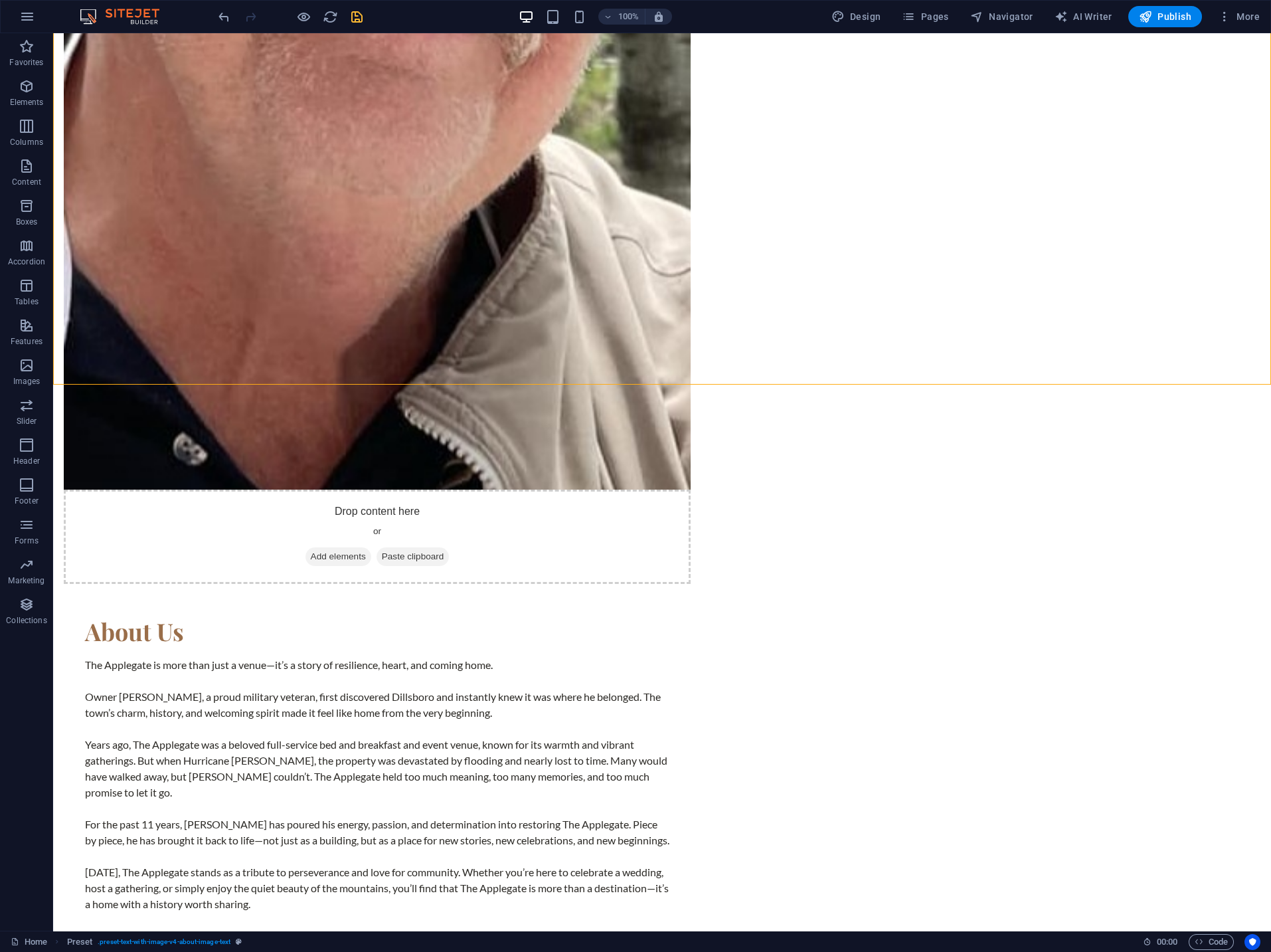
click at [360, 15] on icon "save" at bounding box center [357, 17] width 15 height 15
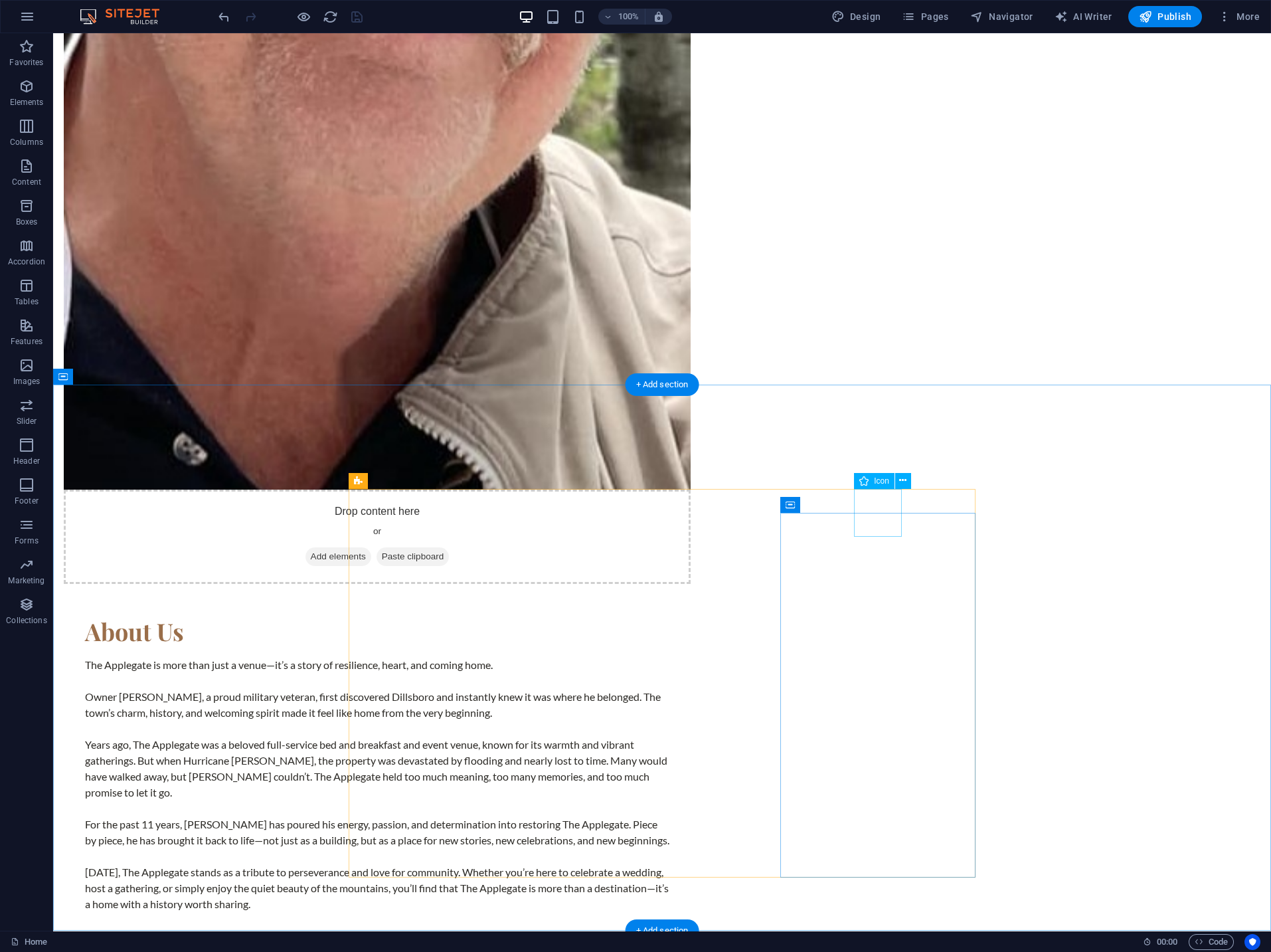
select select "xMidYMid"
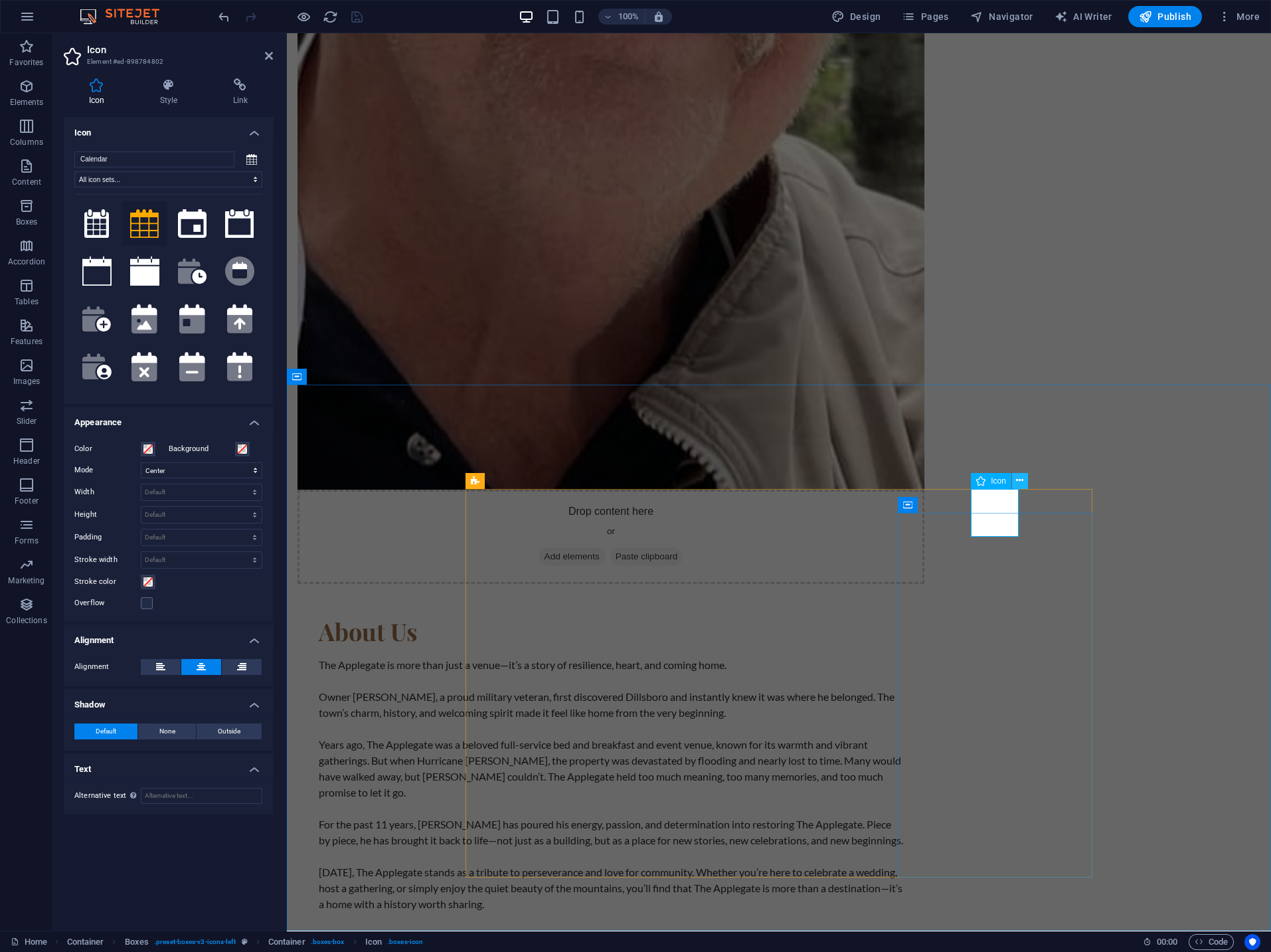
click at [1019, 480] on icon at bounding box center [1019, 480] width 7 height 14
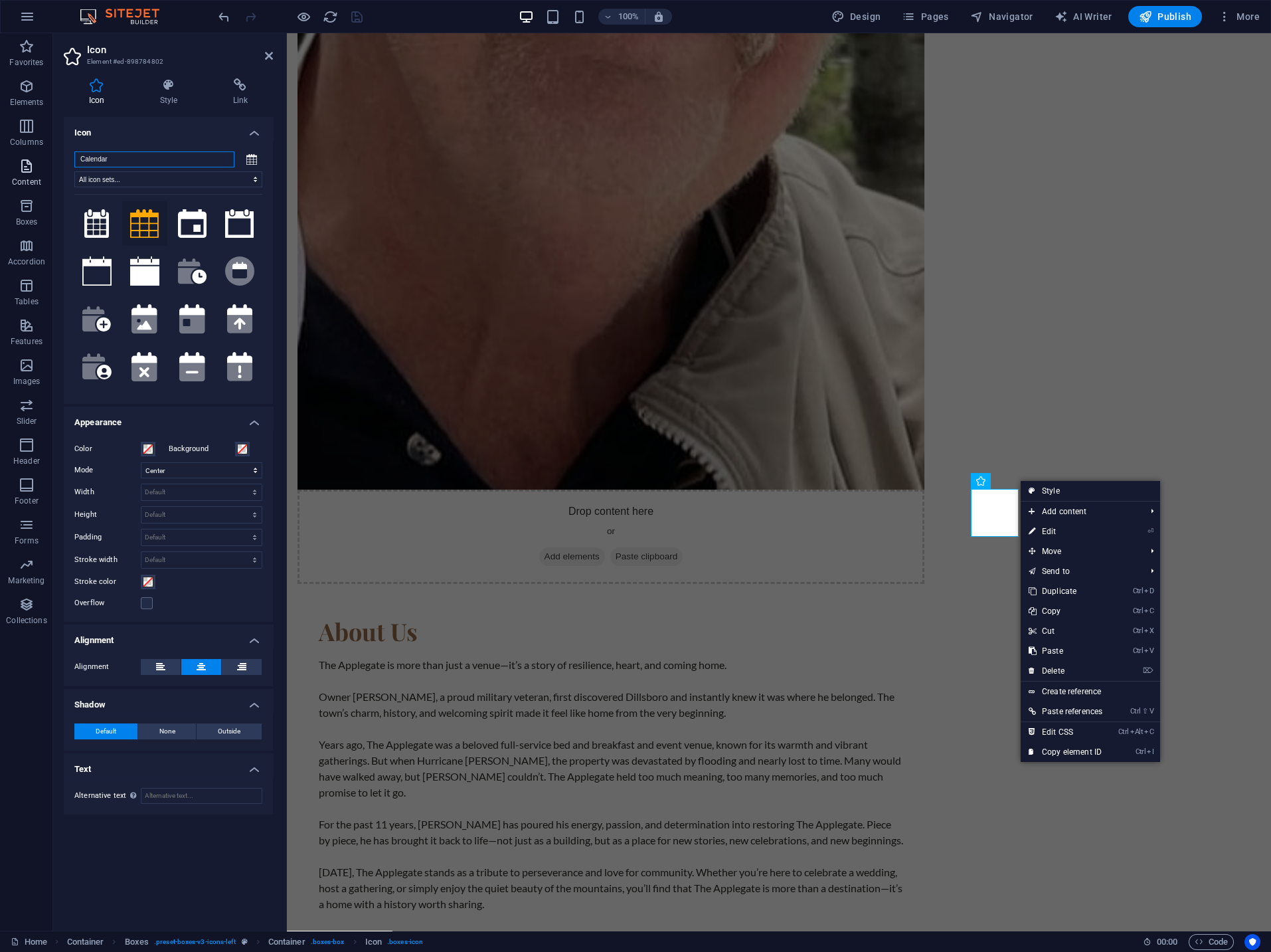
drag, startPoint x: 125, startPoint y: 160, endPoint x: 26, endPoint y: 154, distance: 99.2
click at [74, 154] on input "Calendar" at bounding box center [154, 160] width 160 height 16
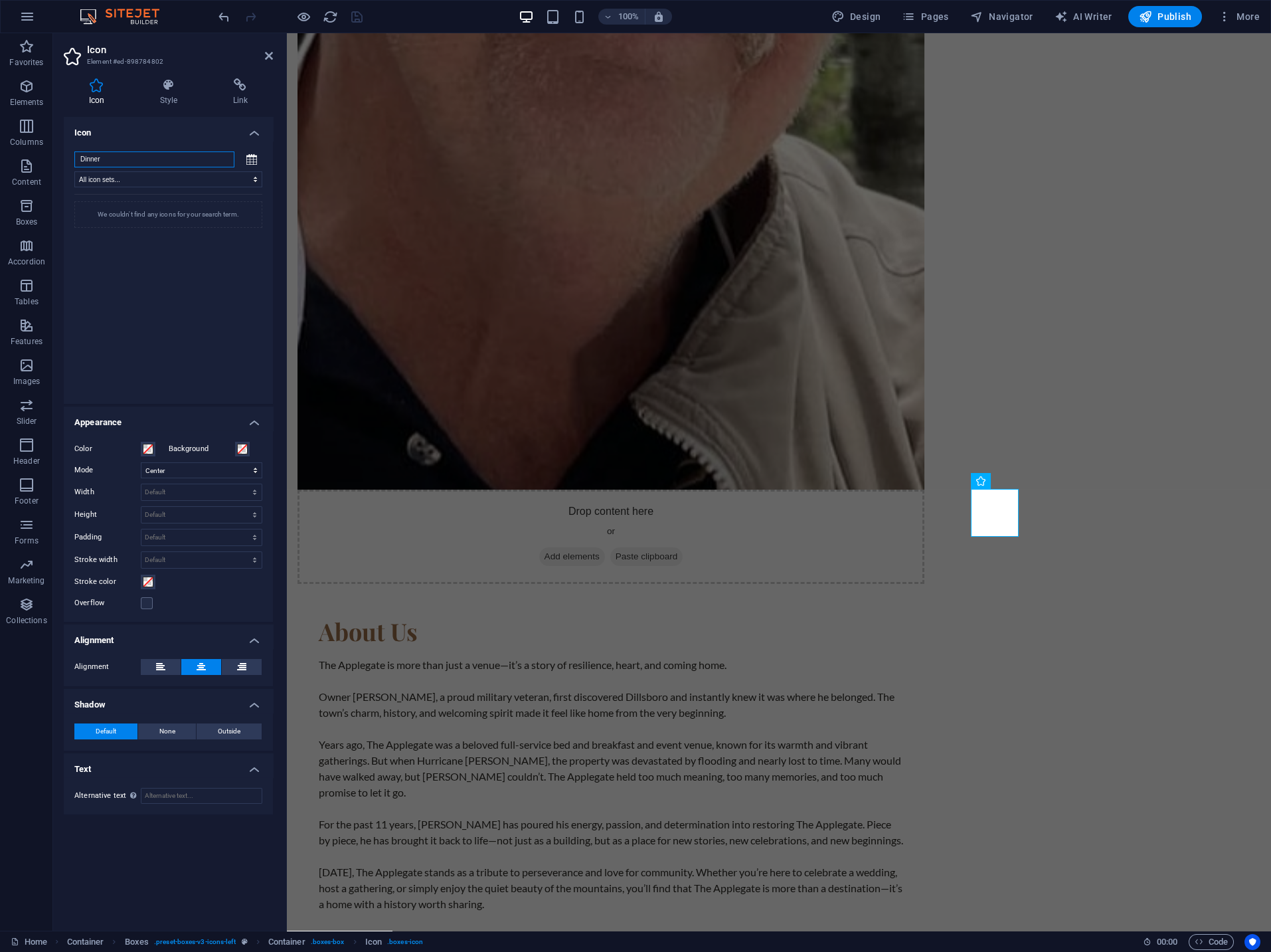
drag, startPoint x: 140, startPoint y: 159, endPoint x: -60, endPoint y: 152, distance: 200.1
click at [74, 152] on input "Dinner" at bounding box center [154, 160] width 160 height 16
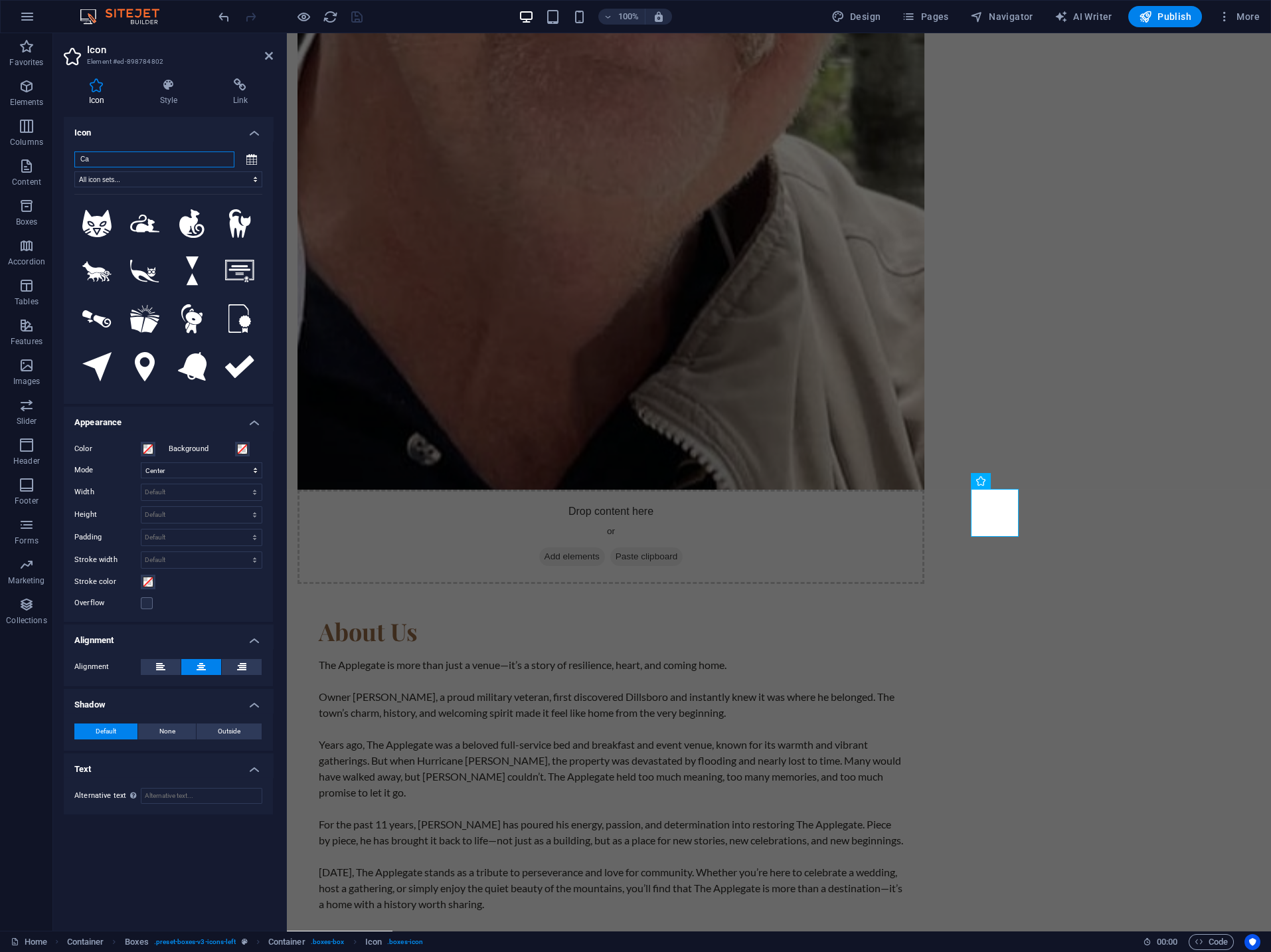
type input "C"
type input "Food"
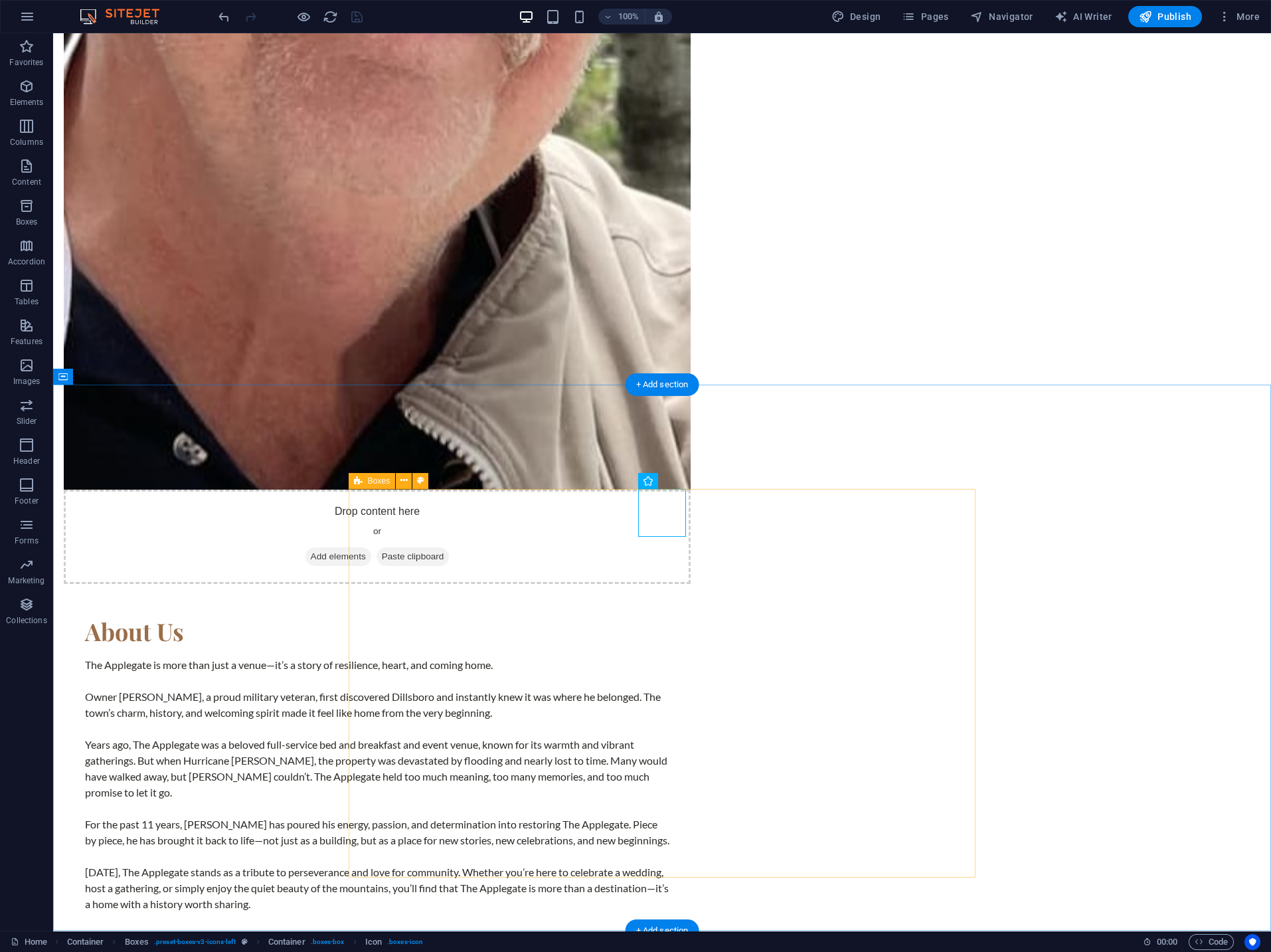
select select "xMidYMid"
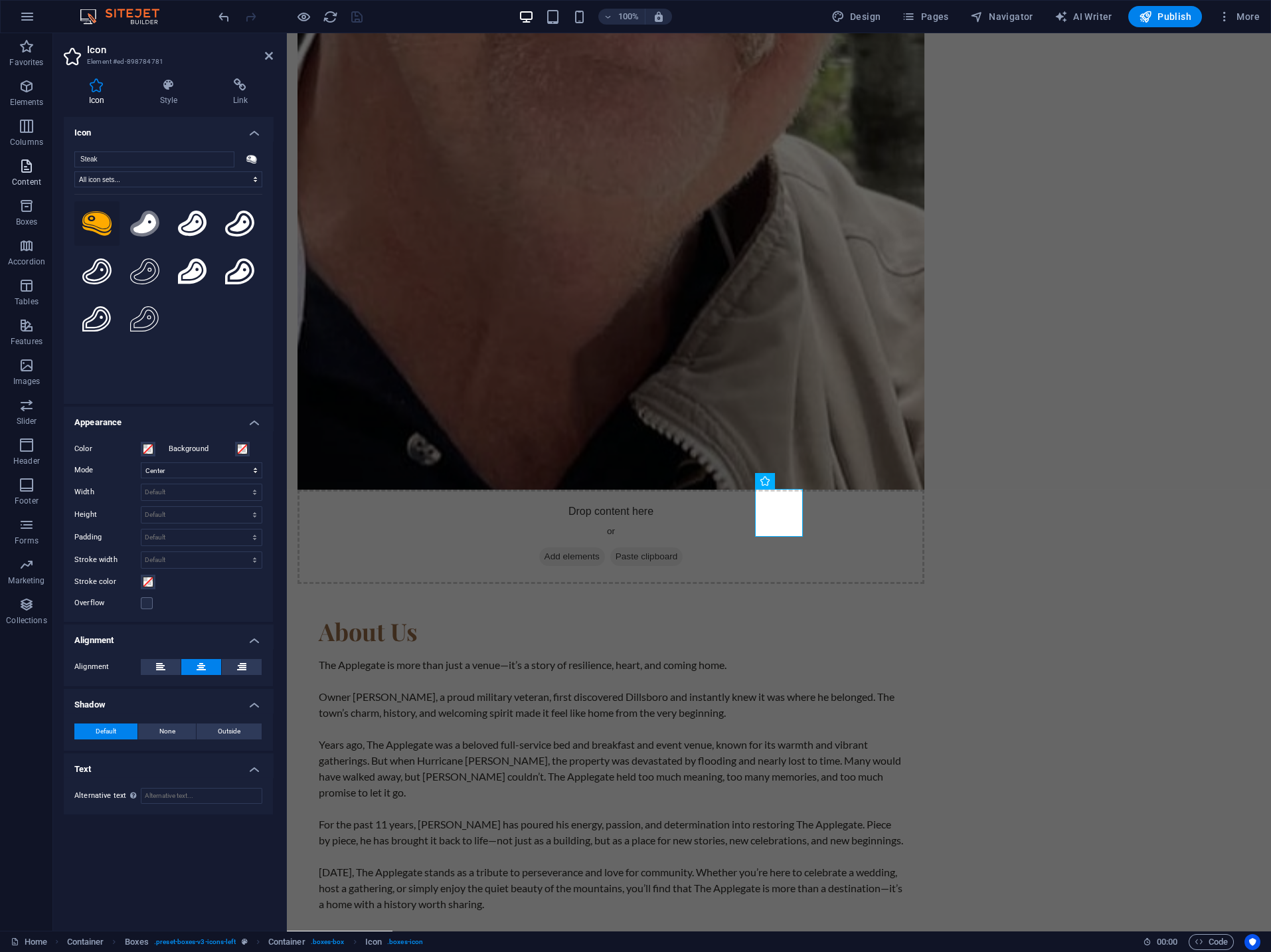
drag, startPoint x: 114, startPoint y: 160, endPoint x: 31, endPoint y: 161, distance: 83.0
click at [74, 163] on input "Steak" at bounding box center [154, 160] width 160 height 16
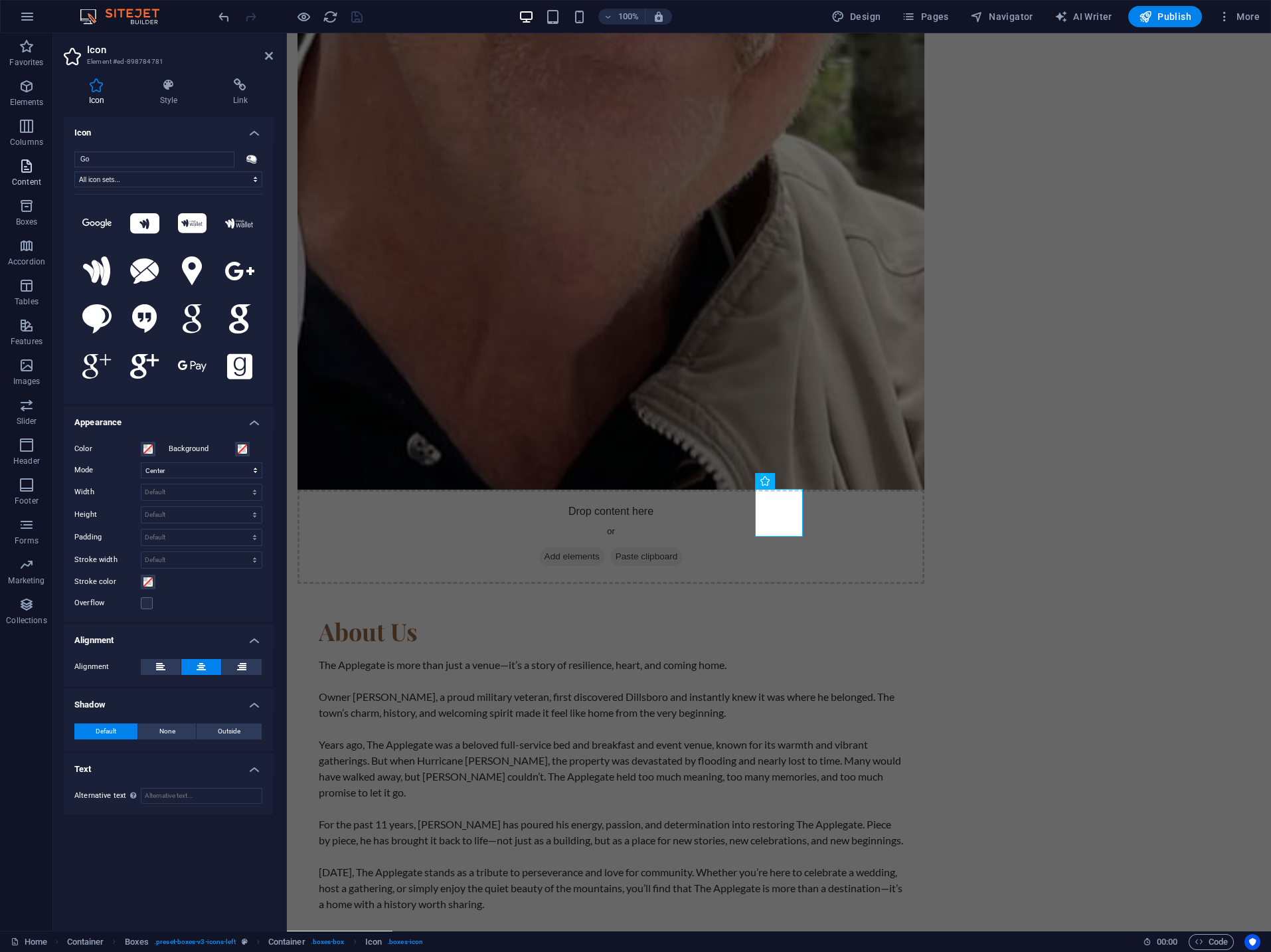
type input "G"
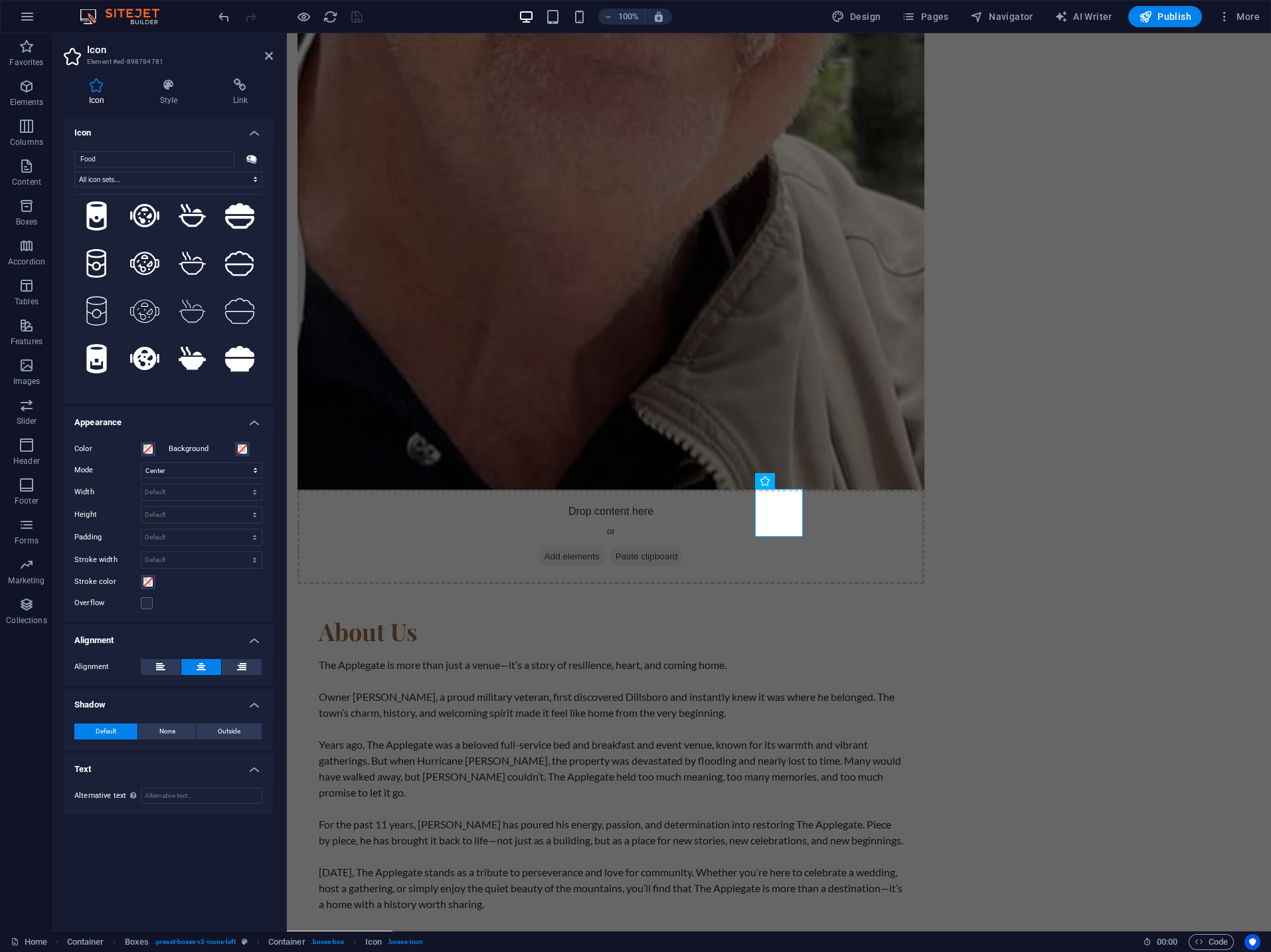
scroll to position [187, 0]
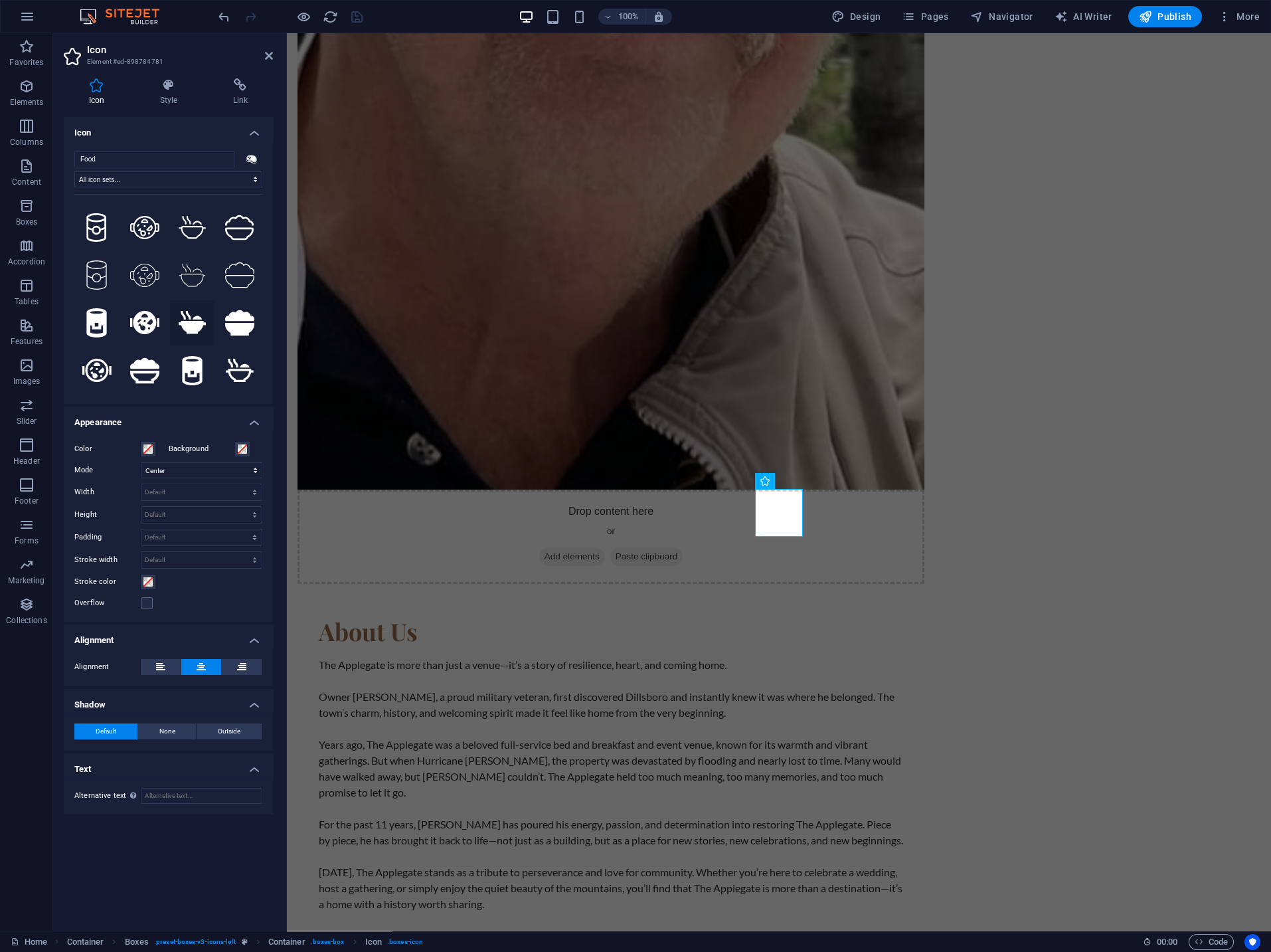
type input "Food"
click at [193, 318] on icon at bounding box center [193, 323] width 28 height 24
click at [93, 367] on icon at bounding box center [97, 371] width 29 height 24
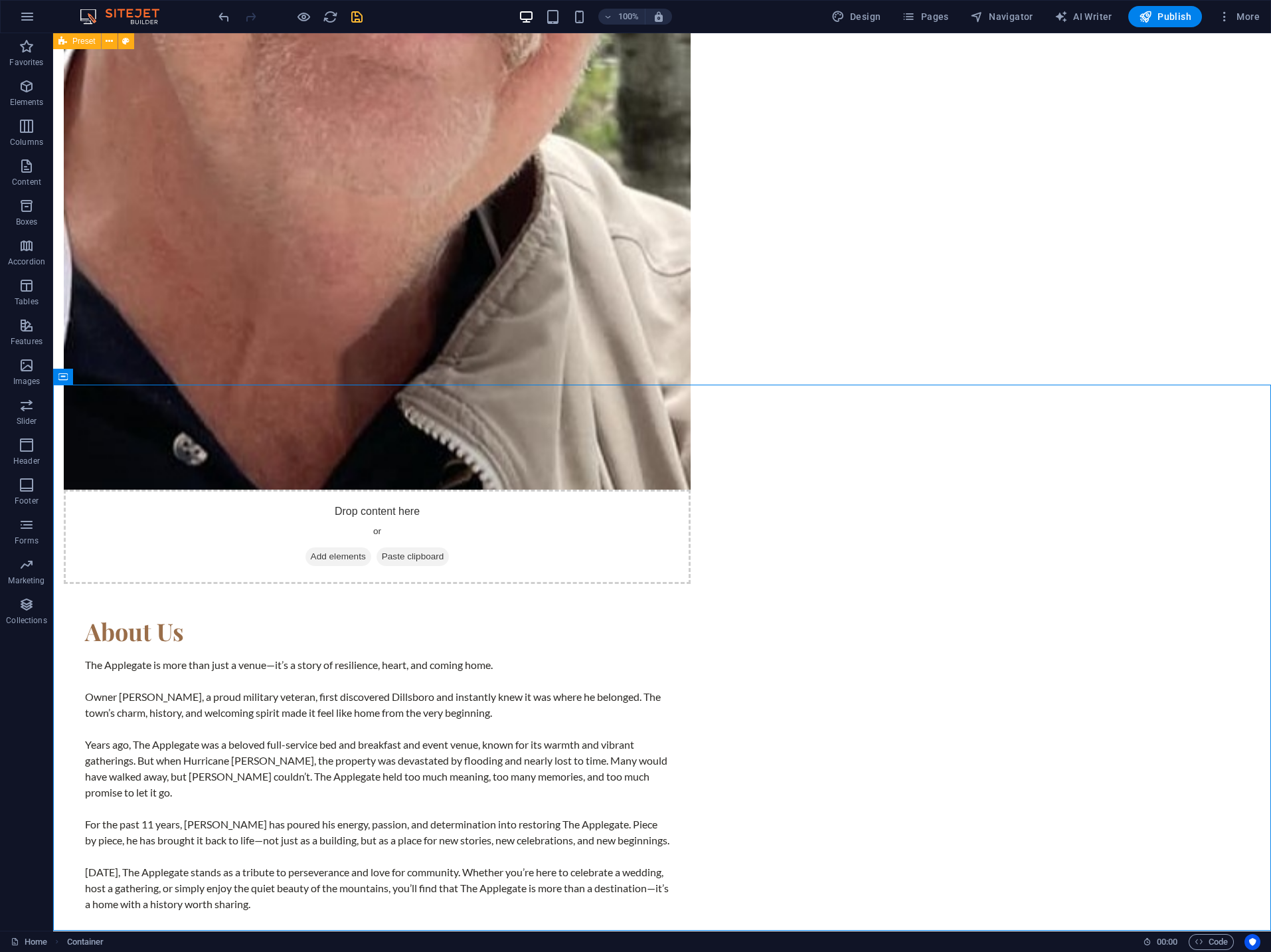
click at [357, 13] on icon "save" at bounding box center [357, 17] width 15 height 15
